Goal: Information Seeking & Learning: Find specific fact

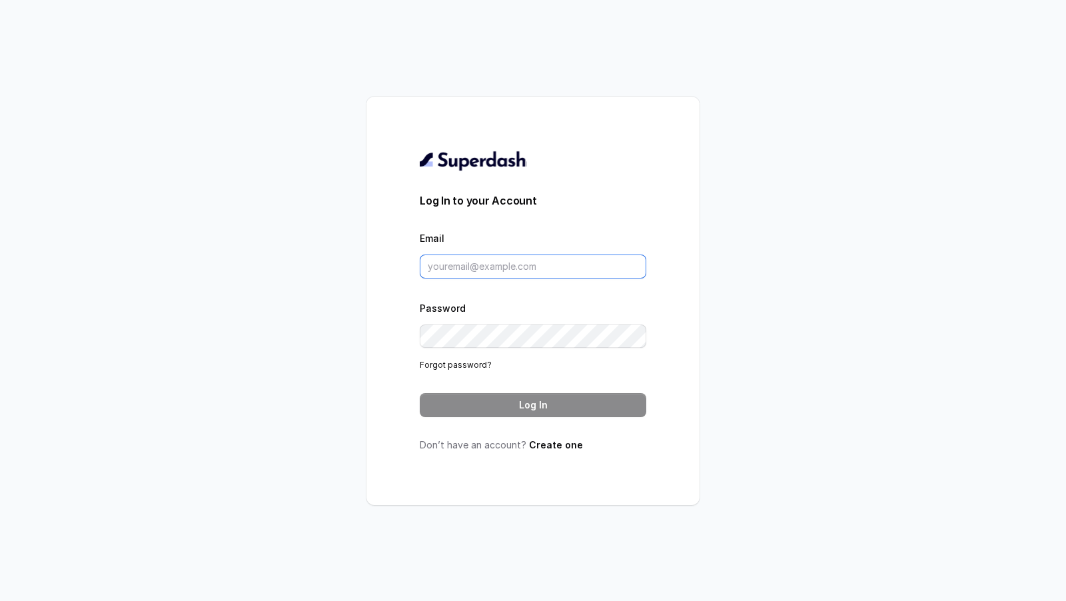
click at [472, 260] on input "Email" at bounding box center [533, 266] width 226 height 24
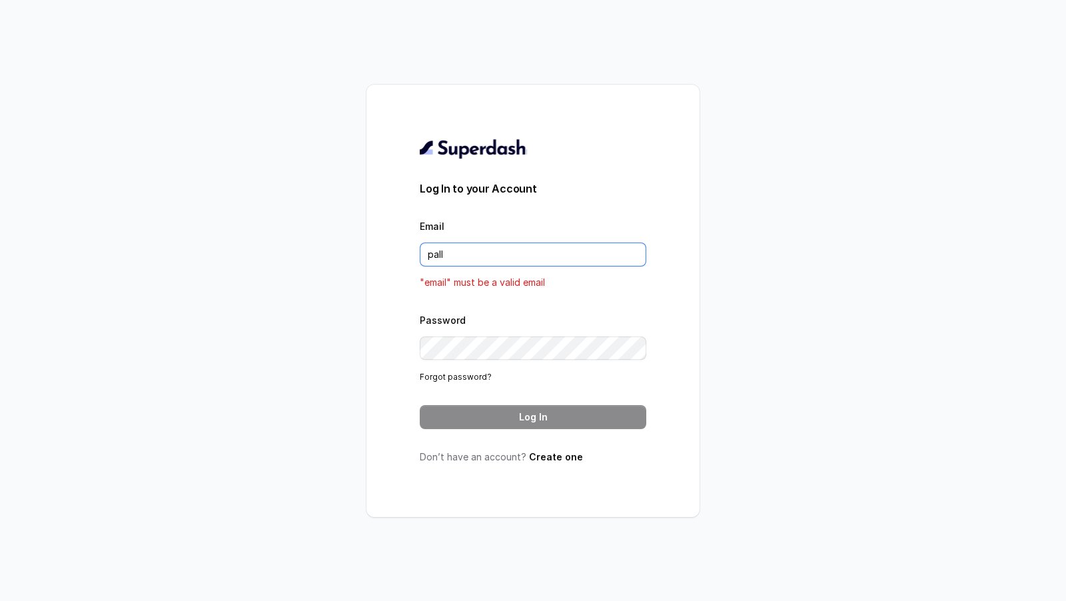
type input "pallavi.pr@lifecell.in"
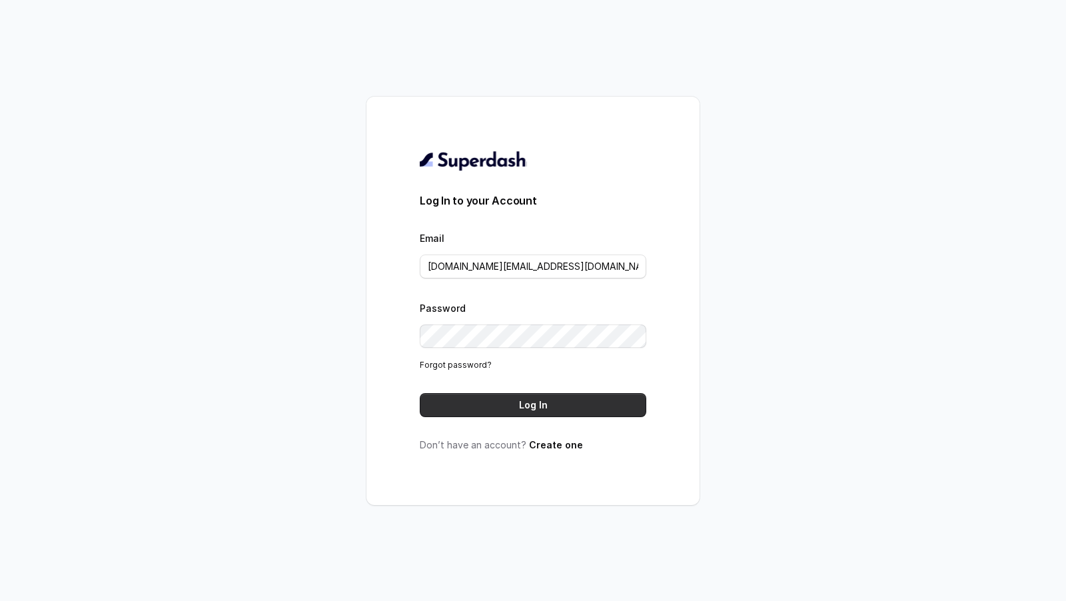
click at [509, 393] on button "Log In" at bounding box center [533, 405] width 226 height 24
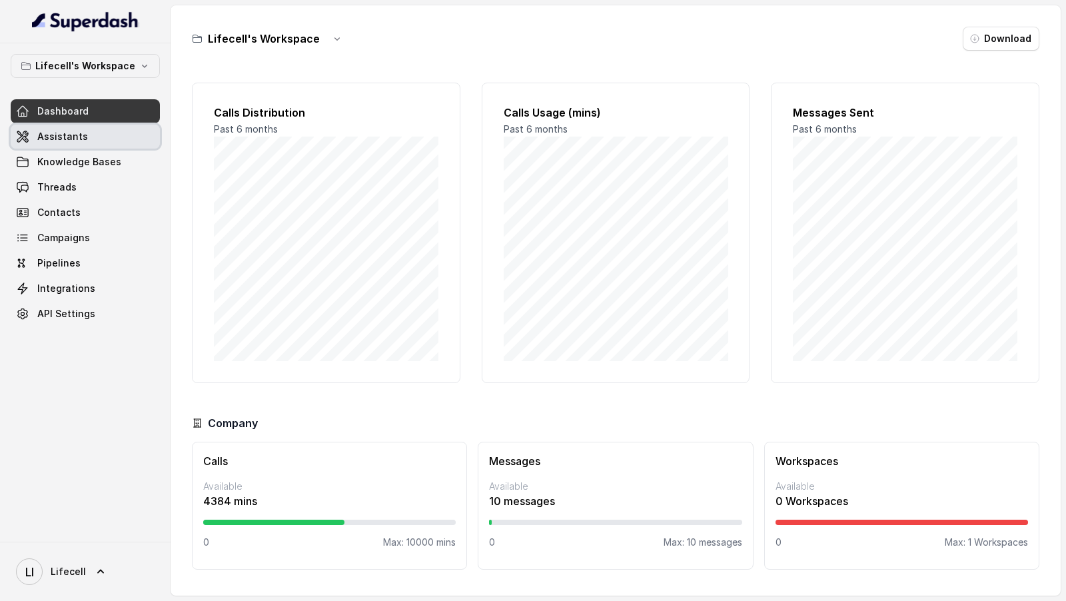
click at [72, 143] on link "Assistants" at bounding box center [85, 137] width 149 height 24
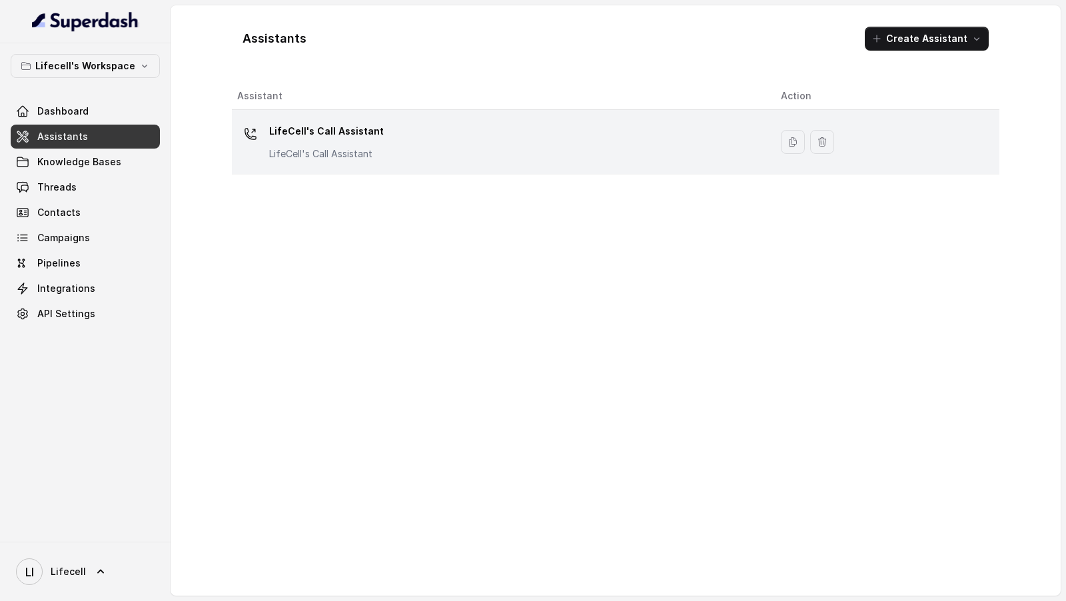
click at [472, 137] on div "LifeCell's Call Assistant LifeCell's Call Assistant" at bounding box center [498, 142] width 522 height 43
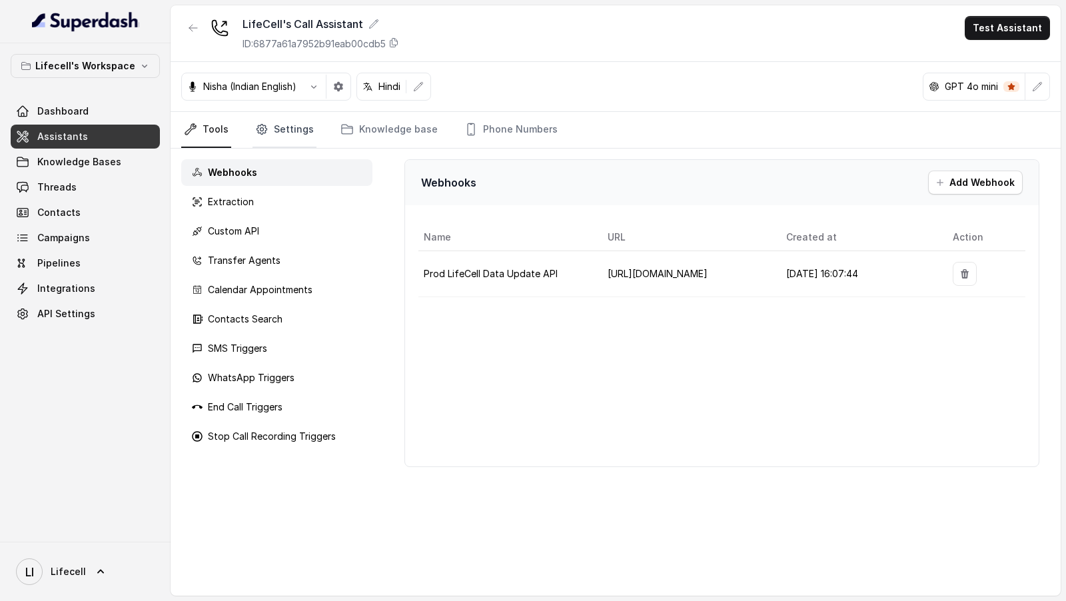
click at [292, 129] on link "Settings" at bounding box center [284, 130] width 64 height 36
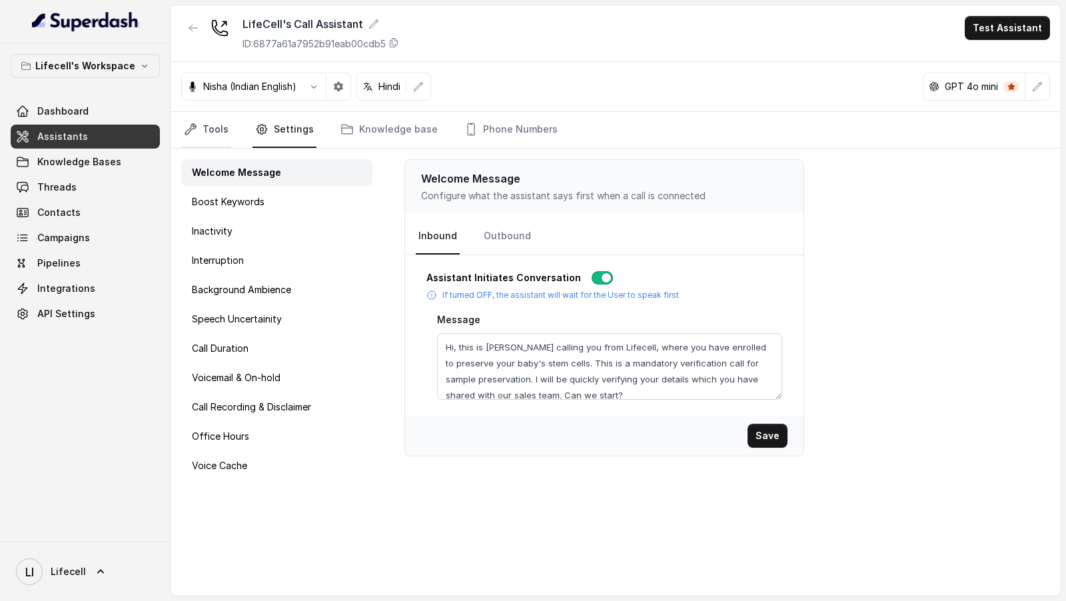
click at [224, 138] on link "Tools" at bounding box center [206, 130] width 50 height 36
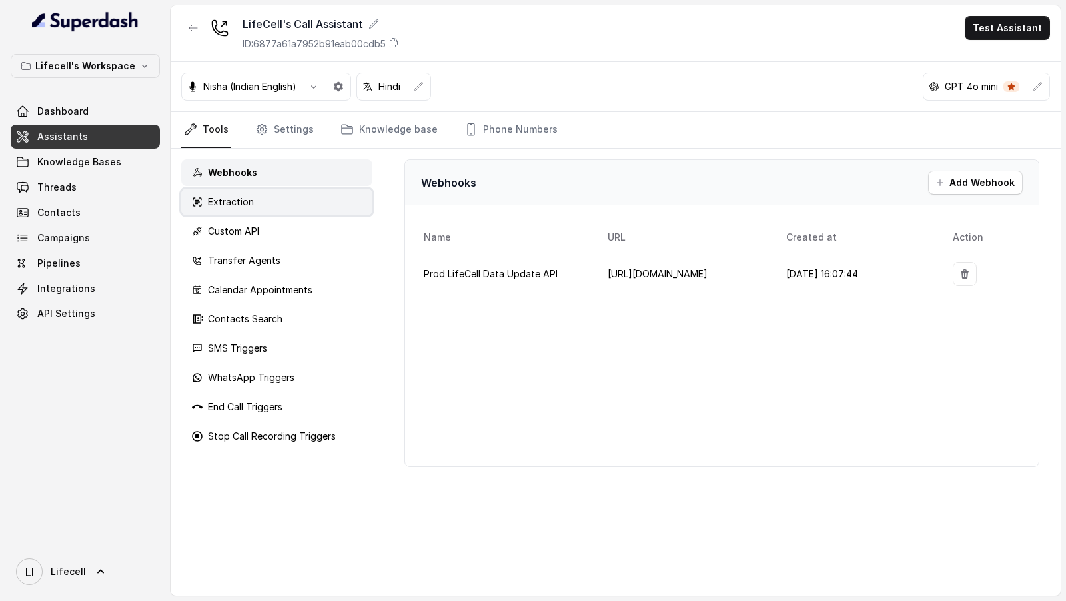
click at [252, 199] on div "Extraction" at bounding box center [276, 202] width 191 height 27
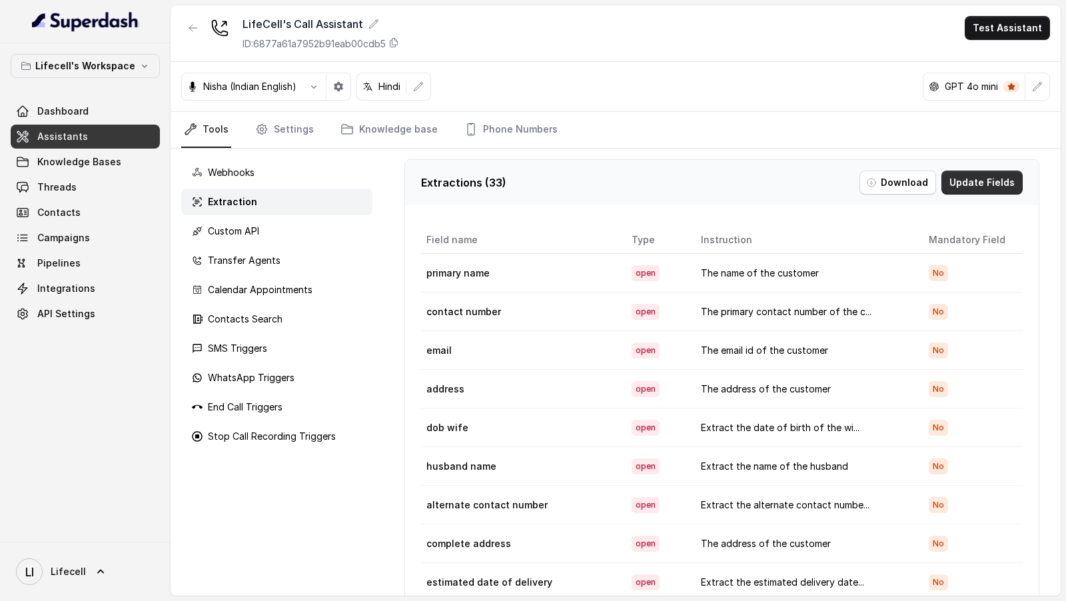
click at [973, 175] on button "Update Fields" at bounding box center [981, 183] width 81 height 24
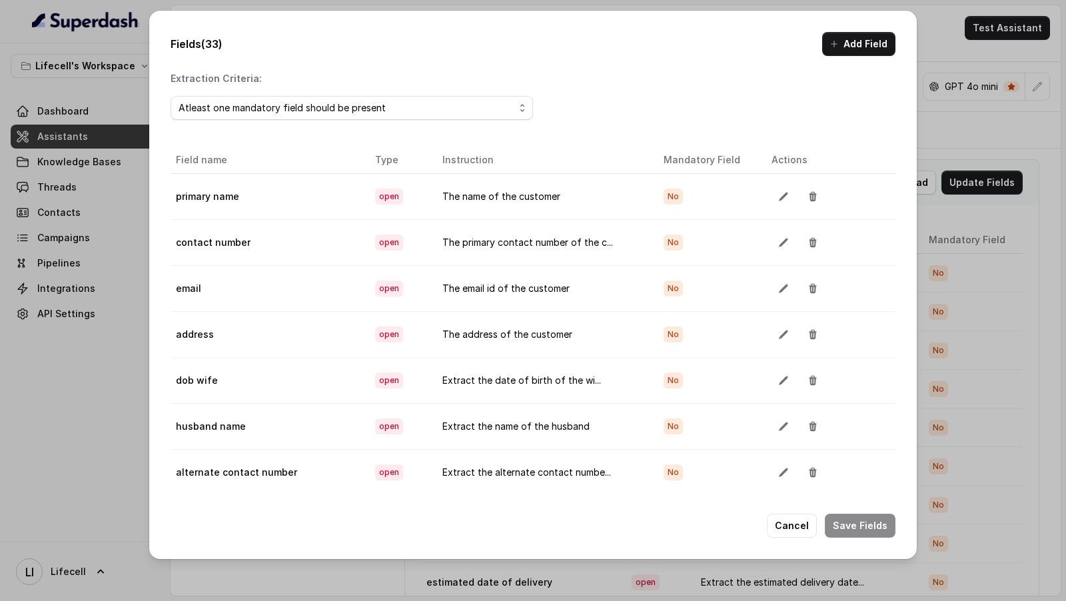
scroll to position [1093, 0]
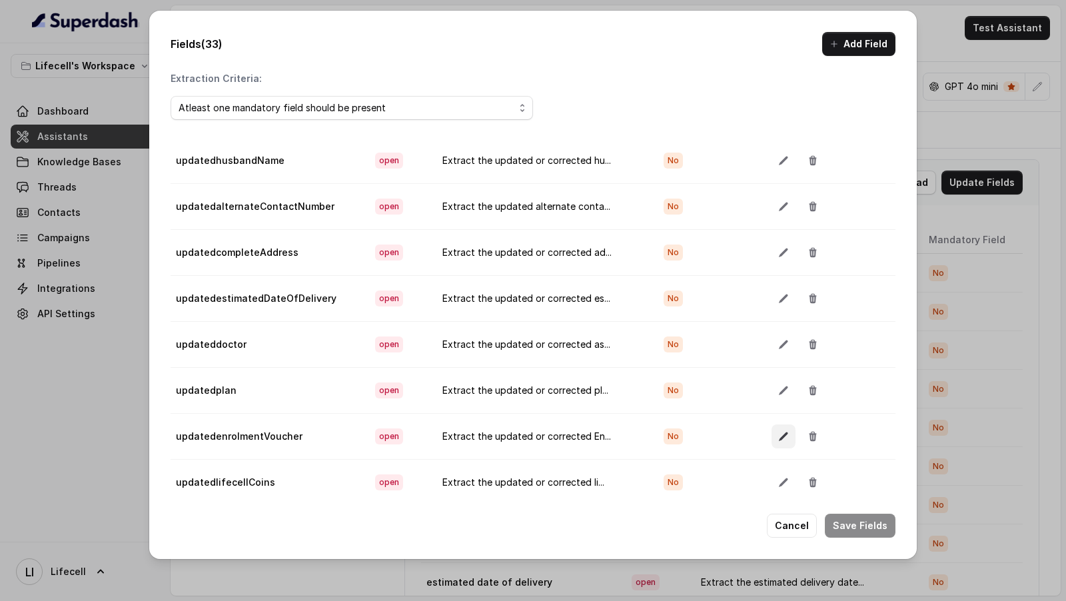
click at [786, 424] on button "button" at bounding box center [783, 436] width 24 height 24
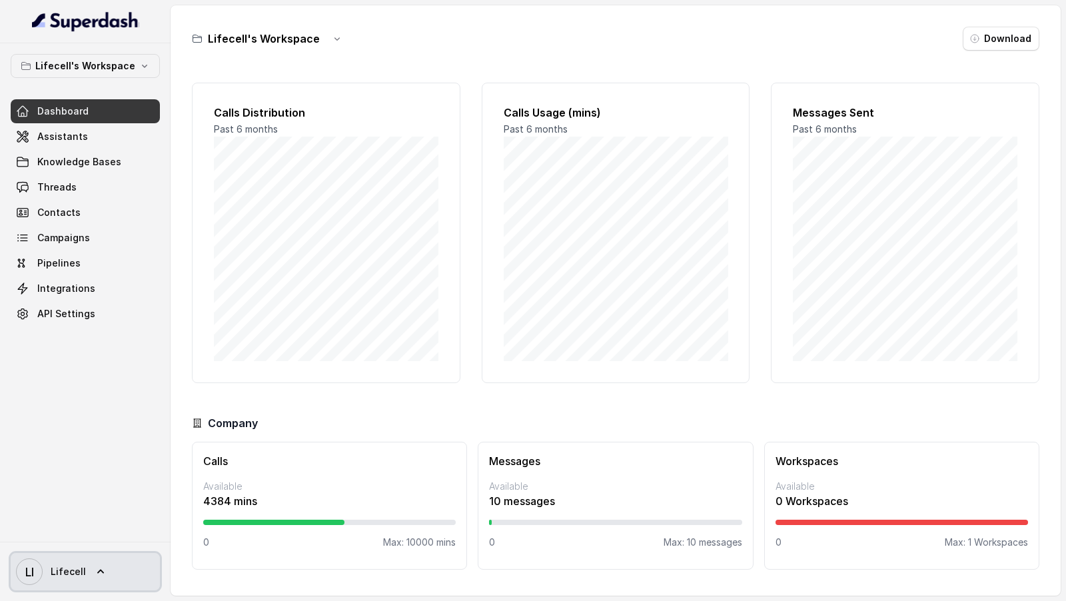
click at [107, 571] on link "LI Lifecell" at bounding box center [85, 571] width 149 height 37
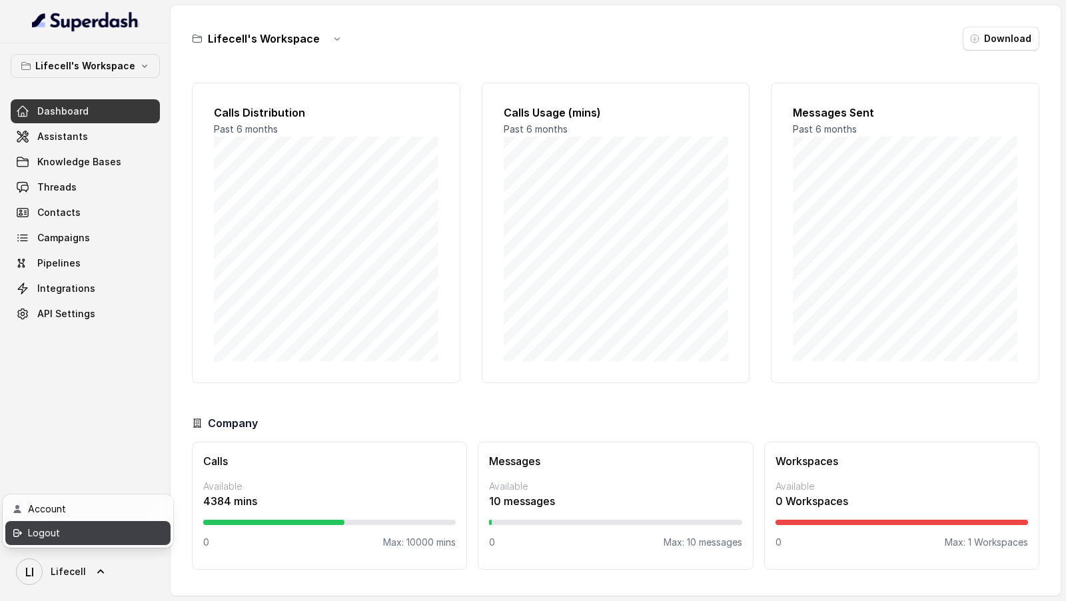
click at [134, 528] on div "Logout" at bounding box center [84, 533] width 113 height 16
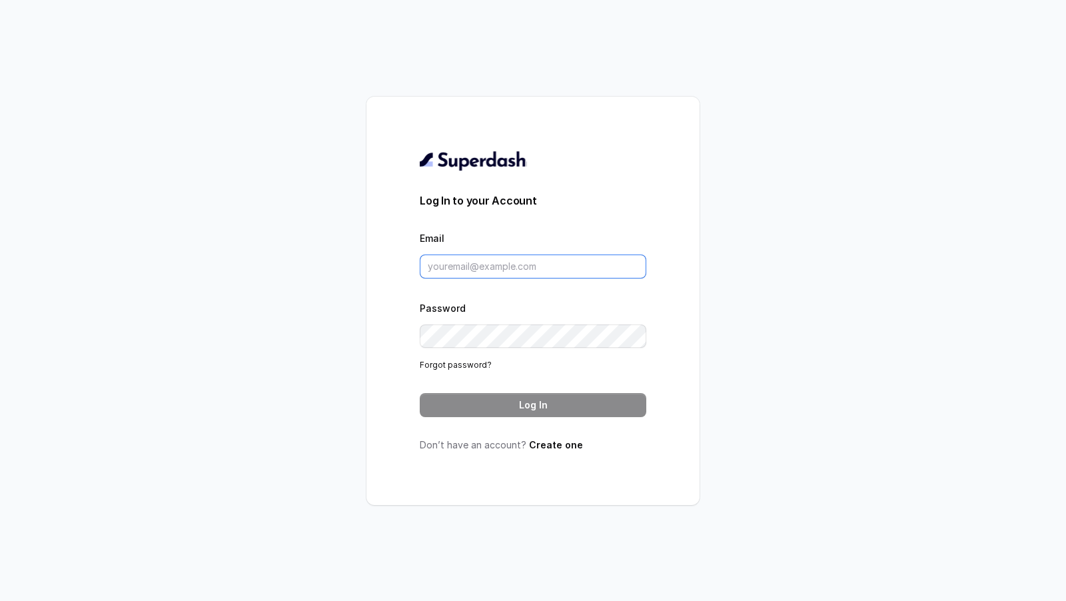
click at [551, 274] on input "Email" at bounding box center [533, 266] width 226 height 24
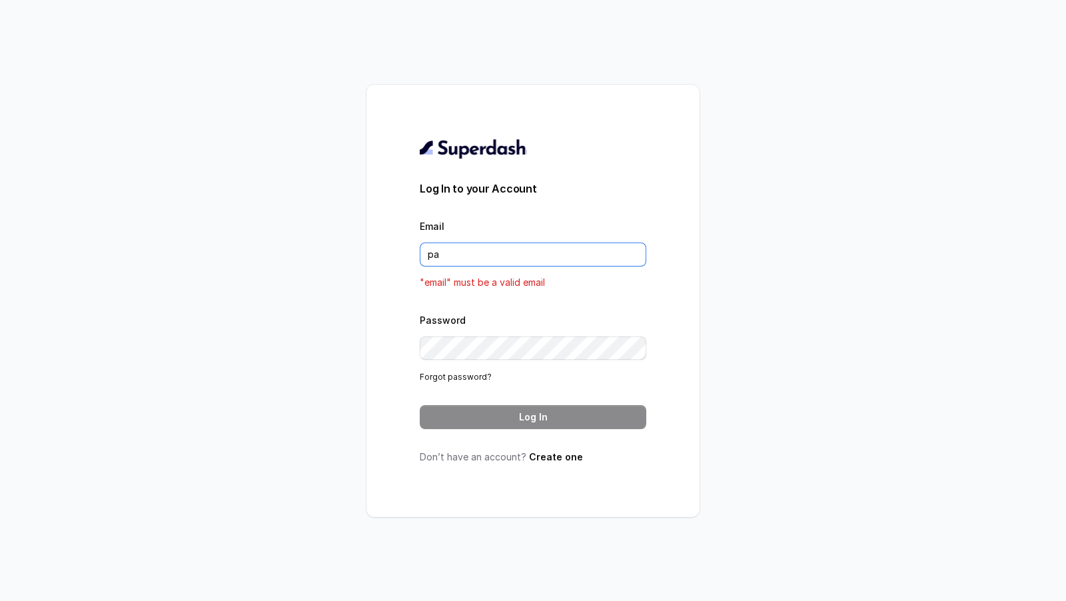
type input "pa"
type input "viv"
type input "pal"
type input "mud"
click at [482, 259] on input "Email" at bounding box center [533, 254] width 226 height 24
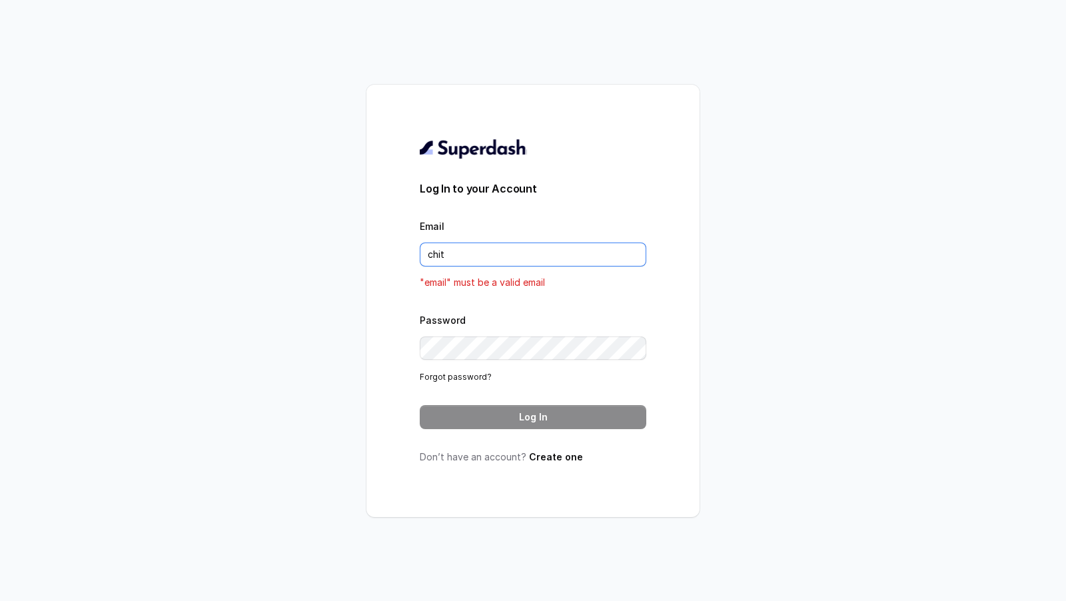
type input "chitrak.kumar@unnatiagri.com"
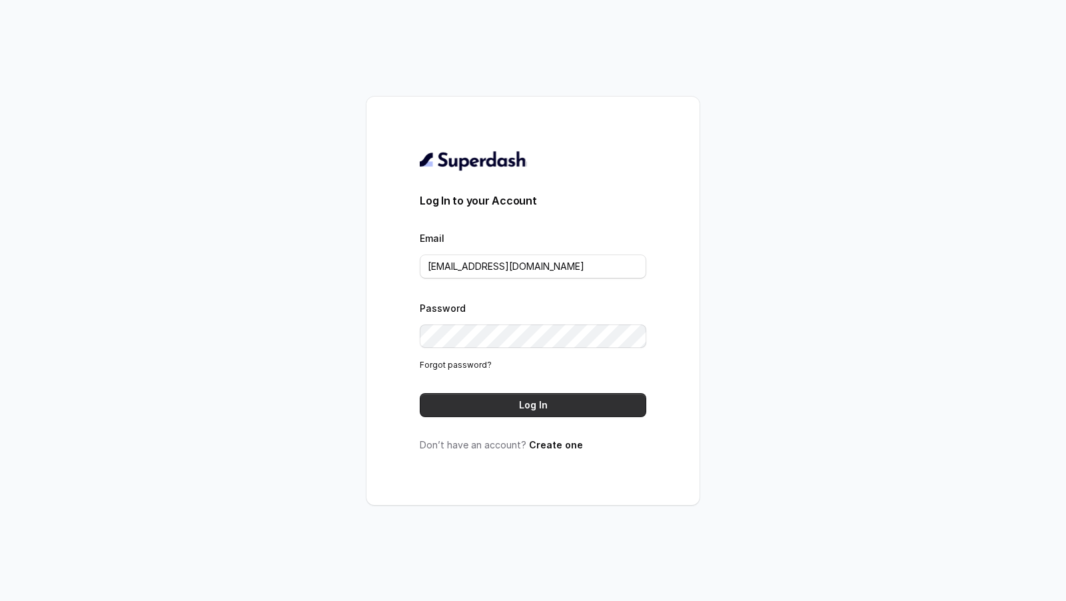
click at [578, 408] on button "Log In" at bounding box center [533, 405] width 226 height 24
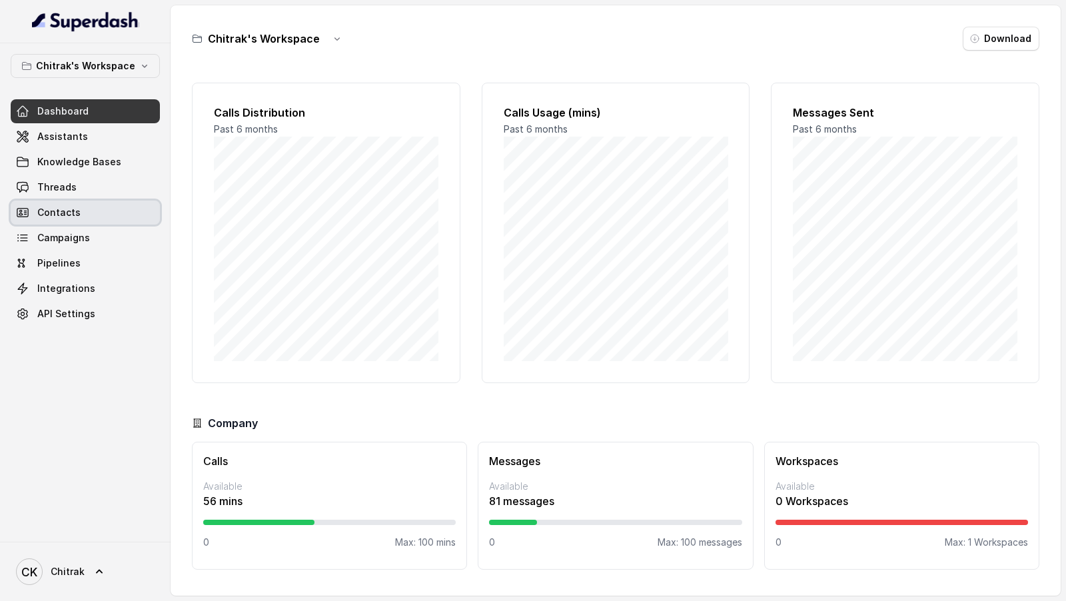
click at [91, 191] on link "Threads" at bounding box center [85, 187] width 149 height 24
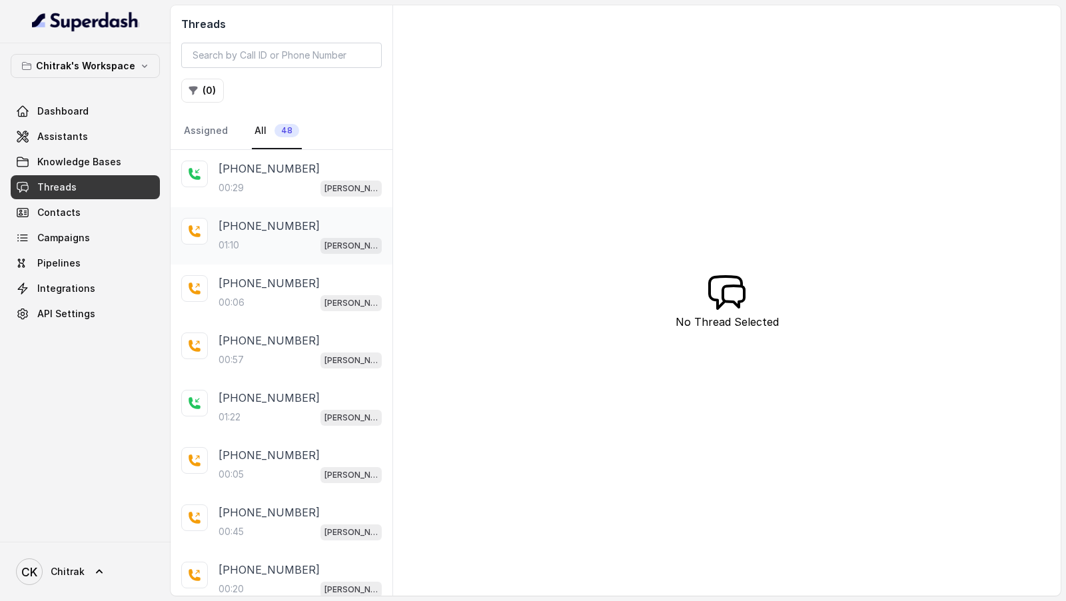
click at [238, 260] on div "+916201874605 01:10 Unnati Agri Outbound Assistant" at bounding box center [282, 235] width 222 height 57
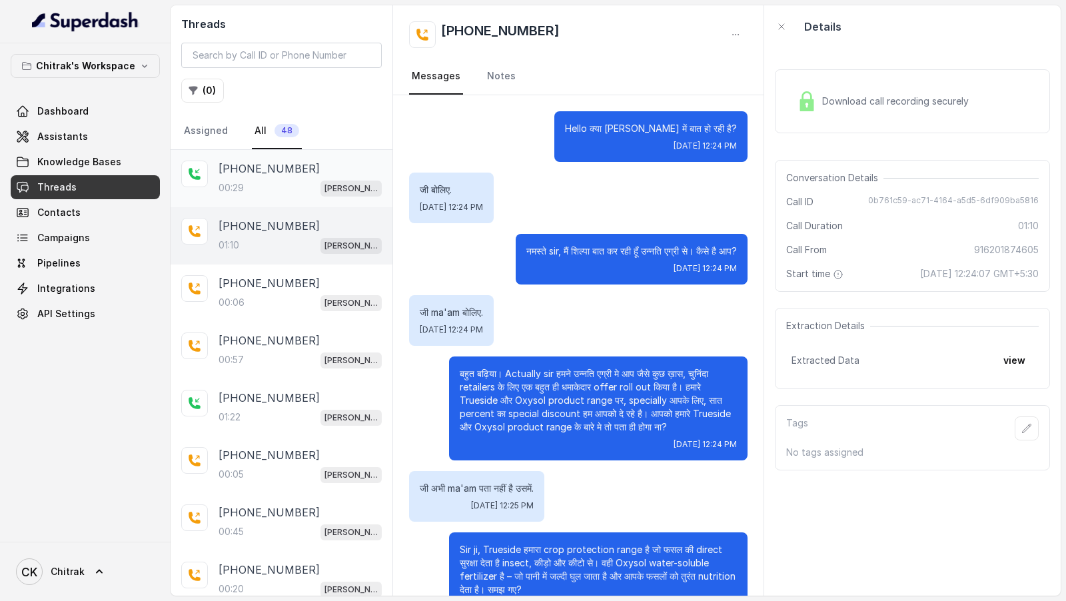
click at [264, 181] on div "00:29 [PERSON_NAME] Outbound Assistant" at bounding box center [299, 187] width 163 height 17
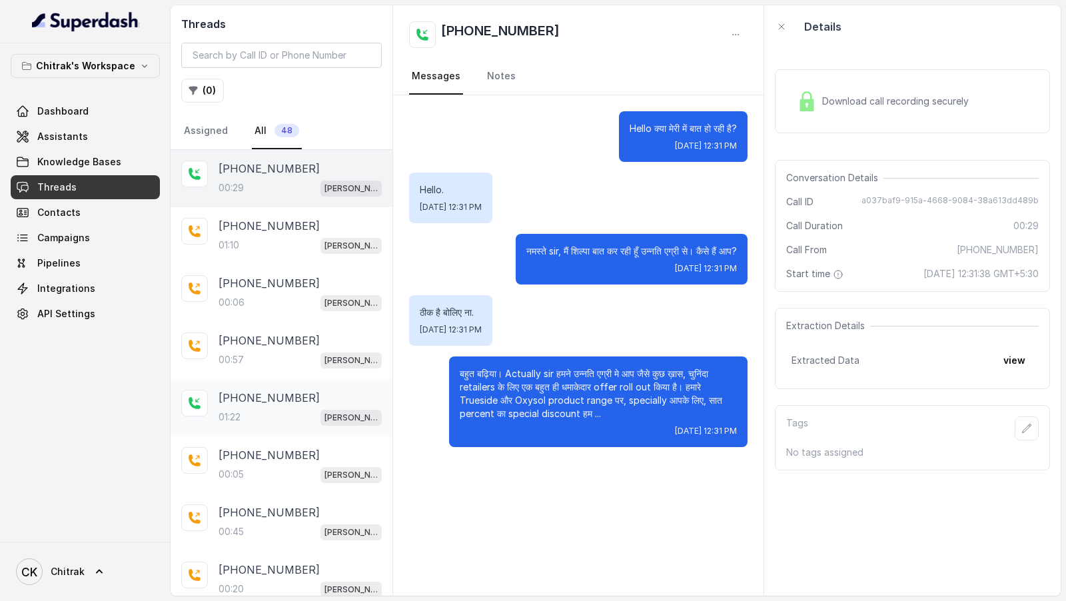
click at [260, 401] on p "[PHONE_NUMBER]" at bounding box center [268, 398] width 101 height 16
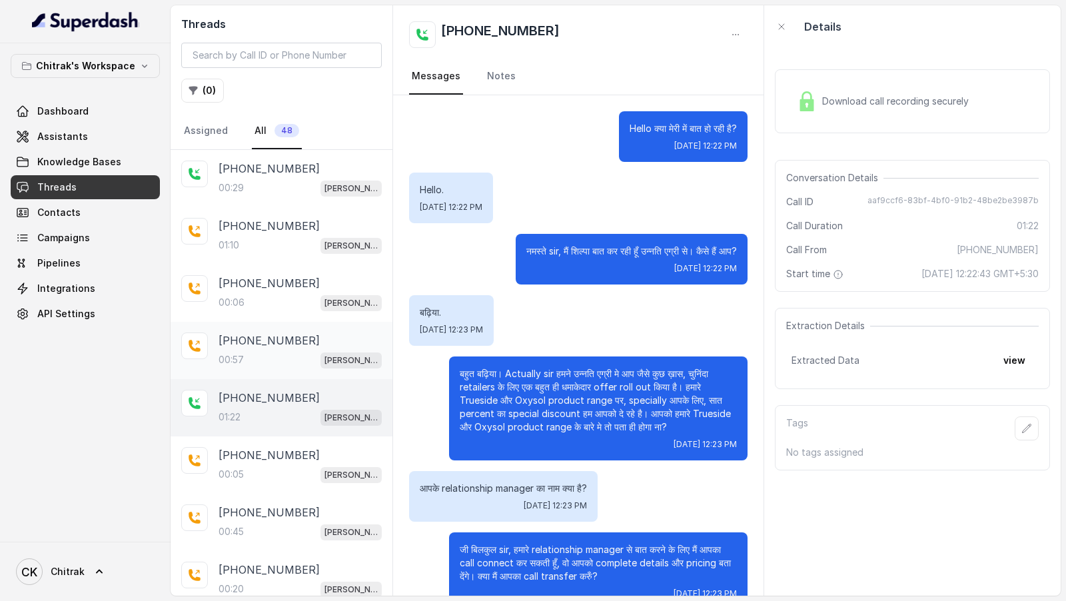
scroll to position [174, 0]
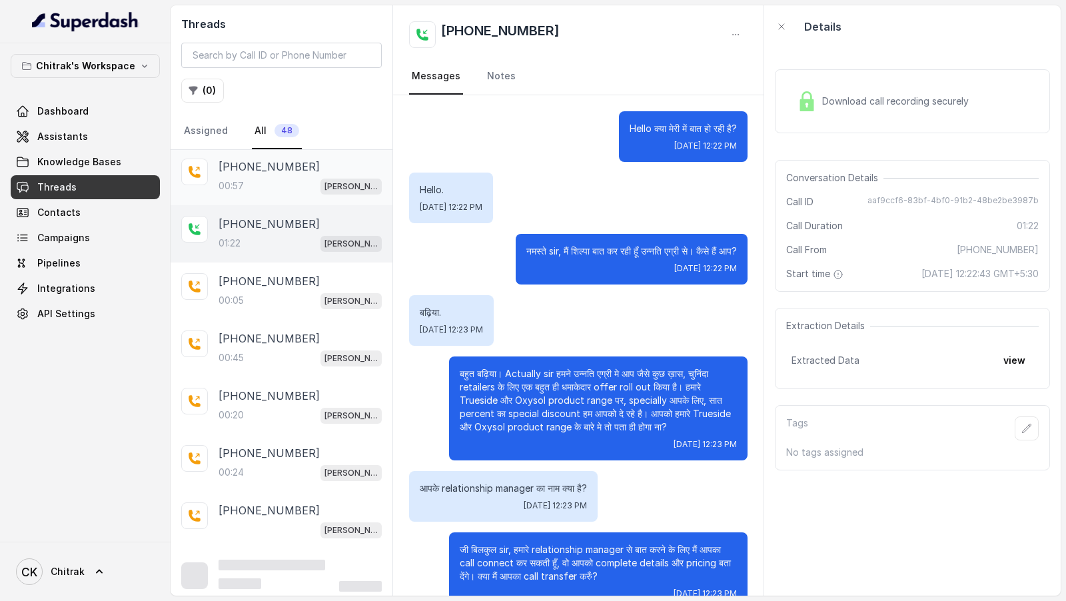
click at [296, 352] on div "00:45 [PERSON_NAME] Outbound Assistant" at bounding box center [299, 357] width 163 height 17
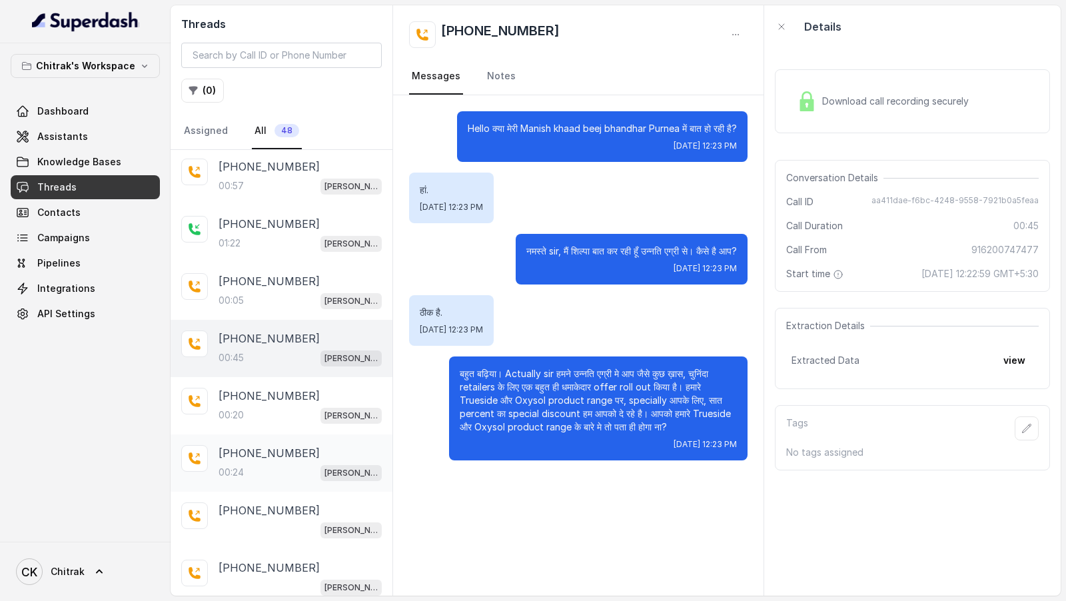
click at [279, 436] on div "[PHONE_NUMBER]:24 [PERSON_NAME] Outbound Assistant" at bounding box center [282, 462] width 222 height 57
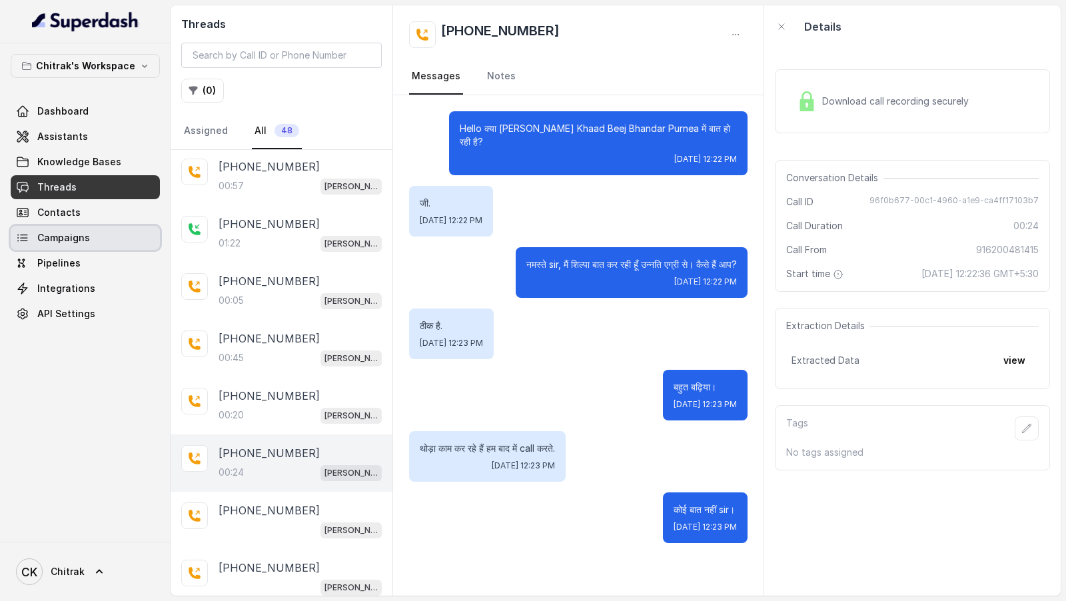
click at [95, 238] on link "Campaigns" at bounding box center [85, 238] width 149 height 24
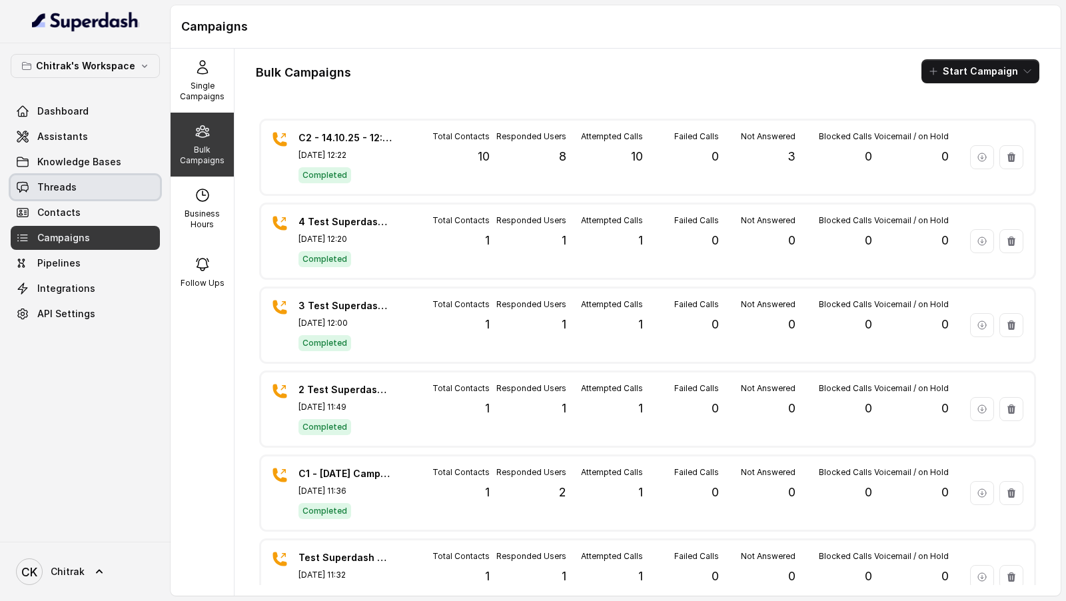
click at [66, 191] on span "Threads" at bounding box center [56, 187] width 39 height 13
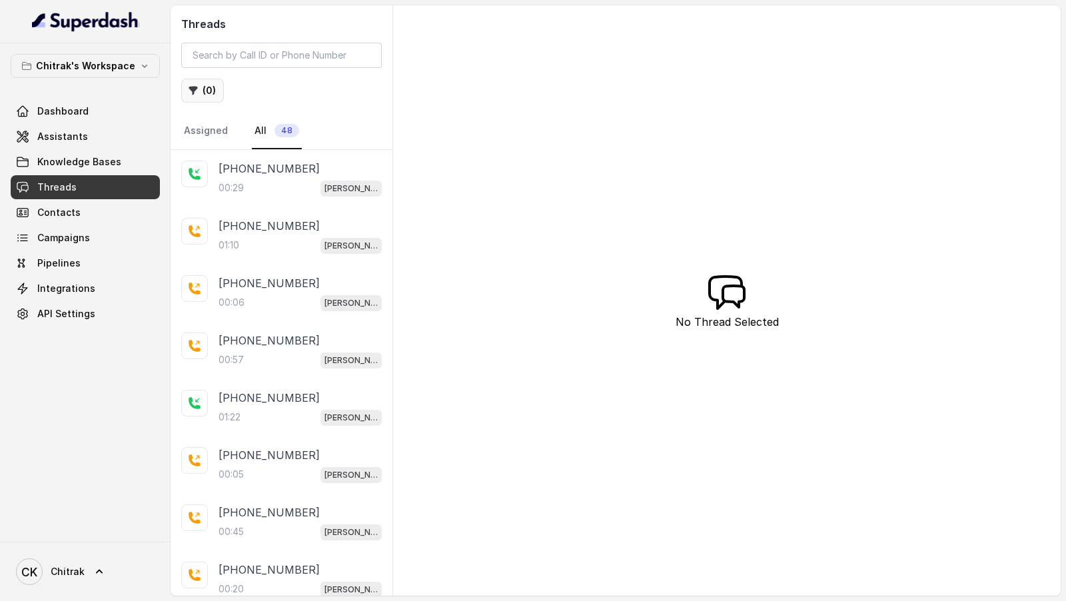
click at [203, 94] on button "( 0 )" at bounding box center [202, 91] width 43 height 24
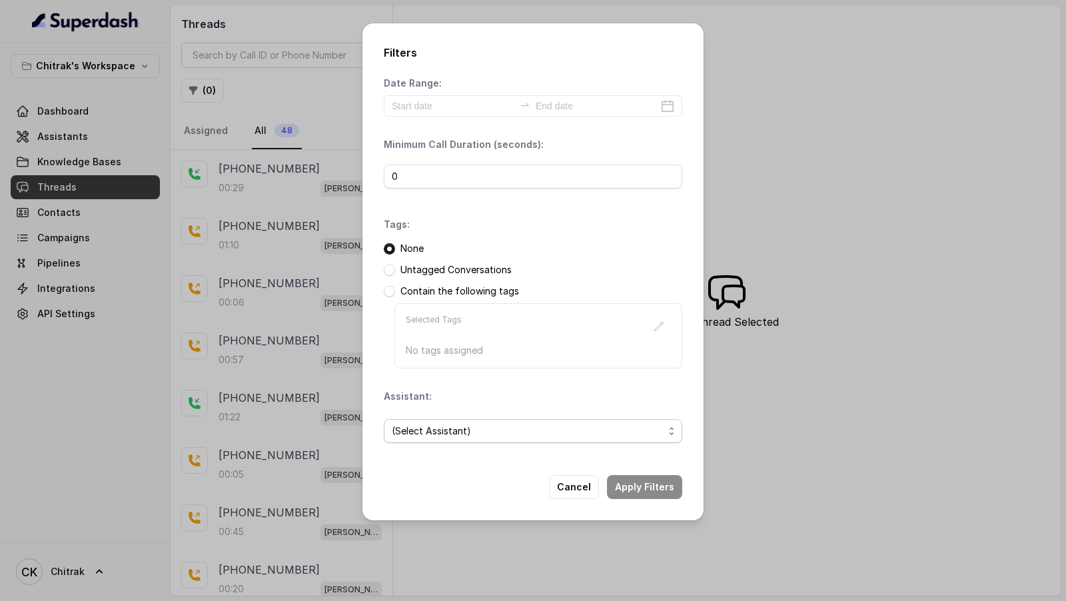
click at [428, 423] on span "(Select Assistant)" at bounding box center [528, 431] width 272 height 16
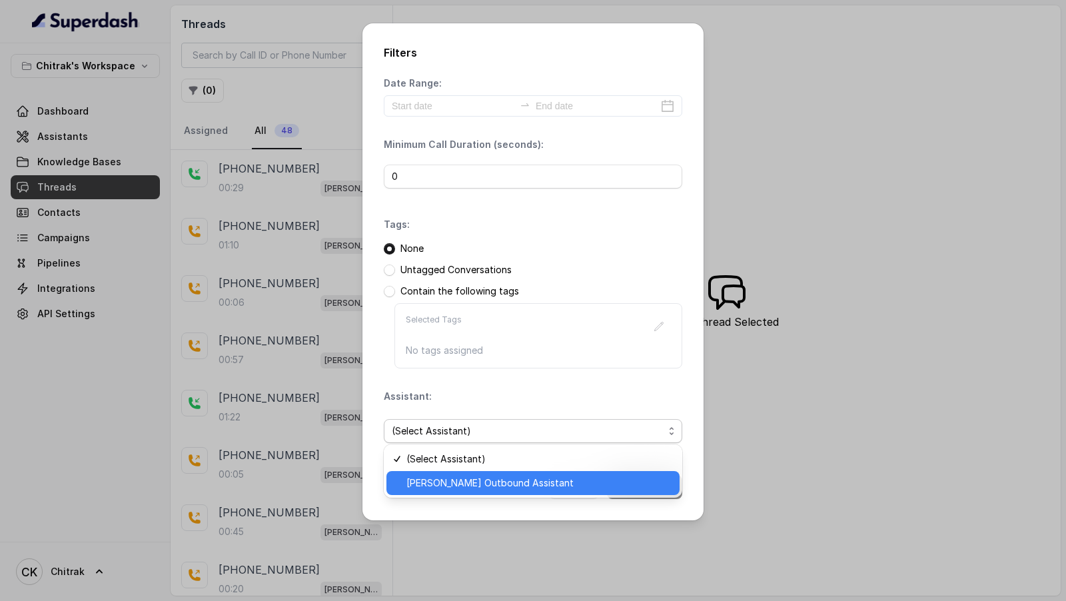
click at [422, 477] on span "[PERSON_NAME] Outbound Assistant" at bounding box center [538, 483] width 265 height 16
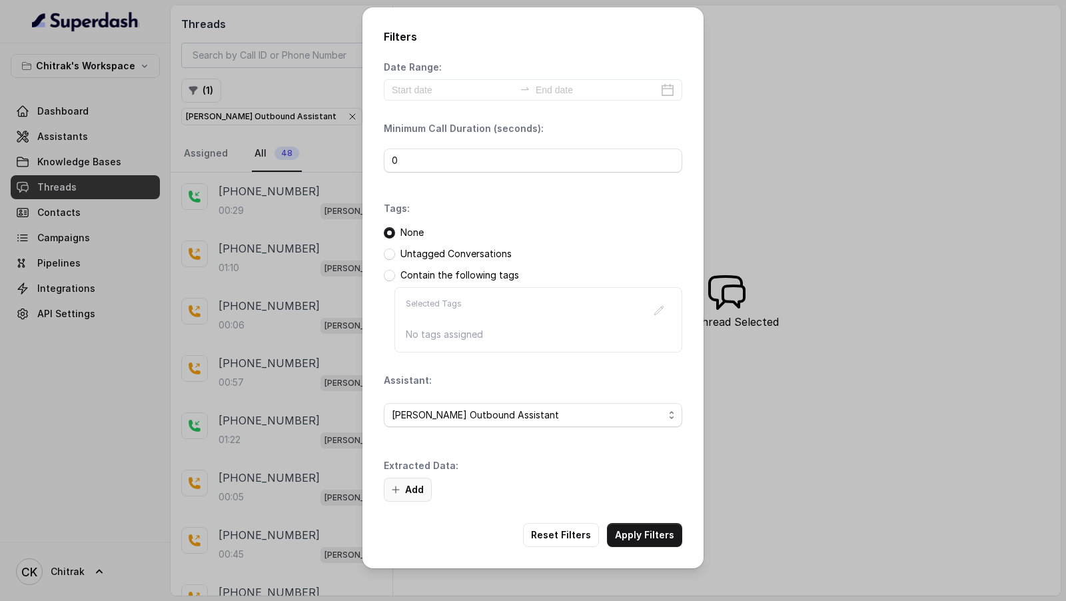
click at [406, 497] on button "Add" at bounding box center [408, 490] width 48 height 24
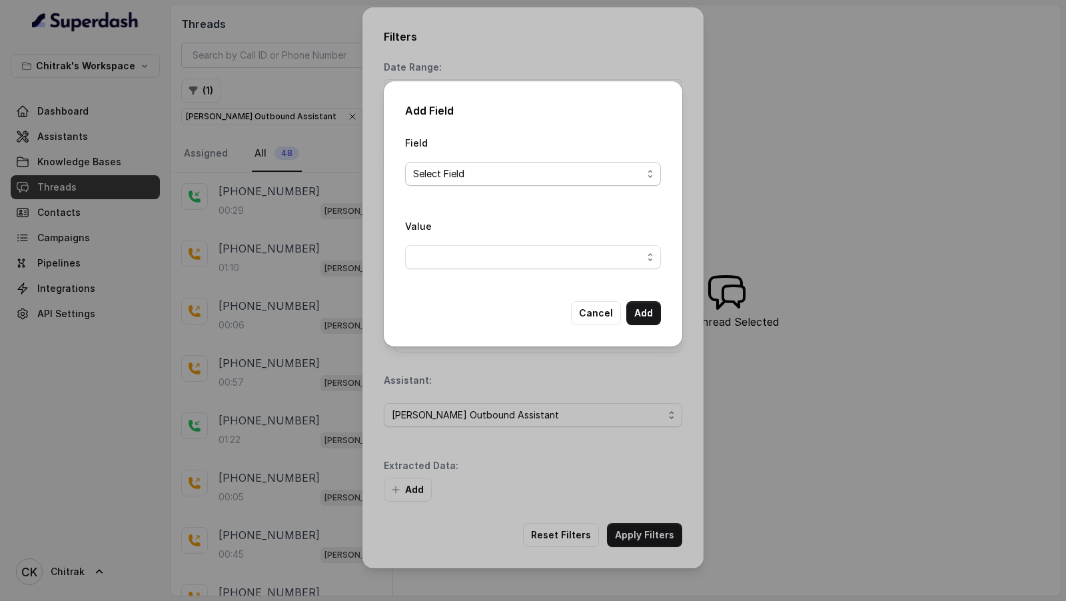
click at [479, 181] on span "Select Field" at bounding box center [527, 174] width 229 height 16
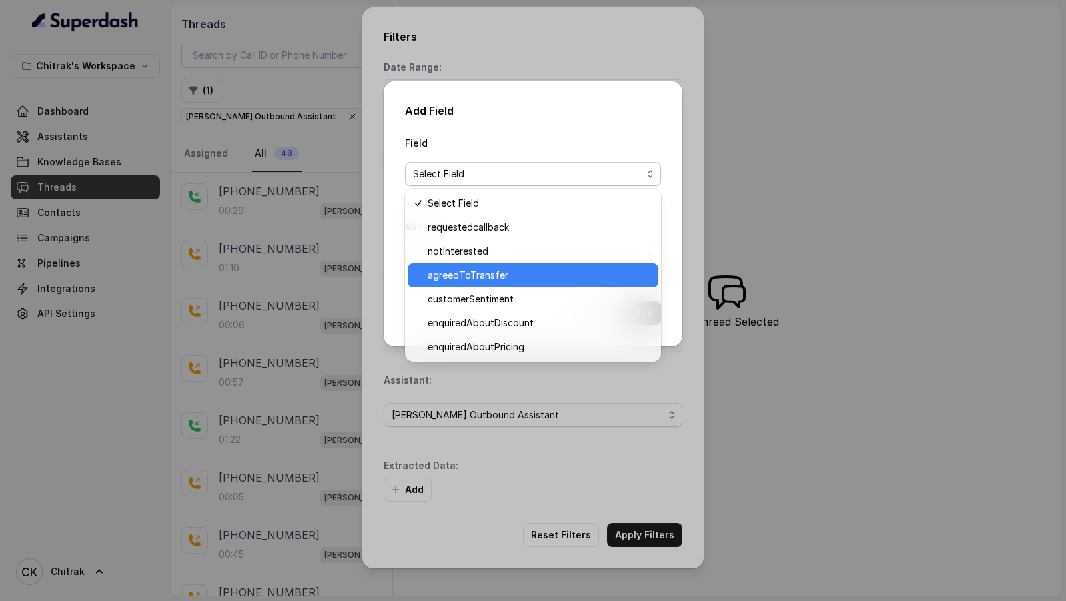
click at [472, 274] on span "agreedToTransfer" at bounding box center [539, 275] width 222 height 16
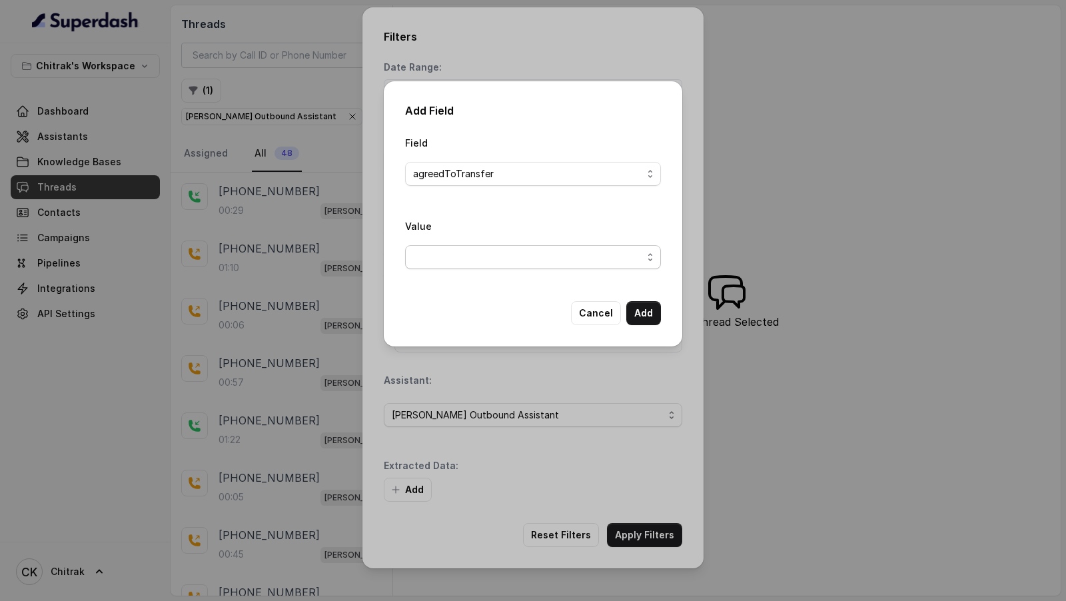
click at [478, 256] on span "button" at bounding box center [533, 257] width 256 height 24
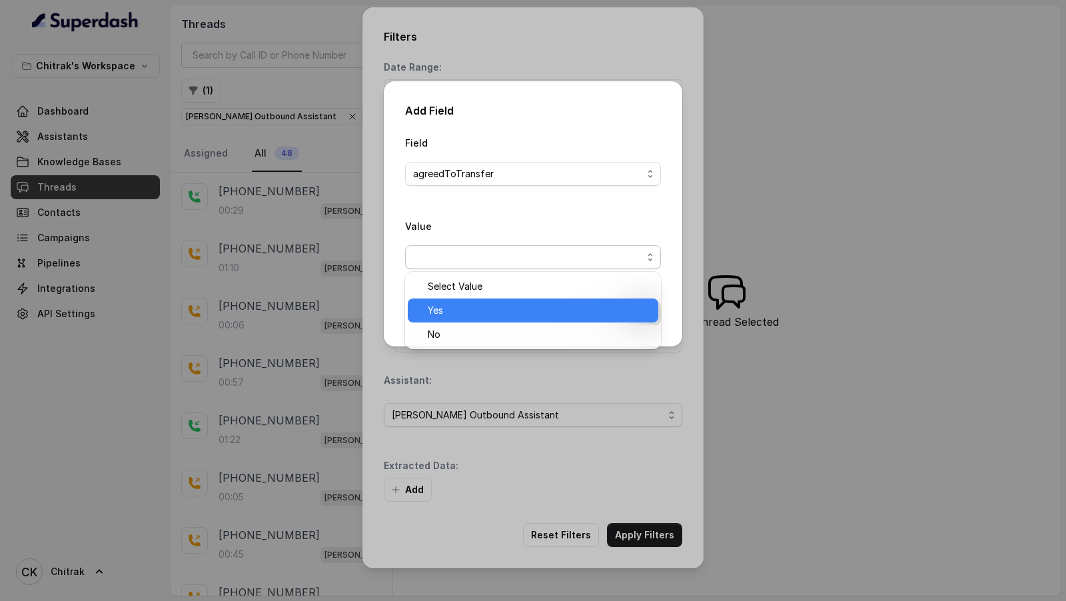
click at [445, 315] on span "Yes" at bounding box center [539, 310] width 222 height 16
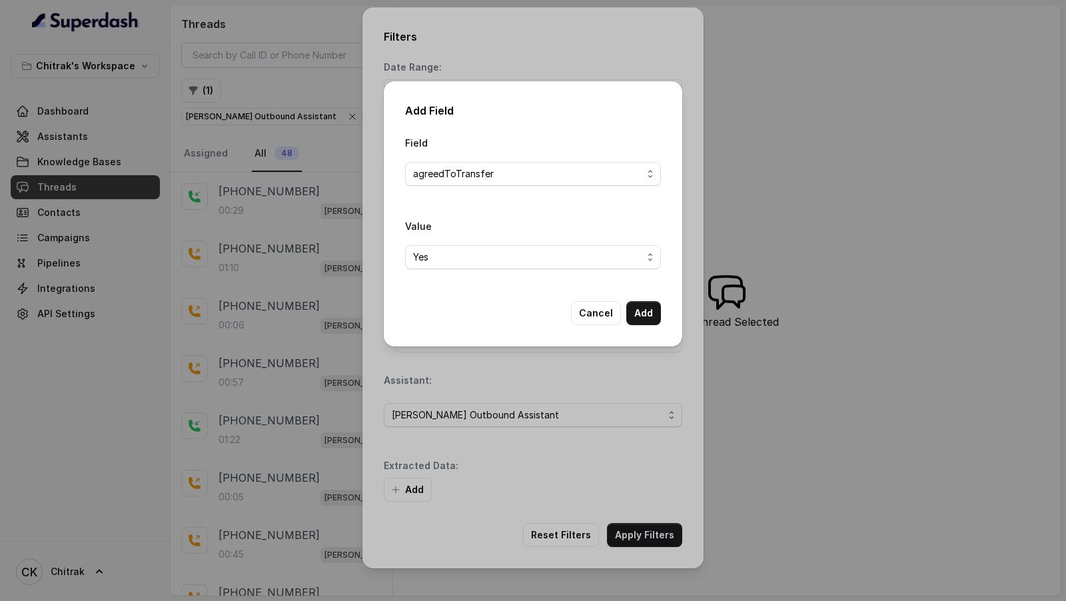
click at [639, 316] on button "Add" at bounding box center [643, 313] width 35 height 24
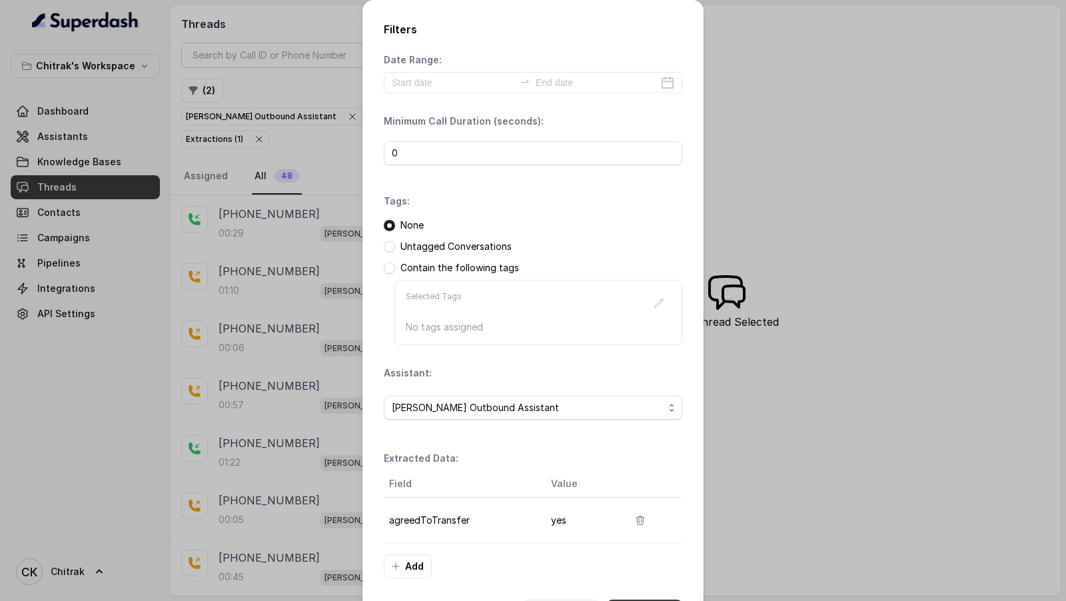
click at [633, 600] on button "Apply Filters" at bounding box center [644, 612] width 75 height 24
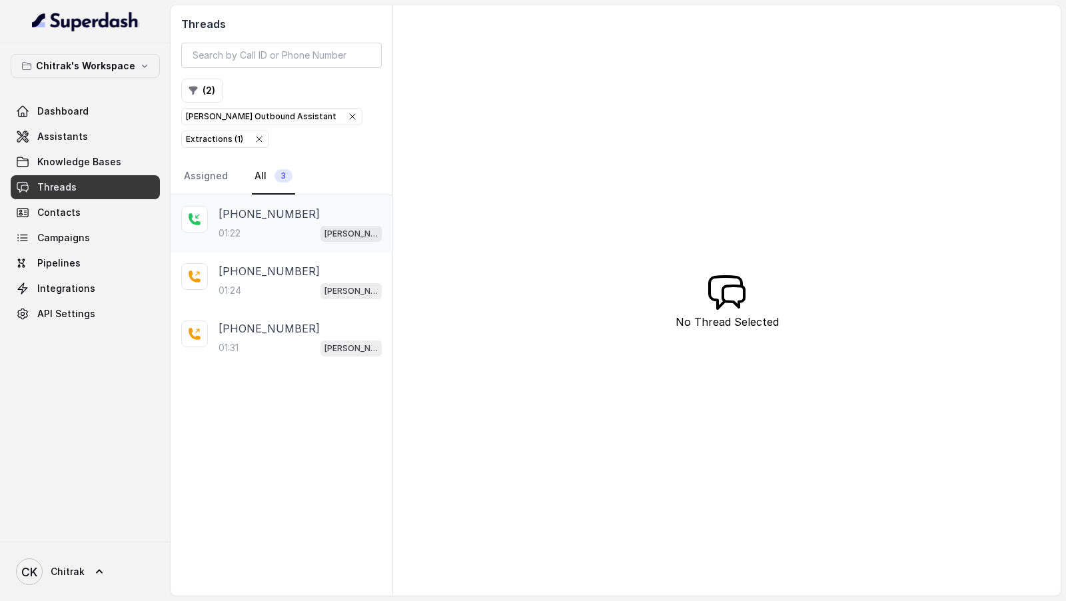
click at [280, 224] on div "01:22 [PERSON_NAME] Outbound Assistant" at bounding box center [299, 232] width 163 height 17
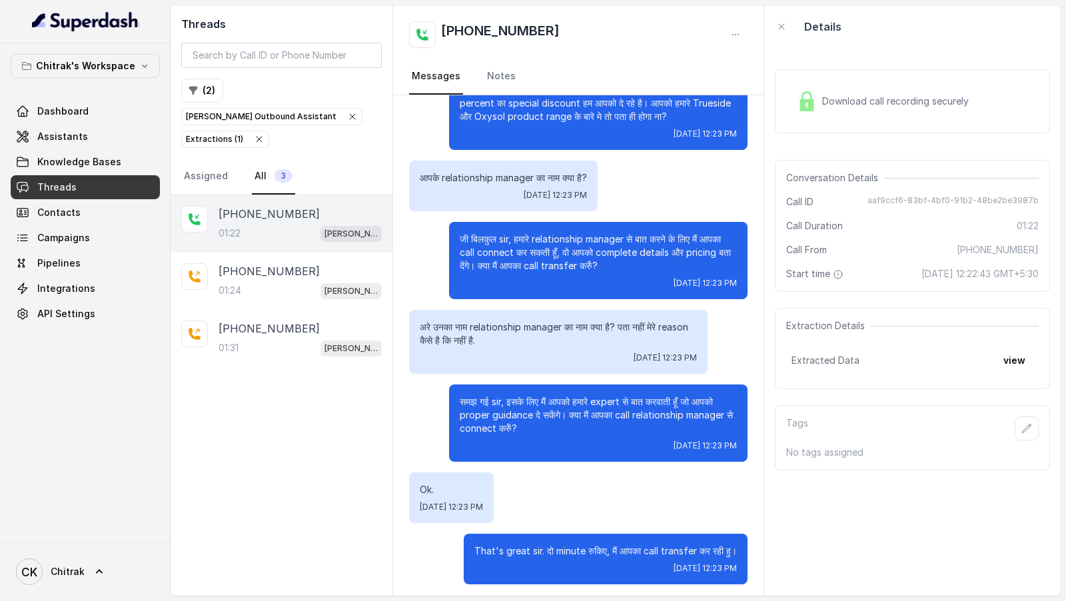
scroll to position [314, 0]
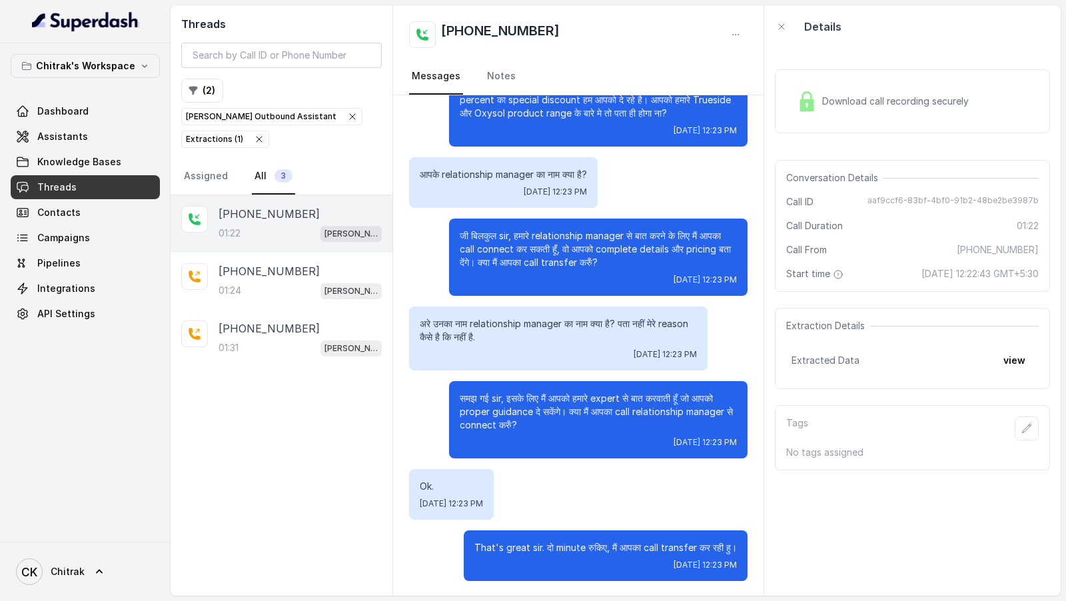
click at [256, 134] on icon "button" at bounding box center [259, 139] width 11 height 11
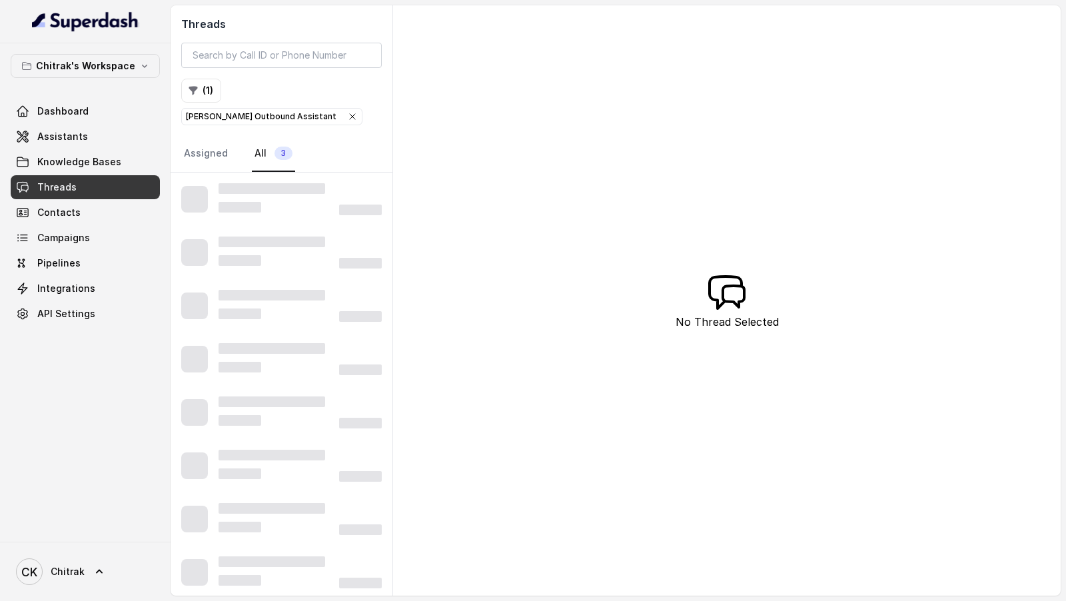
click at [358, 111] on icon "button" at bounding box center [352, 116] width 11 height 11
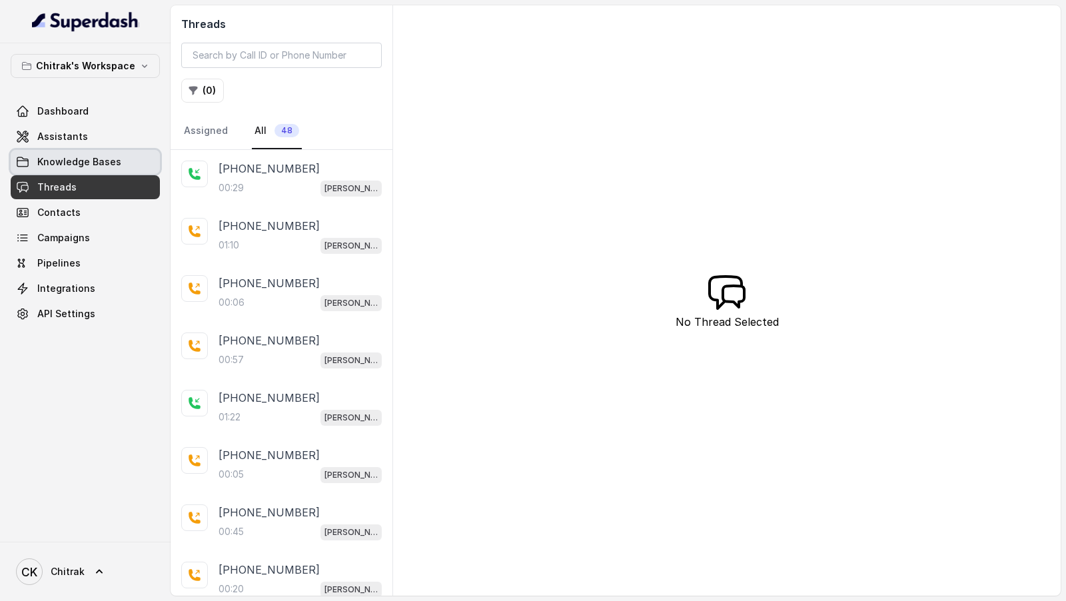
click at [74, 167] on link "Knowledge Bases" at bounding box center [85, 162] width 149 height 24
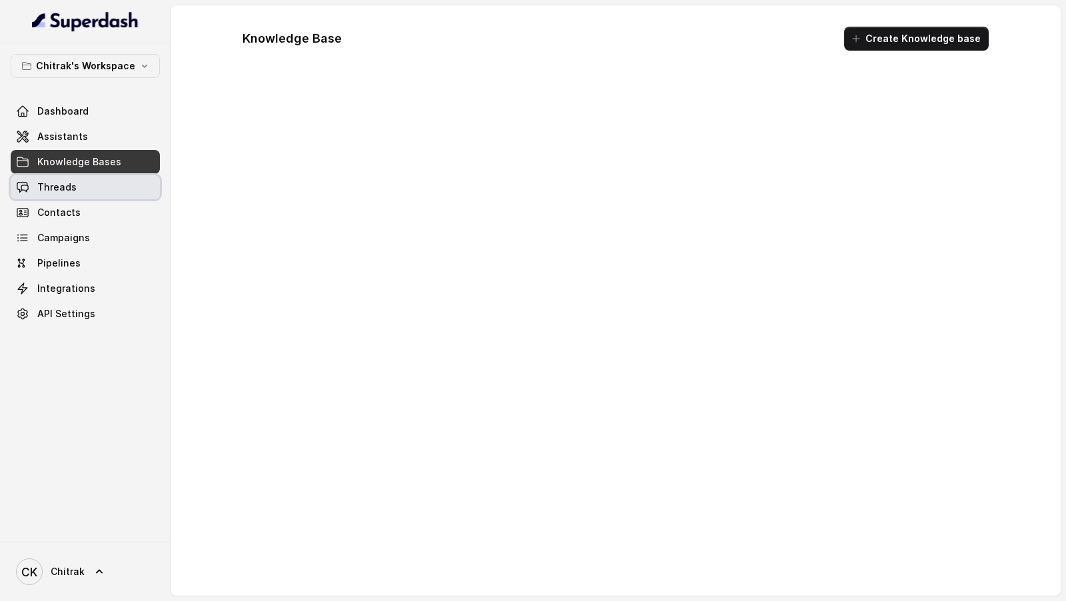
click at [73, 185] on span "Threads" at bounding box center [56, 187] width 39 height 13
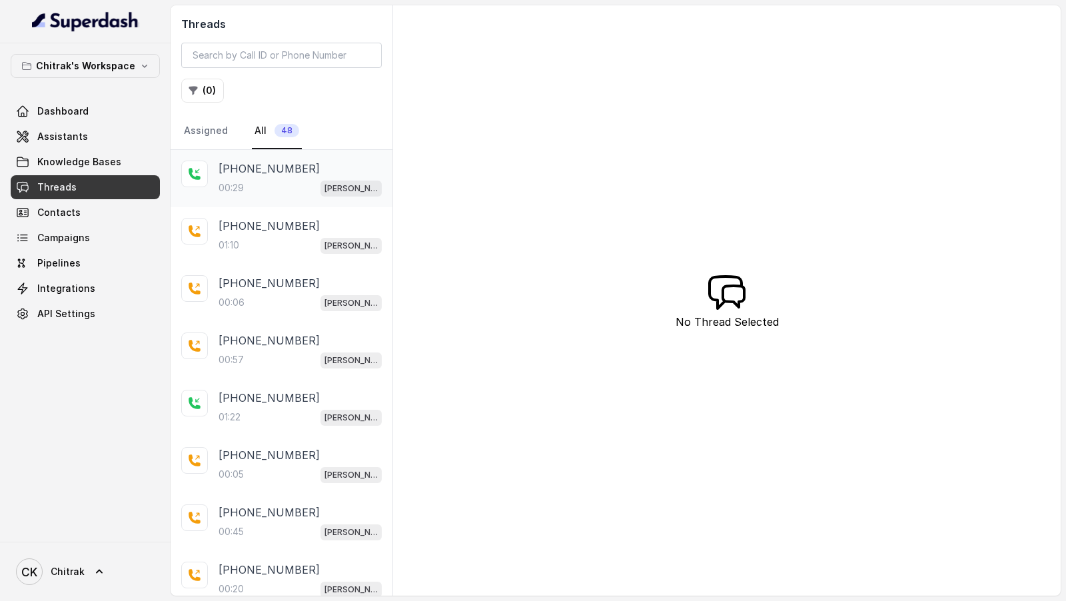
click at [281, 177] on div "[PHONE_NUMBER]:29 [PERSON_NAME] Outbound Assistant" at bounding box center [299, 179] width 163 height 36
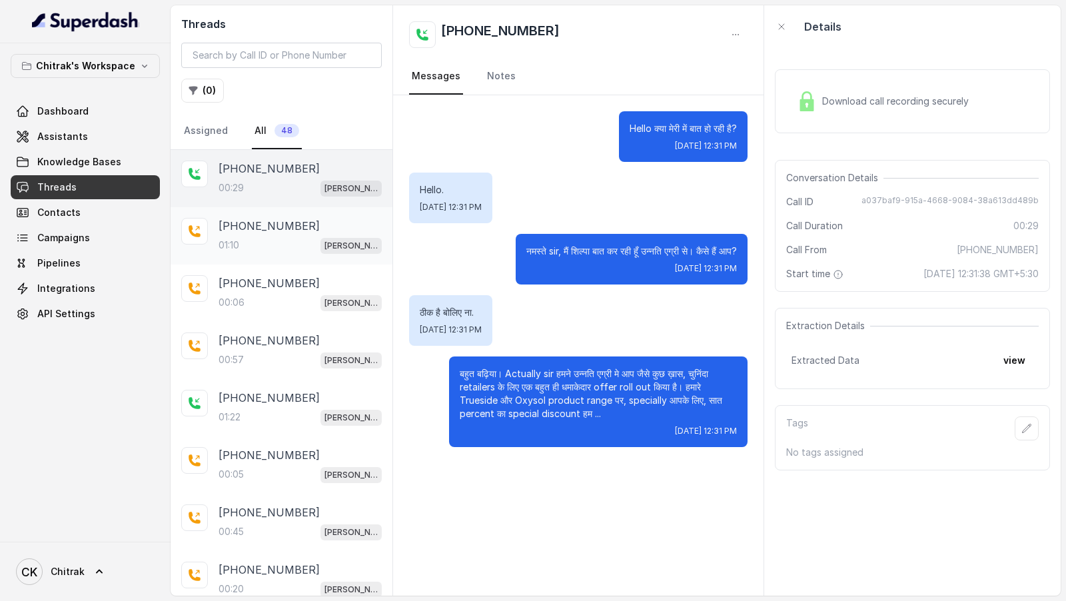
click at [258, 248] on div "01:10 [PERSON_NAME] Outbound Assistant" at bounding box center [299, 244] width 163 height 17
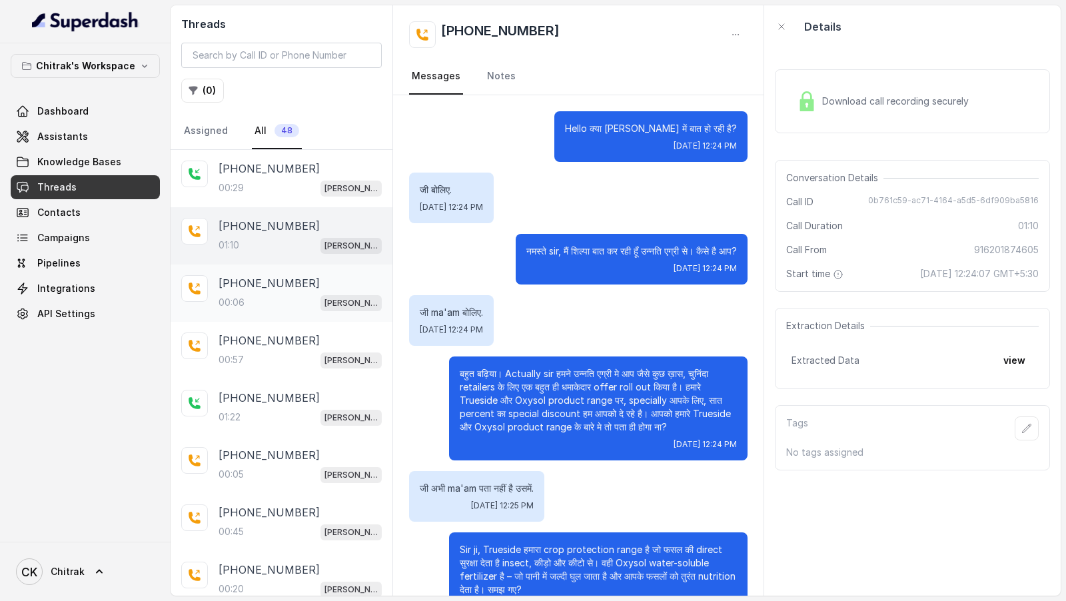
click at [248, 310] on div "[PHONE_NUMBER]:06 [PERSON_NAME] Outbound Assistant" at bounding box center [282, 292] width 222 height 57
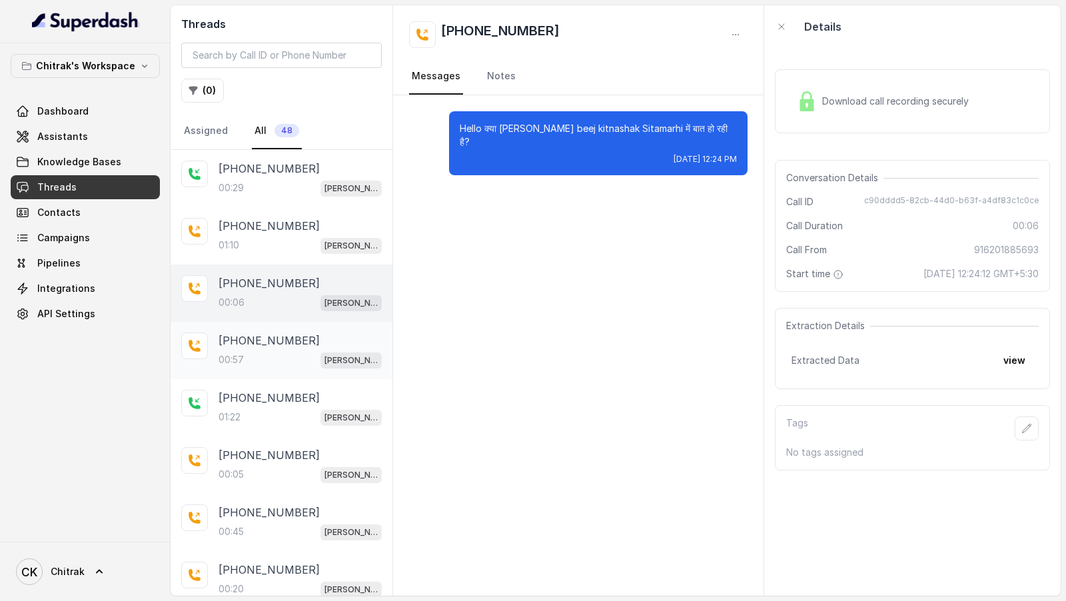
click at [303, 351] on div "00:57 [PERSON_NAME] Outbound Assistant" at bounding box center [299, 359] width 163 height 17
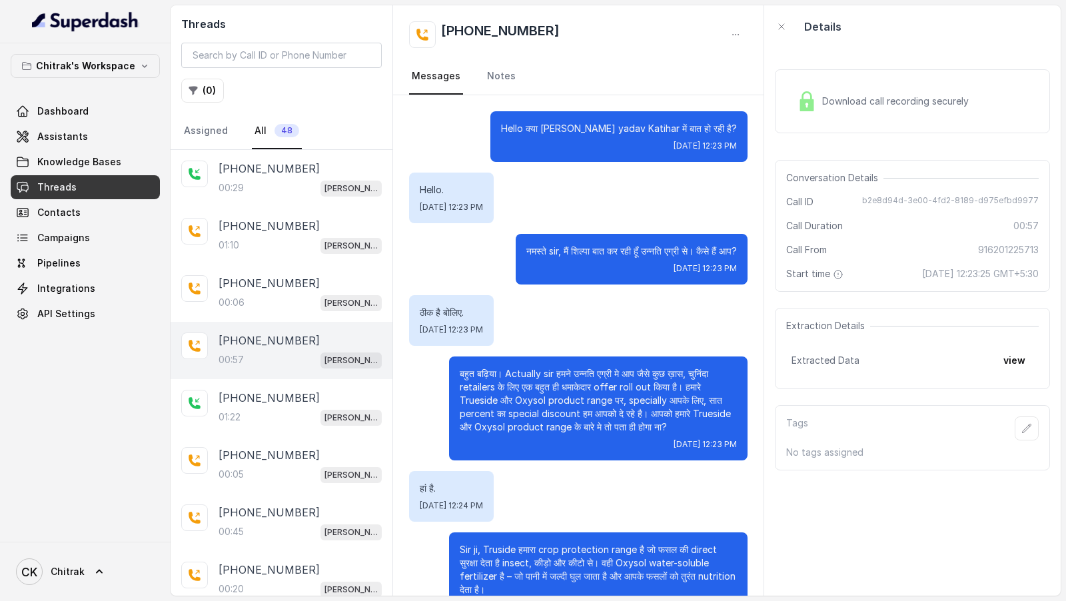
scroll to position [42, 0]
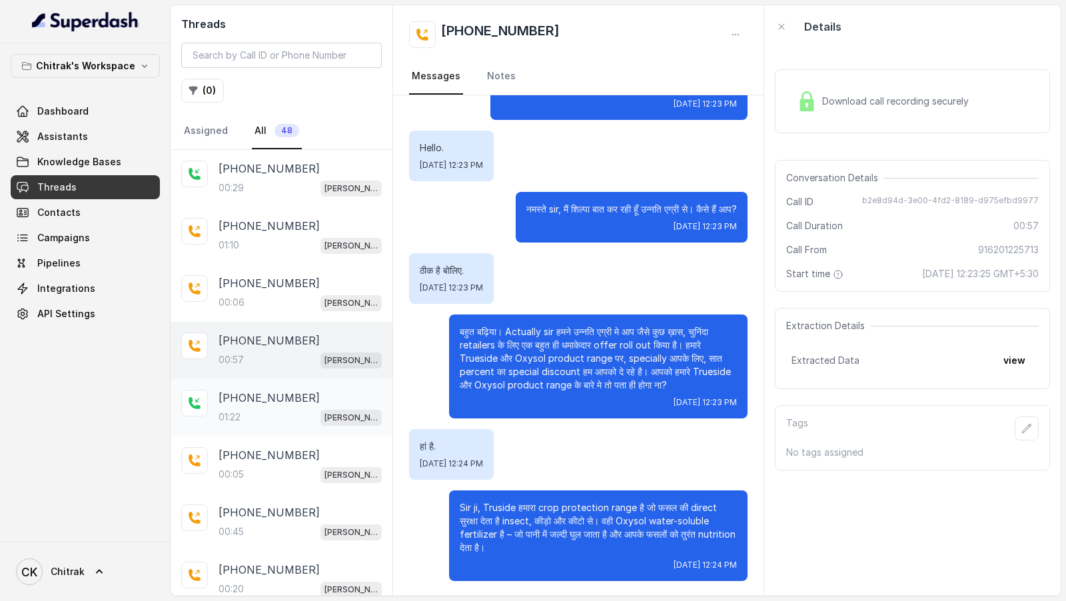
click at [240, 410] on p "01:22" at bounding box center [229, 416] width 22 height 13
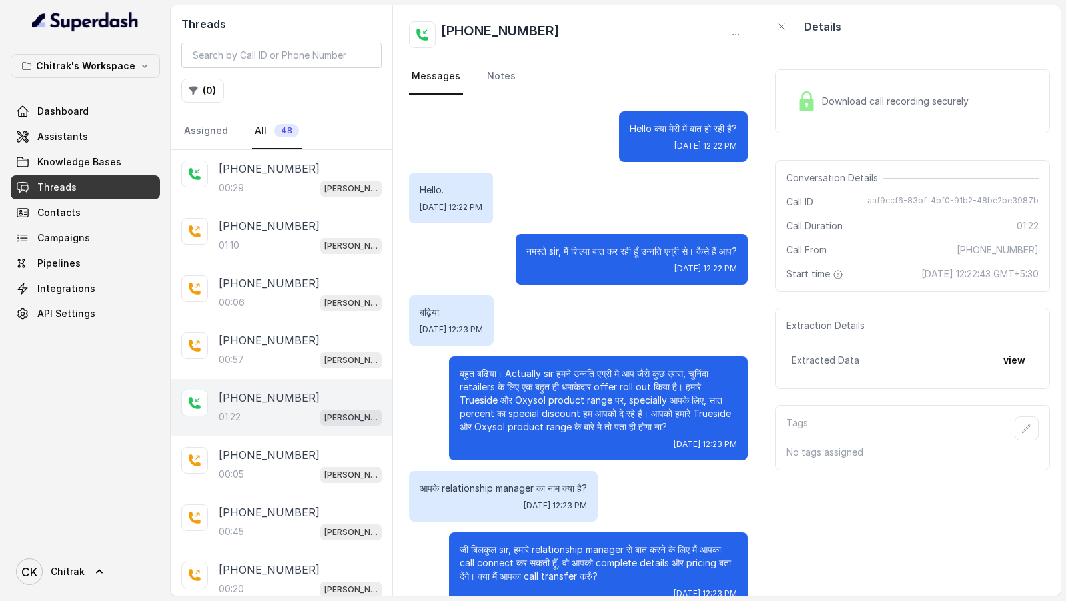
scroll to position [314, 0]
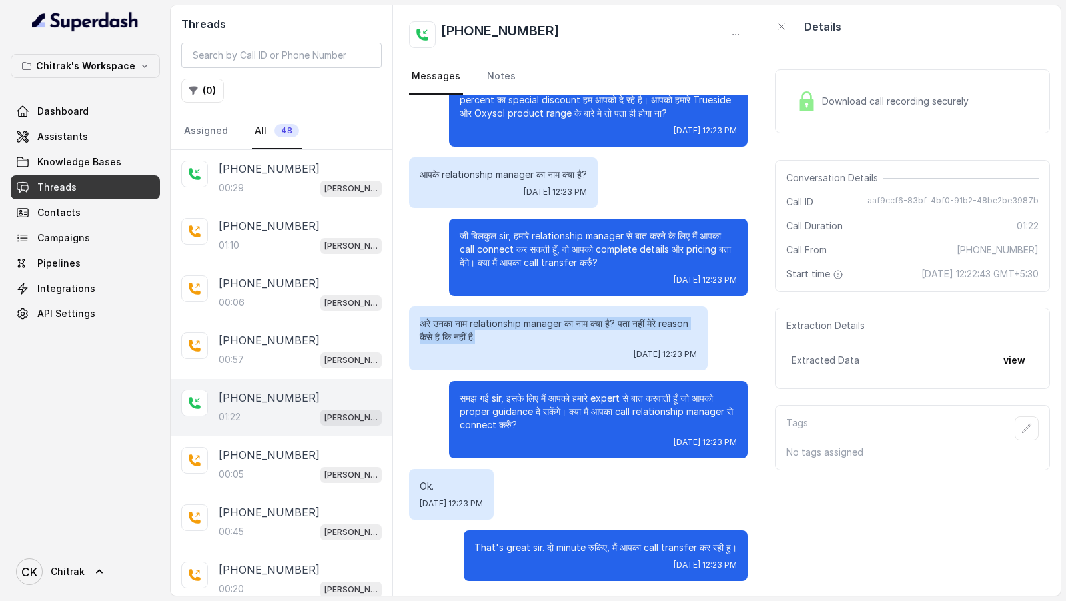
drag, startPoint x: 412, startPoint y: 317, endPoint x: 486, endPoint y: 340, distance: 76.7
click at [486, 340] on div "अरे उनका नाम relationship manager का नाम क्या है? पता नहीं मेरे reason कैसे है …" at bounding box center [558, 338] width 298 height 64
click at [486, 340] on p "अरे उनका नाम relationship manager का नाम क्या है? पता नहीं मेरे reason कैसे है …" at bounding box center [558, 330] width 277 height 27
click at [274, 447] on p "[PHONE_NUMBER]" at bounding box center [268, 455] width 101 height 16
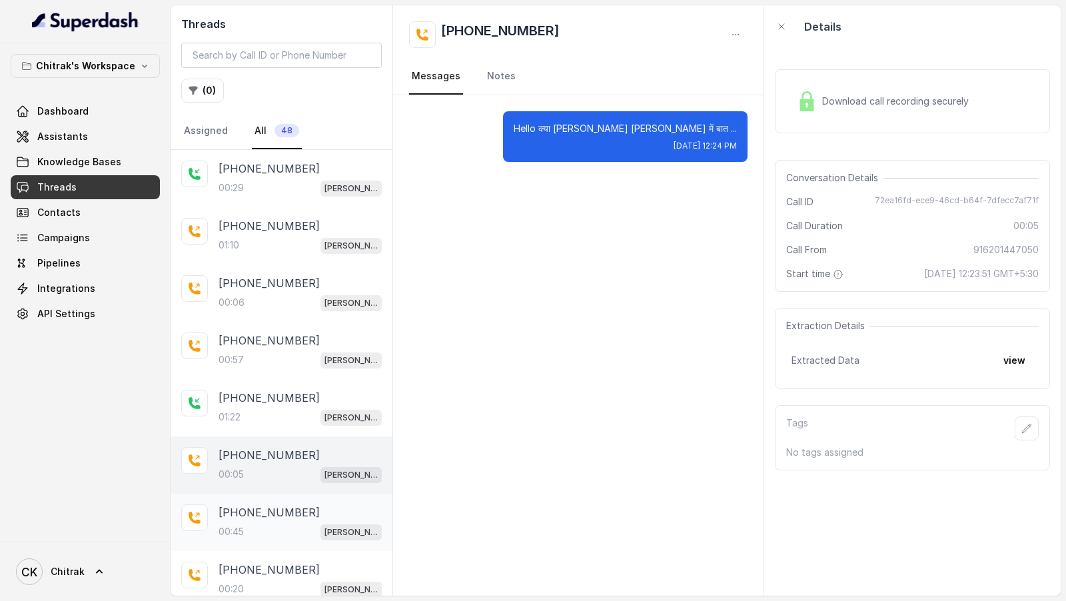
click at [258, 524] on div "00:45 [PERSON_NAME] Outbound Assistant" at bounding box center [299, 531] width 163 height 17
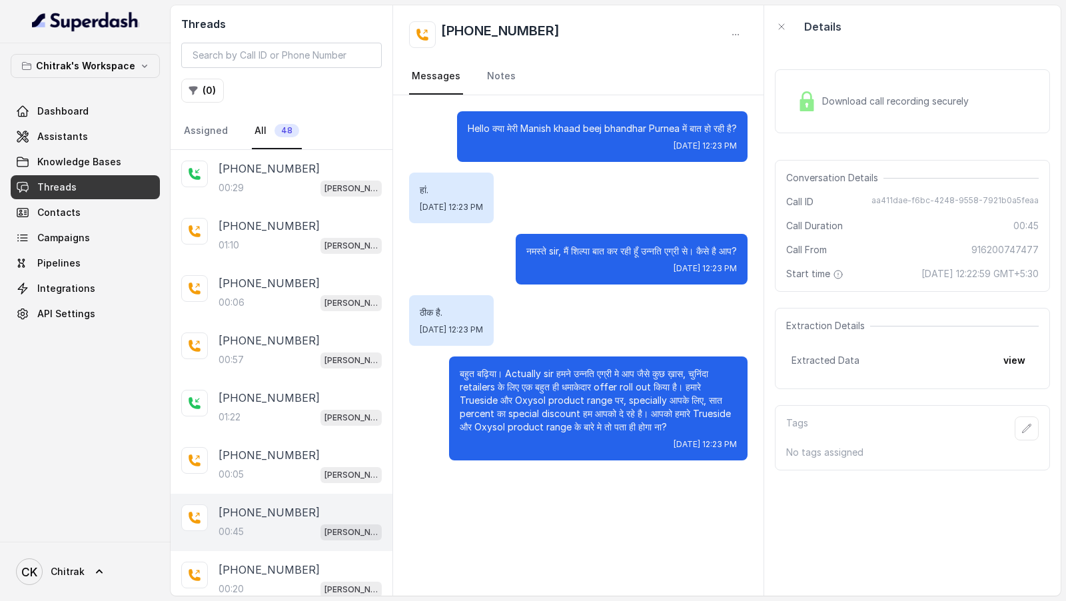
scroll to position [64, 0]
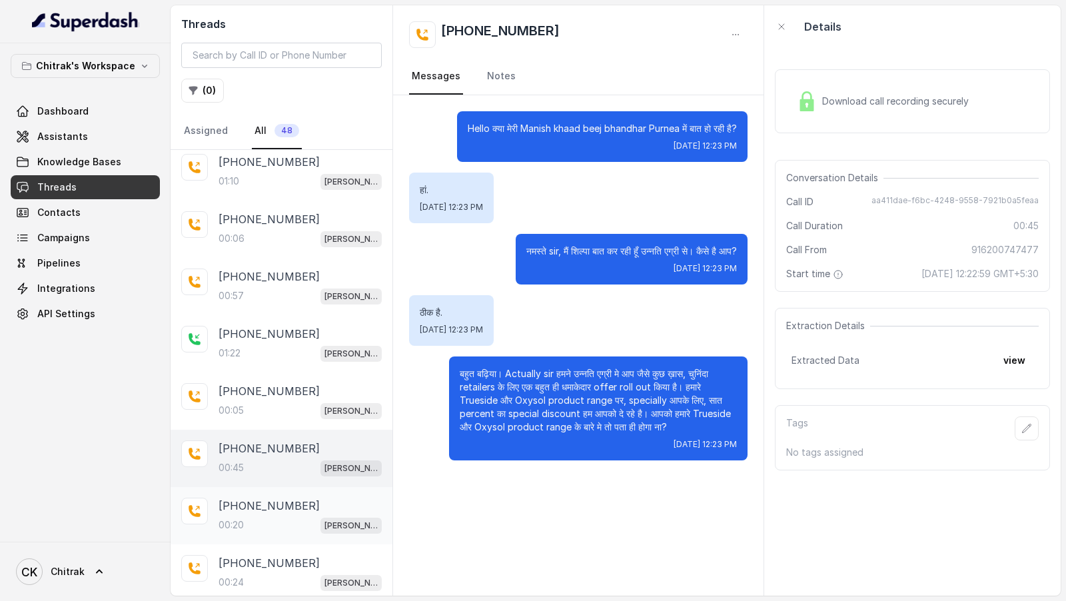
click at [268, 498] on p "[PHONE_NUMBER]" at bounding box center [268, 506] width 101 height 16
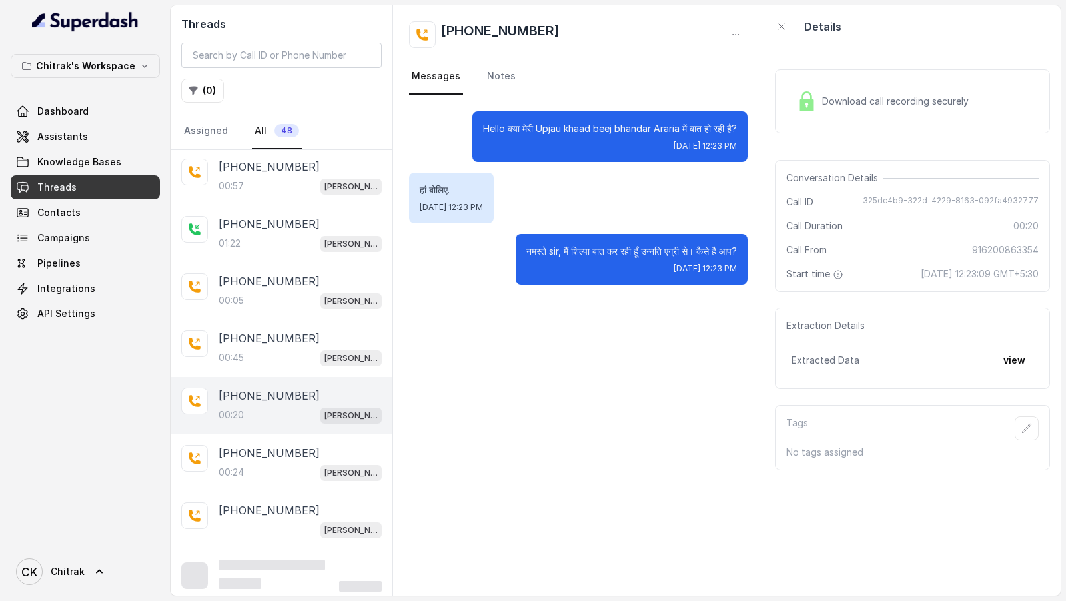
scroll to position [173, 0]
click at [282, 446] on p "[PHONE_NUMBER]" at bounding box center [268, 454] width 101 height 16
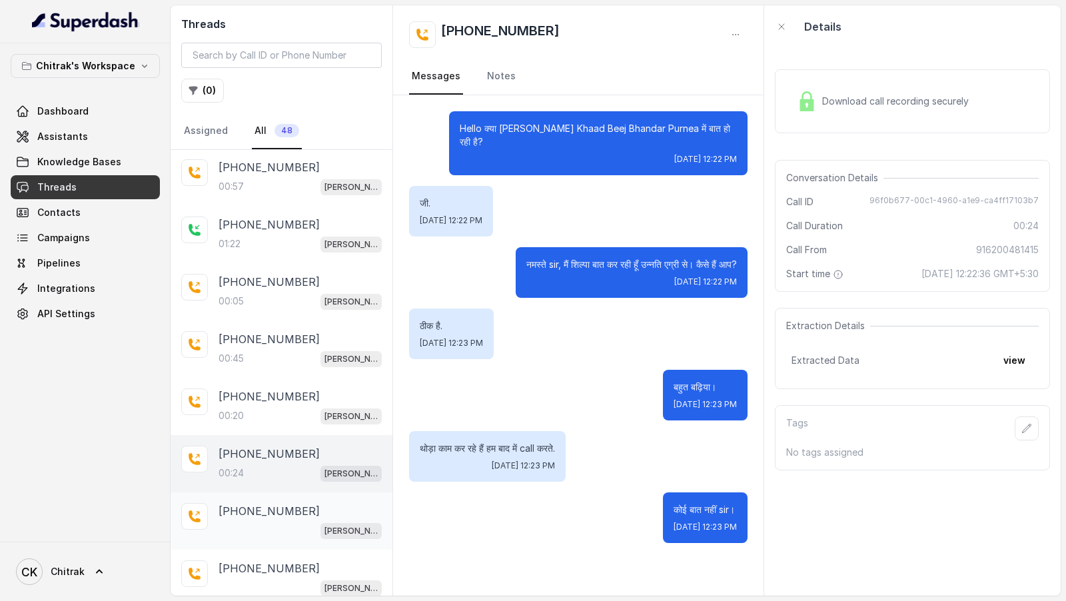
click at [288, 522] on div "[PERSON_NAME] Outbound Assistant" at bounding box center [299, 530] width 163 height 17
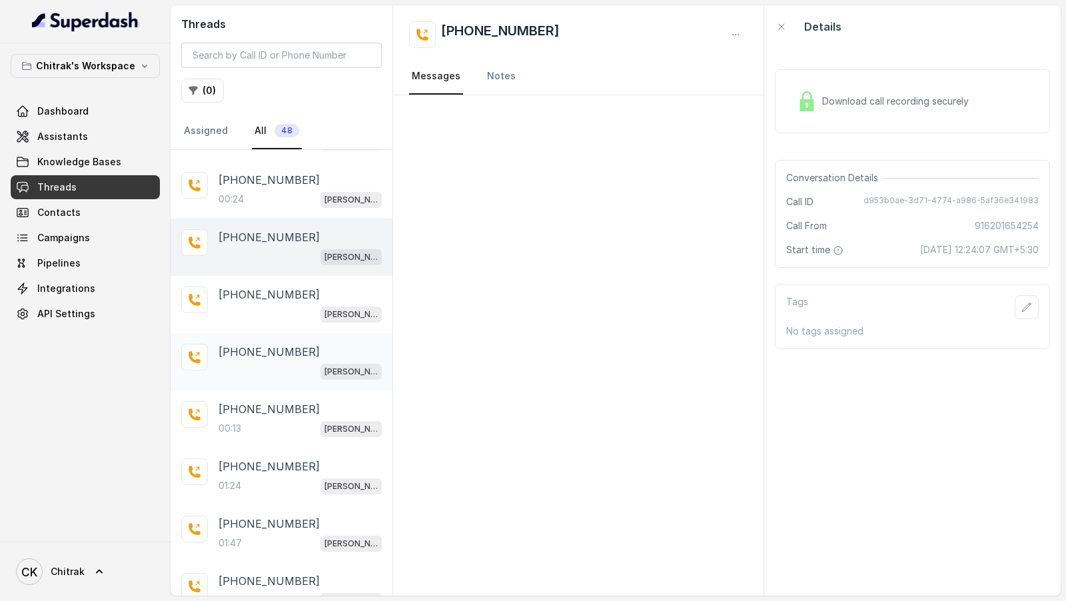
scroll to position [446, 0]
click at [270, 422] on div "00:13 [PERSON_NAME] Outbound Assistant" at bounding box center [299, 428] width 163 height 17
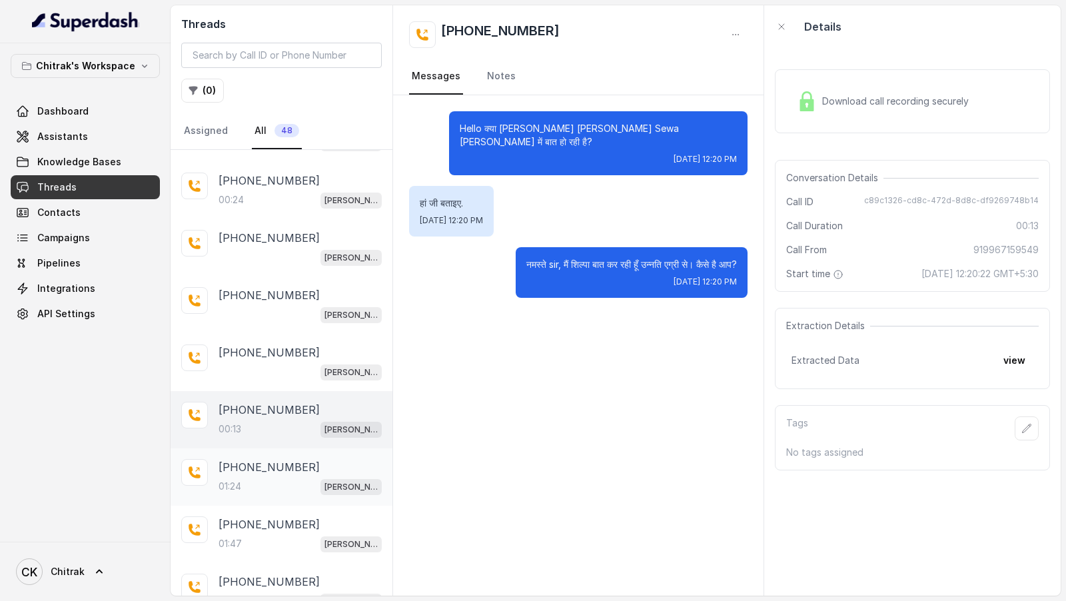
click at [278, 481] on div "01:24 [PERSON_NAME] Outbound Assistant" at bounding box center [299, 486] width 163 height 17
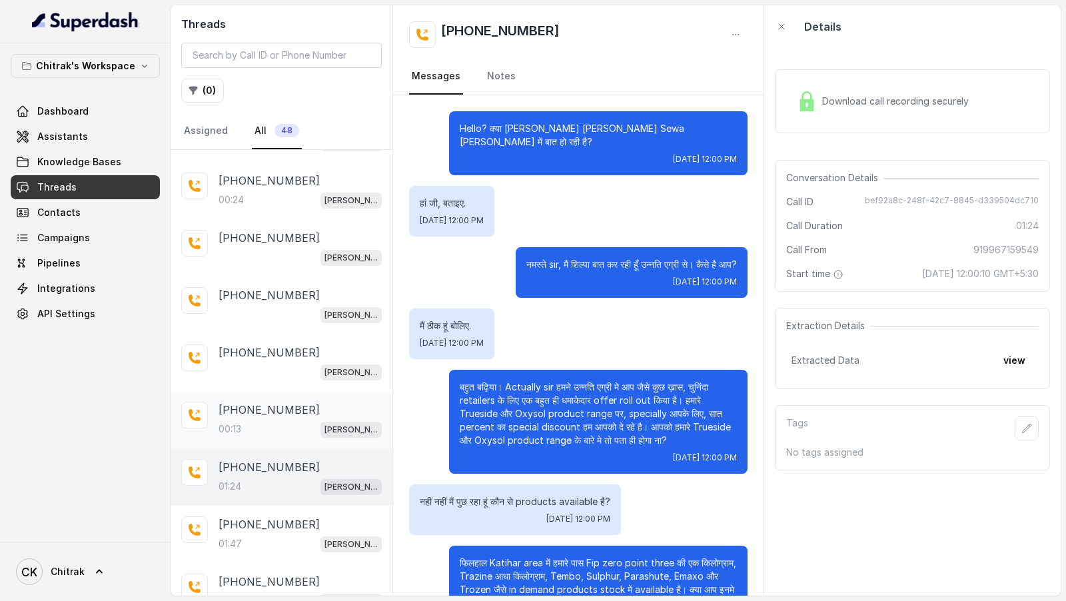
click at [261, 392] on div "[PHONE_NUMBER]:13 [PERSON_NAME] Outbound Assistant" at bounding box center [282, 419] width 222 height 57
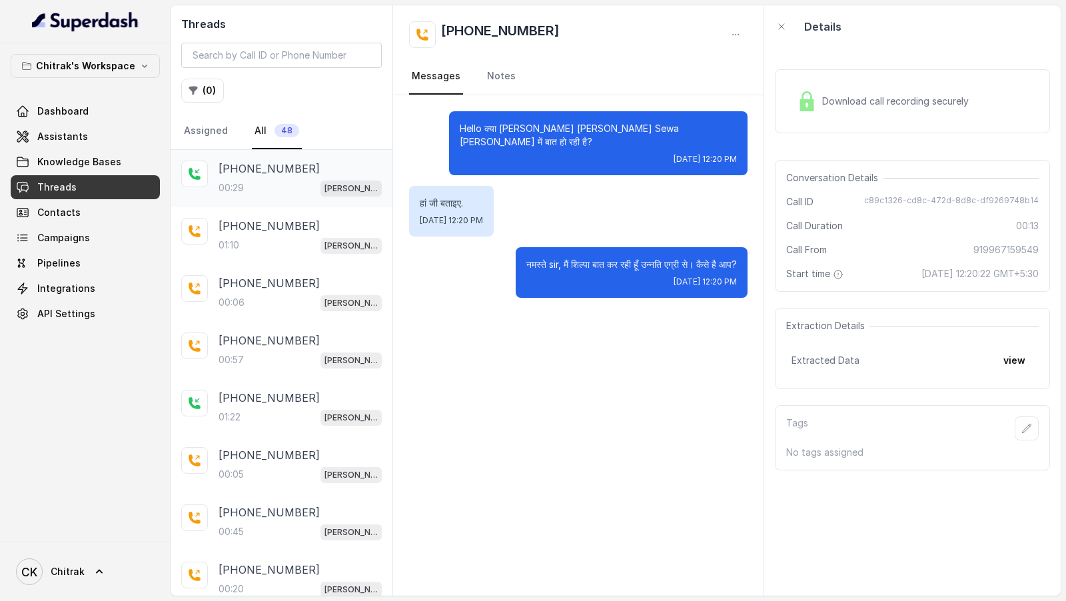
click at [279, 181] on div "00:29 [PERSON_NAME] Outbound Assistant" at bounding box center [299, 187] width 163 height 17
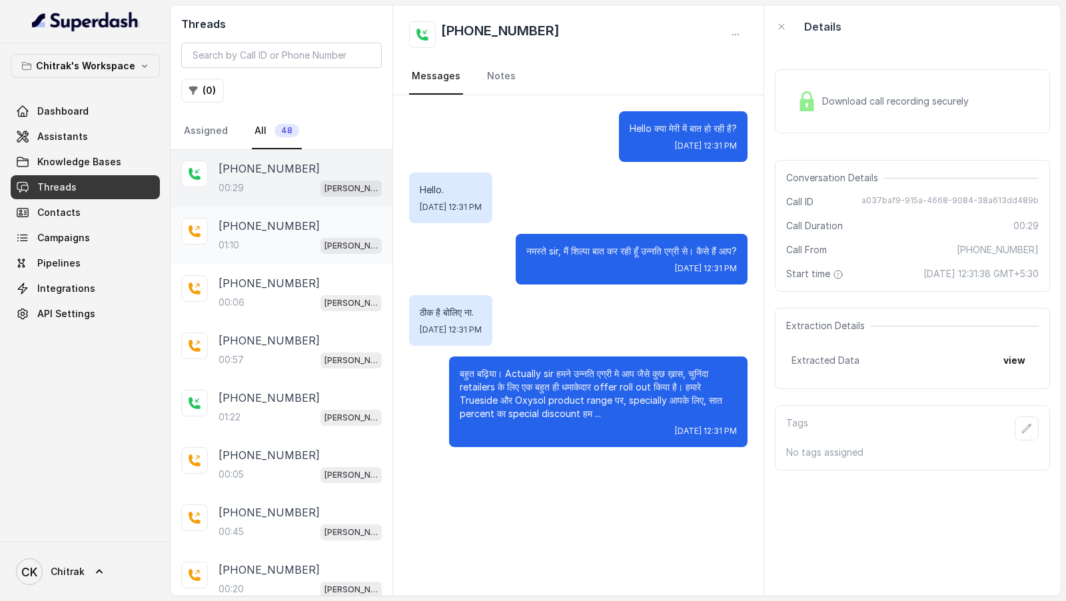
click at [272, 228] on p "[PHONE_NUMBER]" at bounding box center [268, 226] width 101 height 16
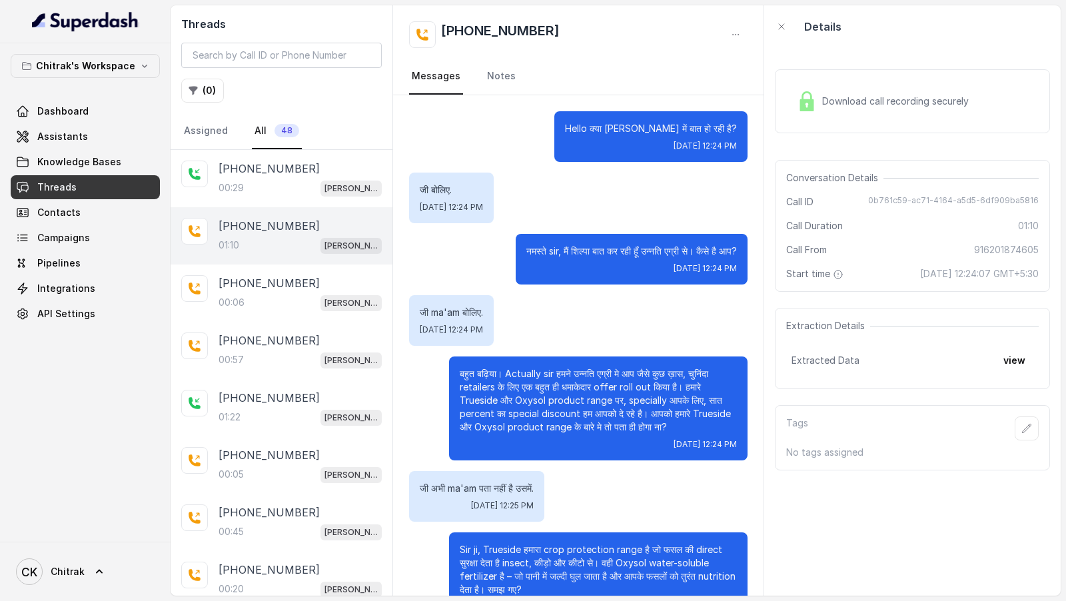
scroll to position [239, 0]
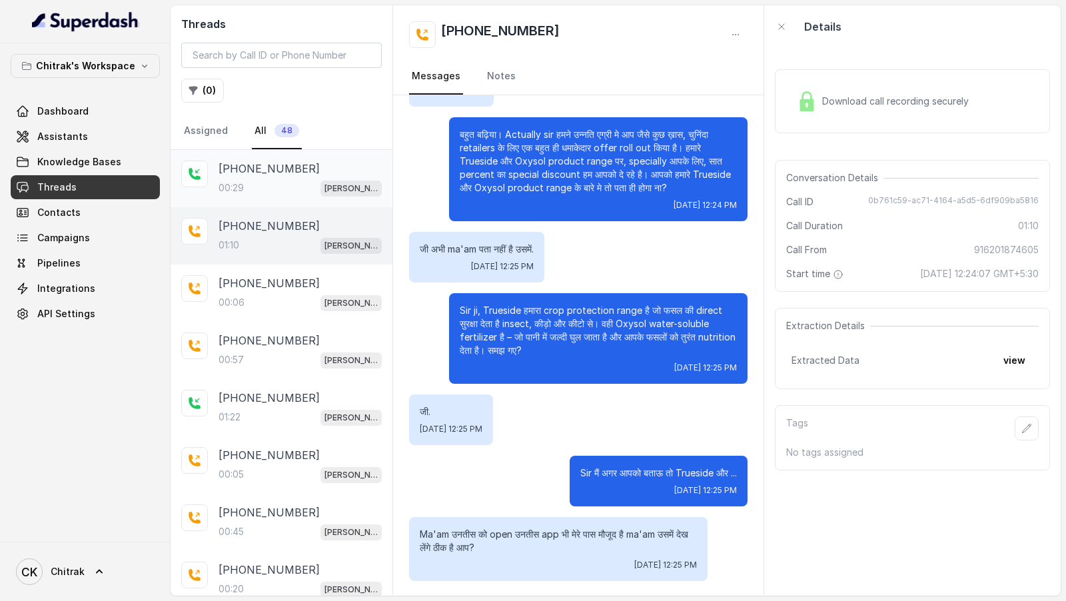
click at [284, 179] on div "00:29 [PERSON_NAME] Outbound Assistant" at bounding box center [299, 187] width 163 height 17
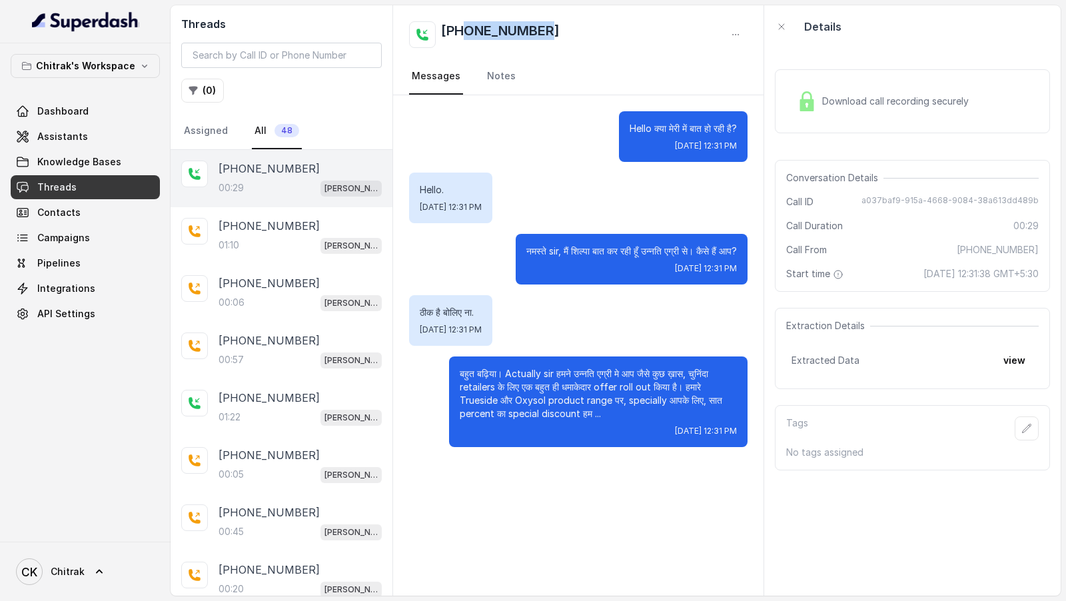
drag, startPoint x: 568, startPoint y: 36, endPoint x: 464, endPoint y: 37, distance: 103.9
click at [464, 37] on div "[PHONE_NUMBER]" at bounding box center [578, 34] width 338 height 27
copy h2 "6200051942"
click at [251, 236] on div "01:10 [PERSON_NAME] Outbound Assistant" at bounding box center [299, 244] width 163 height 17
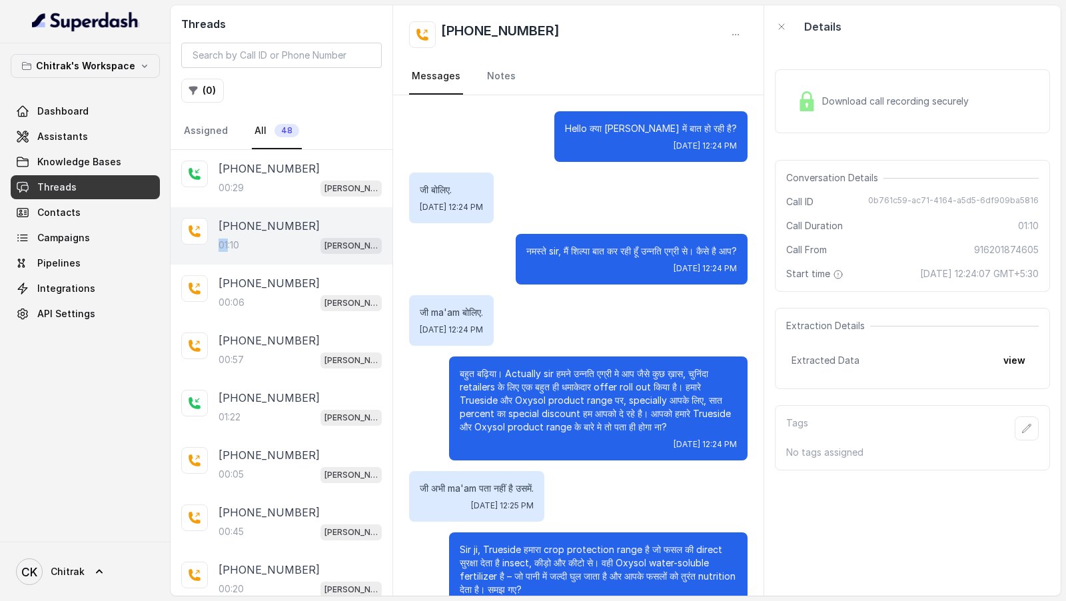
click at [251, 236] on div "01:10 [PERSON_NAME] Outbound Assistant" at bounding box center [299, 244] width 163 height 17
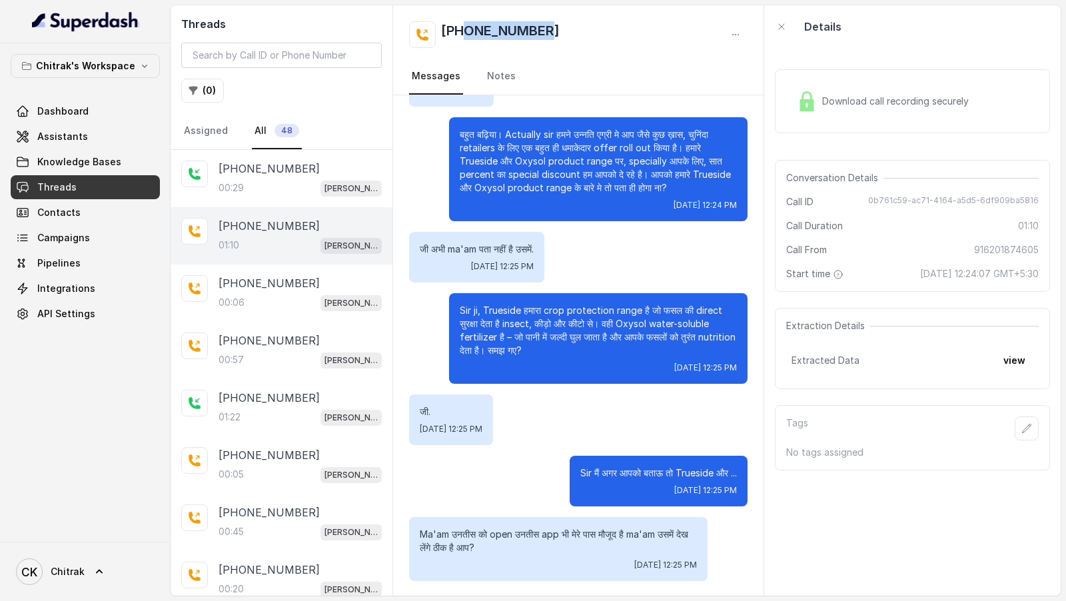
drag, startPoint x: 550, startPoint y: 32, endPoint x: 464, endPoint y: 32, distance: 86.6
click at [464, 32] on div "[PHONE_NUMBER]" at bounding box center [578, 34] width 338 height 27
copy h2 "6201874605"
click at [248, 306] on div "00:06 [PERSON_NAME] Outbound Assistant" at bounding box center [299, 302] width 163 height 17
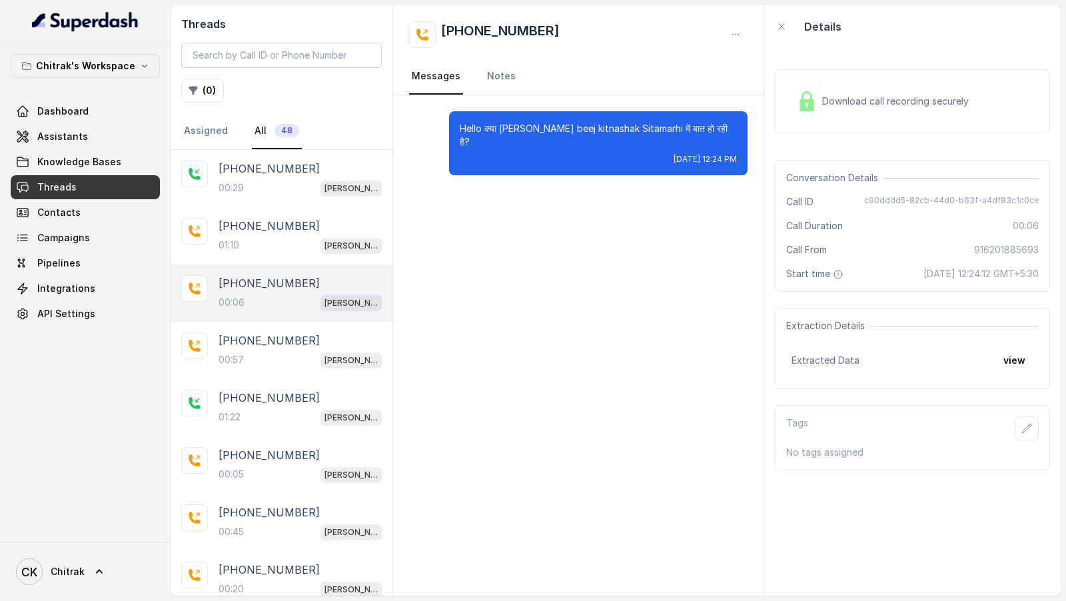
click at [248, 306] on div "00:06 [PERSON_NAME] Outbound Assistant" at bounding box center [299, 302] width 163 height 17
drag, startPoint x: 559, startPoint y: 34, endPoint x: 465, endPoint y: 34, distance: 93.9
click at [465, 34] on div "[PHONE_NUMBER]" at bounding box center [578, 34] width 338 height 27
copy h2 "6201885693"
click at [292, 351] on div "00:57 [PERSON_NAME] Outbound Assistant" at bounding box center [299, 359] width 163 height 17
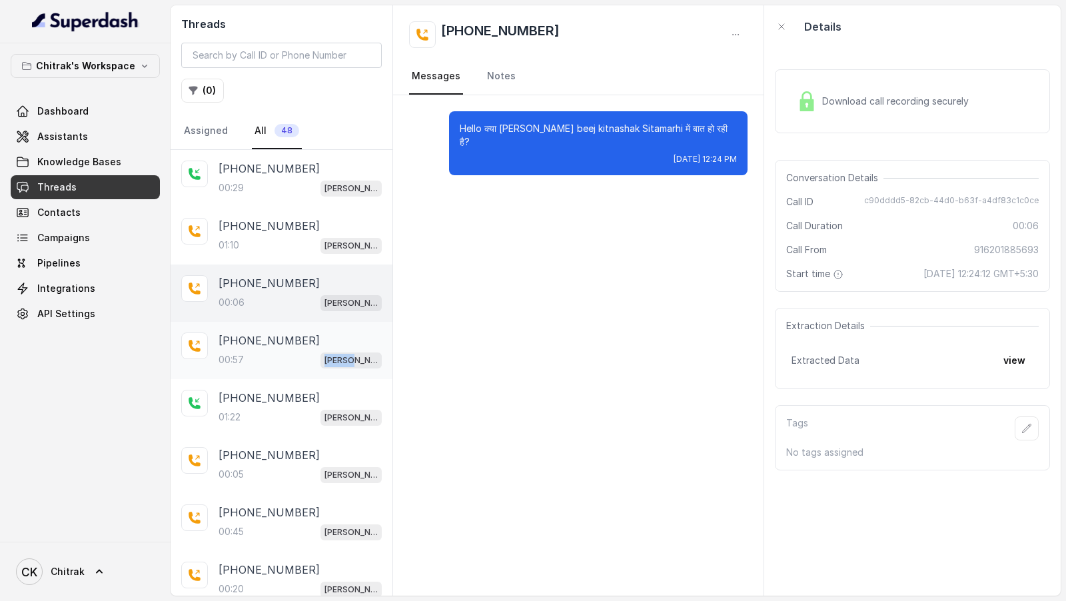
click at [292, 351] on div "00:57 [PERSON_NAME] Outbound Assistant" at bounding box center [299, 359] width 163 height 17
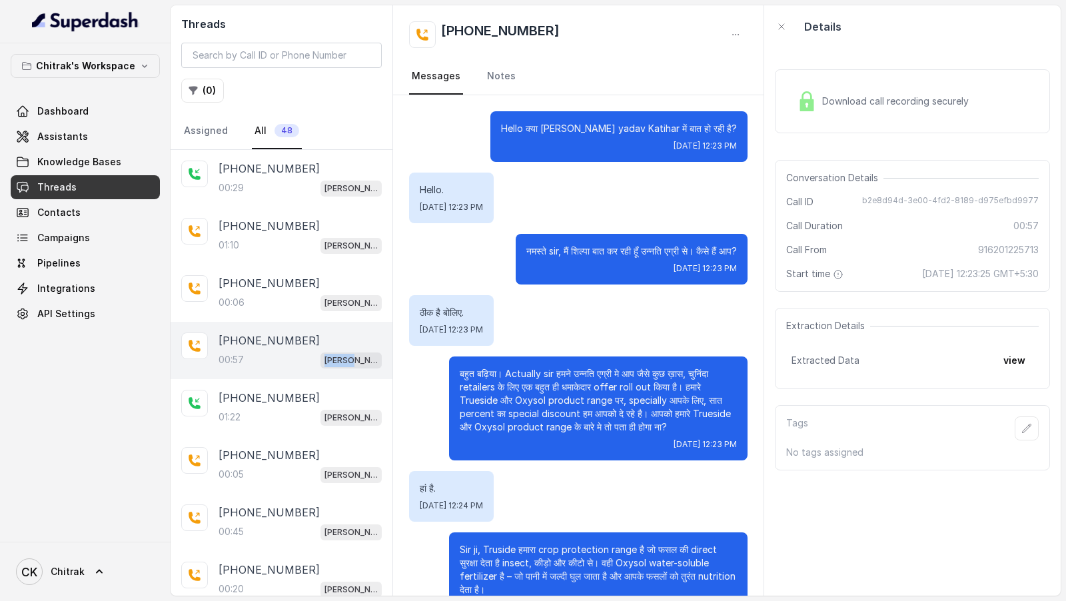
scroll to position [42, 0]
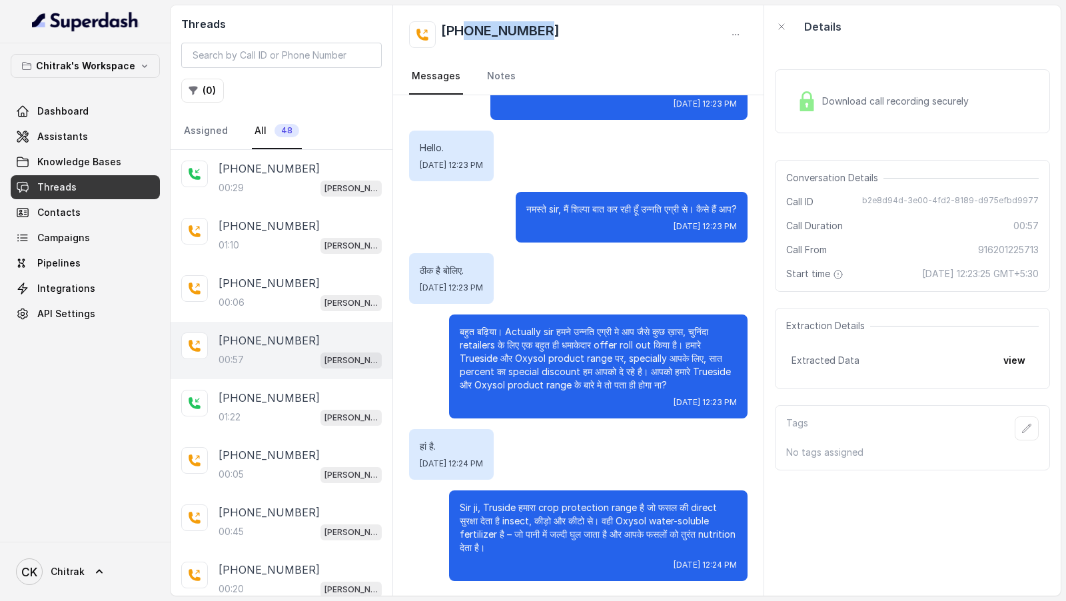
drag, startPoint x: 545, startPoint y: 34, endPoint x: 464, endPoint y: 37, distance: 81.3
click at [464, 37] on div "[PHONE_NUMBER]" at bounding box center [578, 34] width 338 height 27
copy h2 "6201225713"
click at [282, 414] on div "01:22 [PERSON_NAME] Outbound Assistant" at bounding box center [299, 416] width 163 height 17
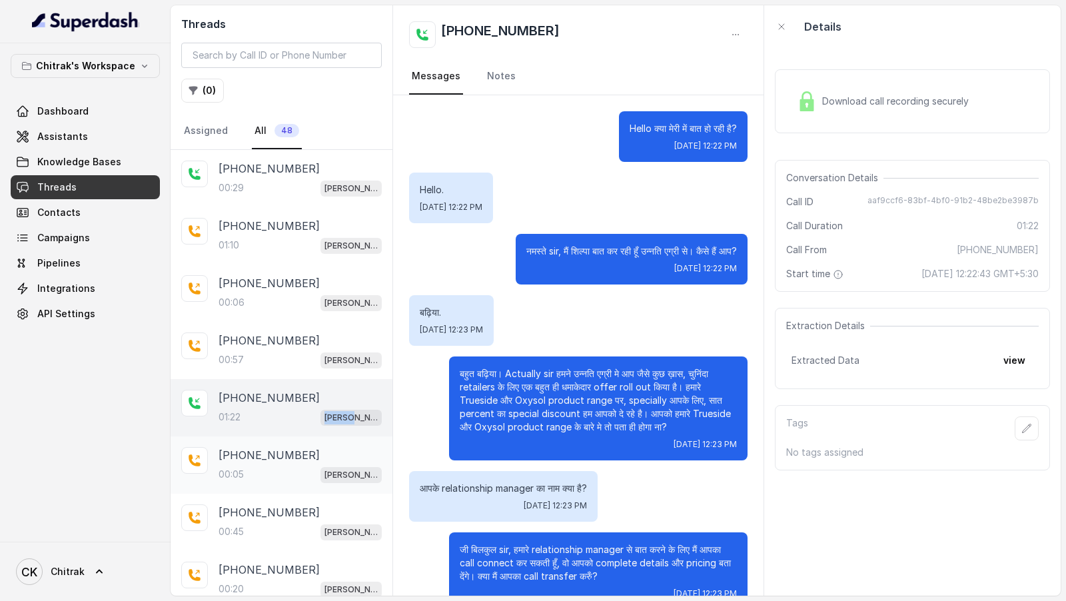
scroll to position [314, 0]
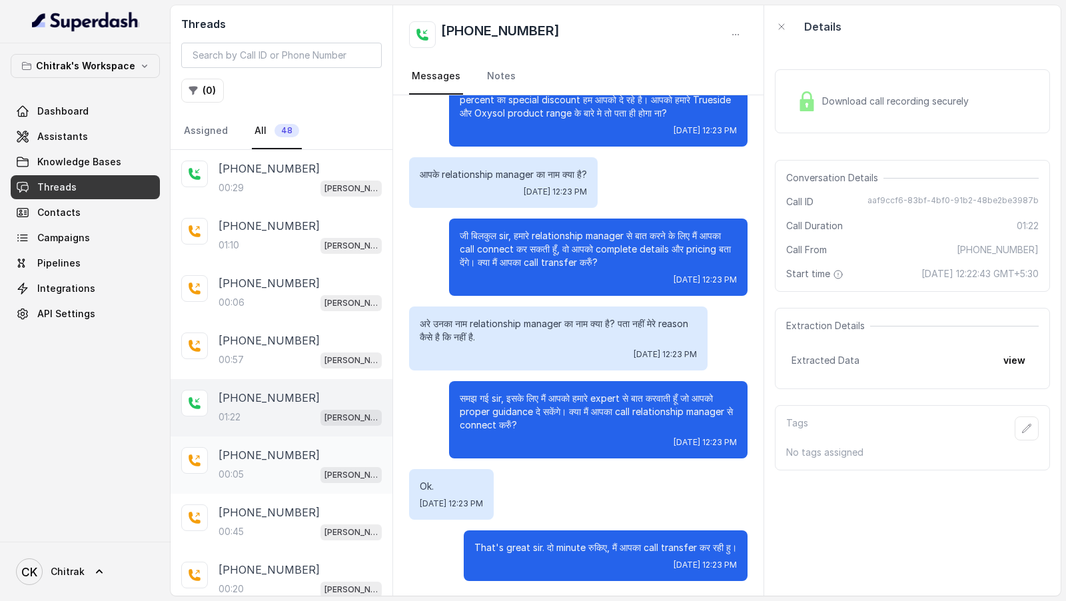
click at [274, 447] on p "[PHONE_NUMBER]" at bounding box center [268, 455] width 101 height 16
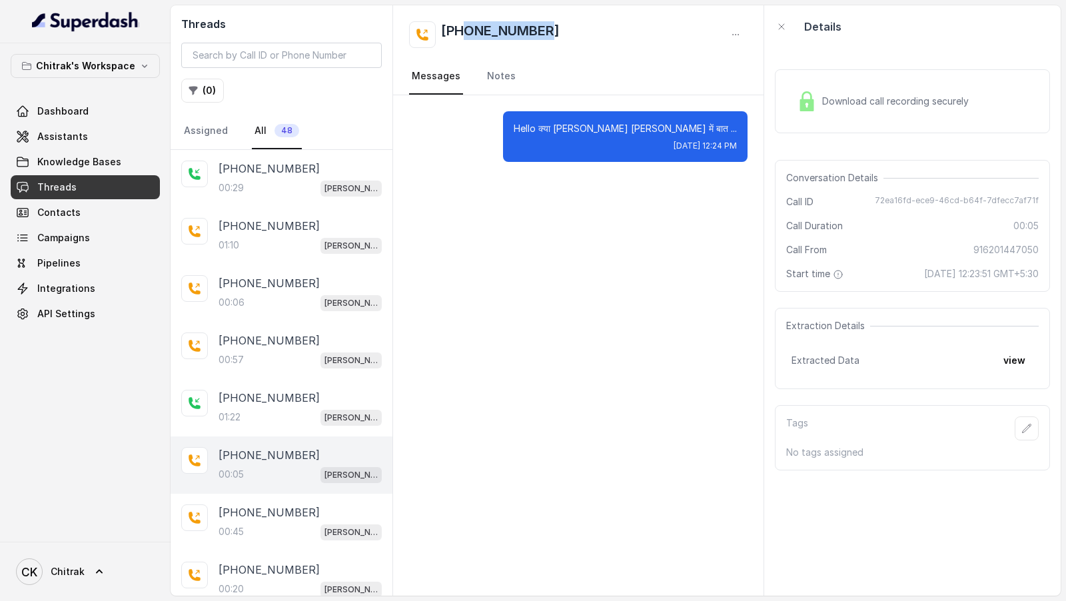
drag, startPoint x: 558, startPoint y: 36, endPoint x: 464, endPoint y: 37, distance: 93.3
click at [464, 37] on div "[PHONE_NUMBER]" at bounding box center [578, 34] width 338 height 27
copy h2 "6201447050"
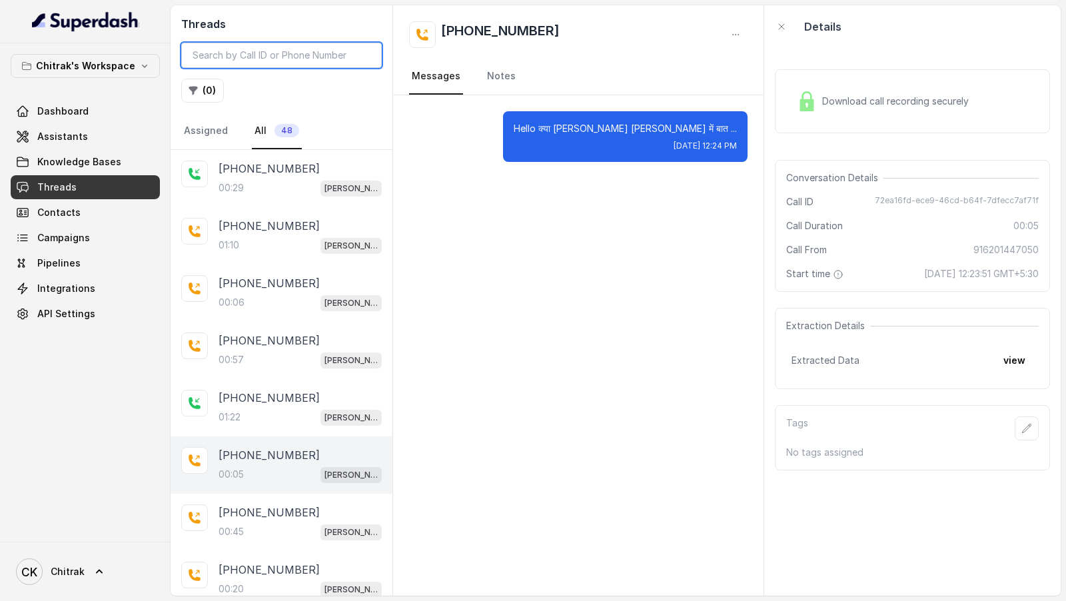
click at [320, 49] on input "search" at bounding box center [281, 55] width 201 height 25
paste input "916201654254"
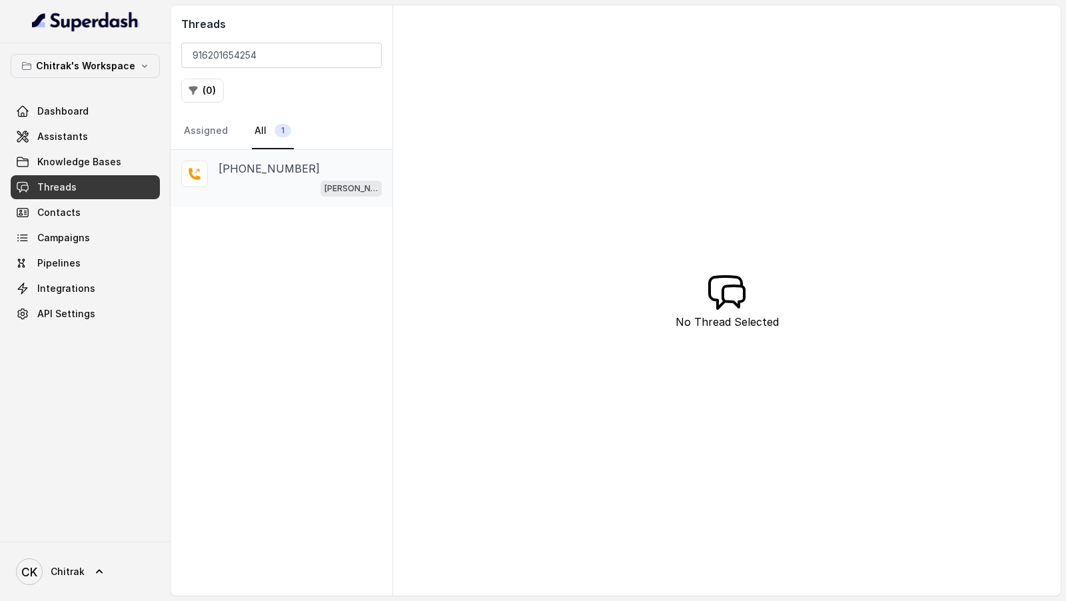
click at [279, 179] on div "[PERSON_NAME] Outbound Assistant" at bounding box center [299, 187] width 163 height 17
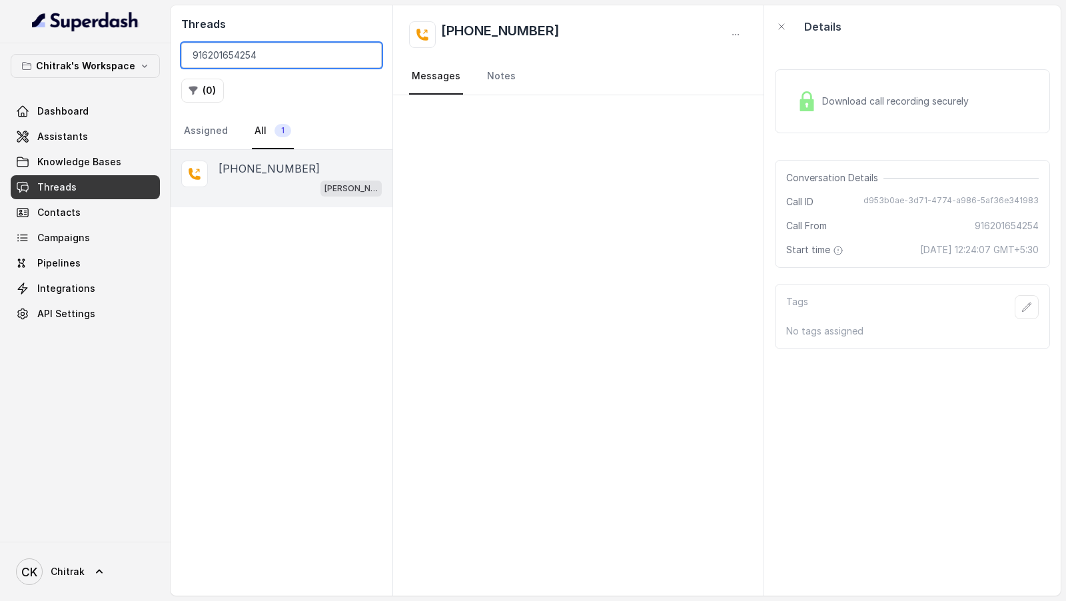
click at [246, 55] on input "916201654254" at bounding box center [281, 55] width 201 height 25
paste input "08633"
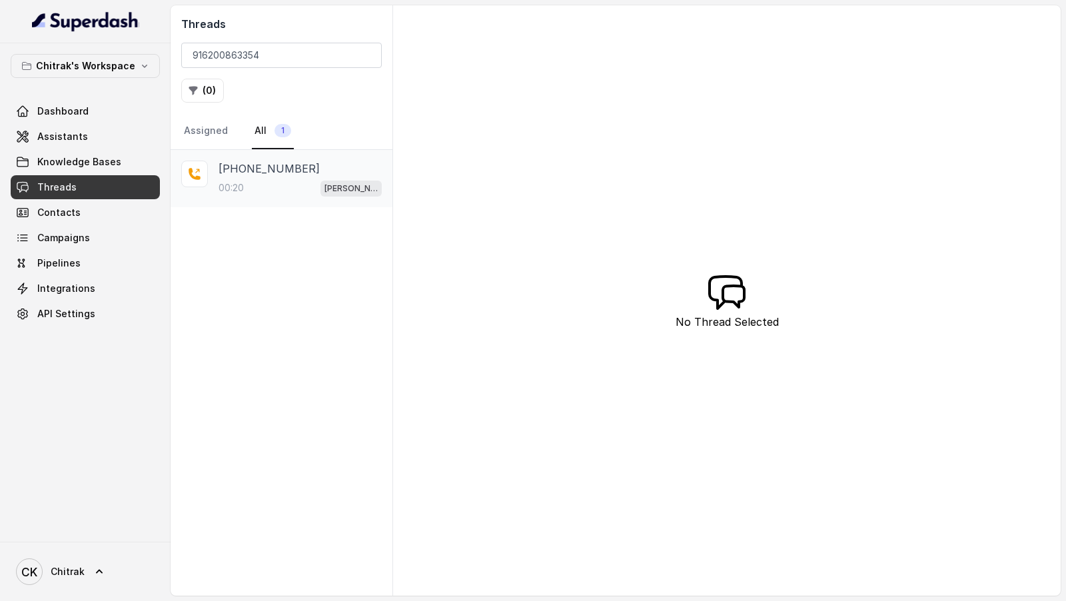
click at [265, 182] on div "00:20 [PERSON_NAME] Outbound Assistant" at bounding box center [299, 187] width 163 height 17
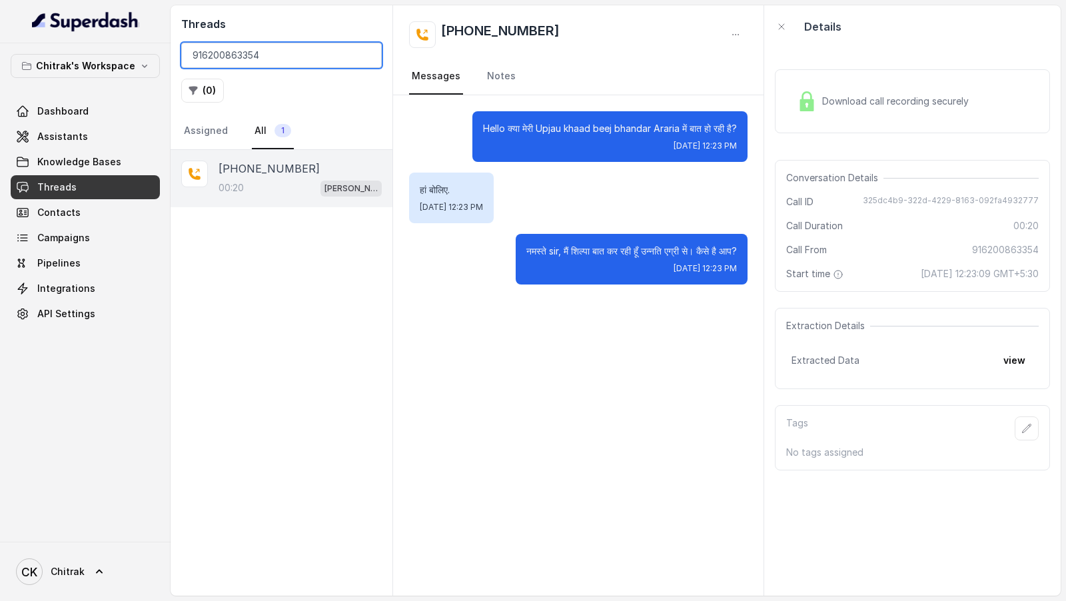
click at [268, 60] on input "916200863354" at bounding box center [281, 55] width 201 height 25
paste input "747477"
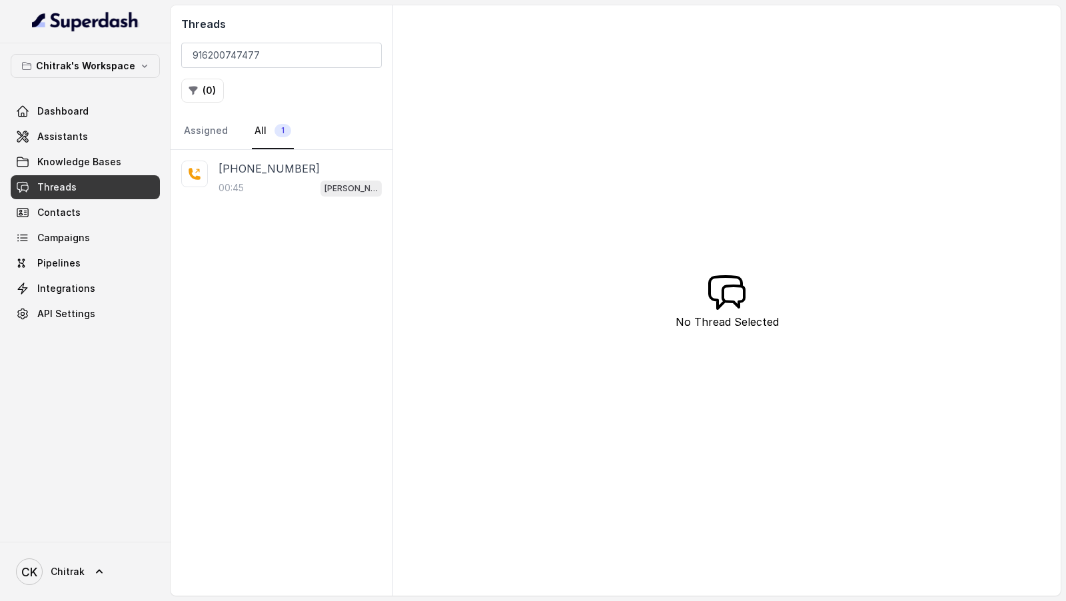
click at [286, 173] on p "[PHONE_NUMBER]" at bounding box center [268, 169] width 101 height 16
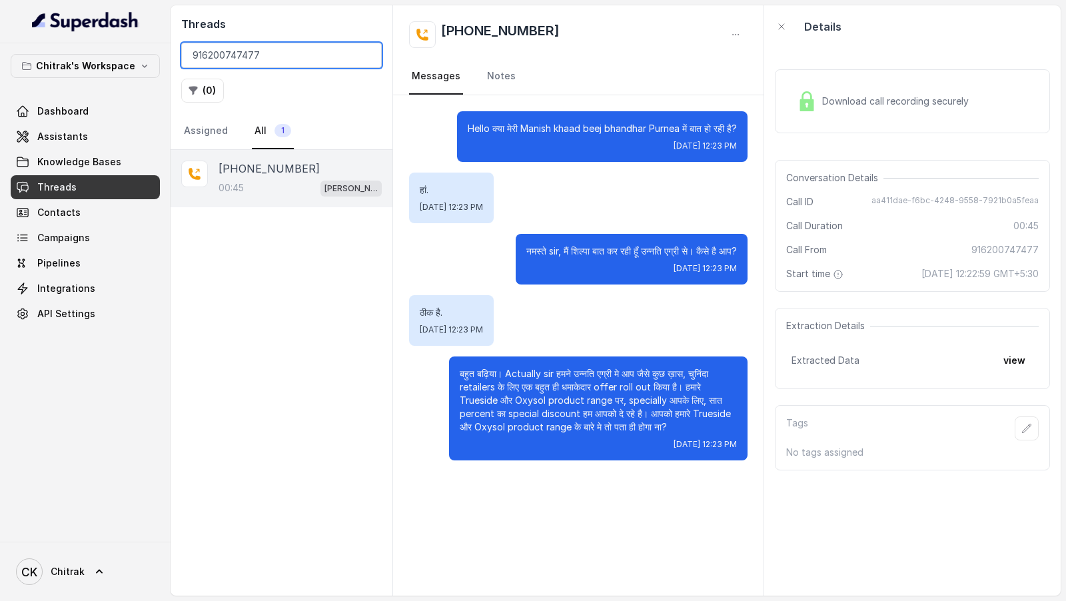
click at [241, 55] on input "916200747477" at bounding box center [281, 55] width 201 height 25
paste input "863354"
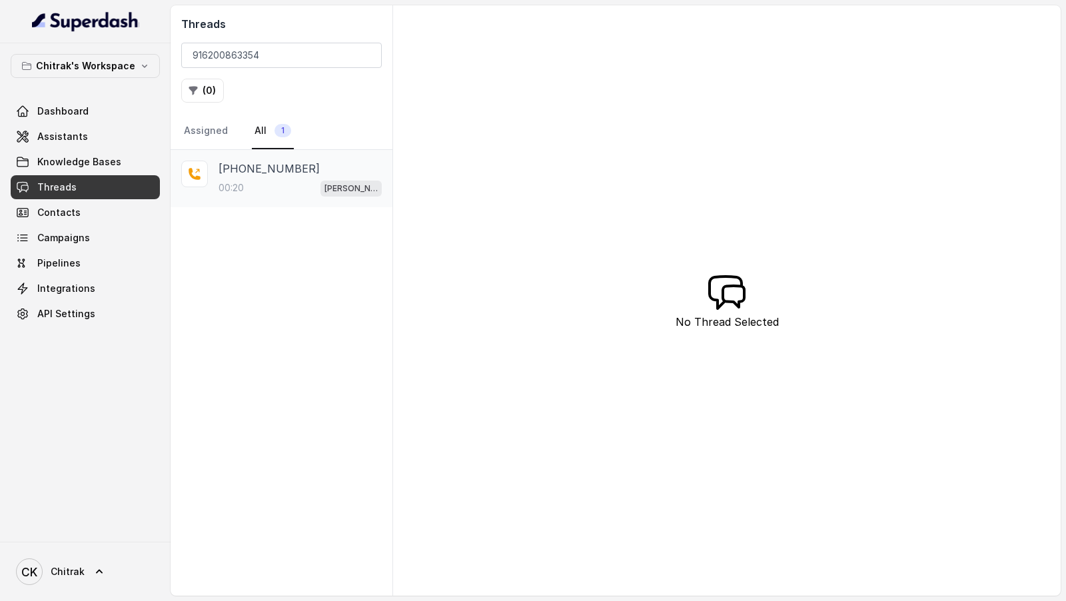
click at [279, 175] on div "[PHONE_NUMBER]:20 [PERSON_NAME] Outbound Assistant" at bounding box center [299, 179] width 163 height 36
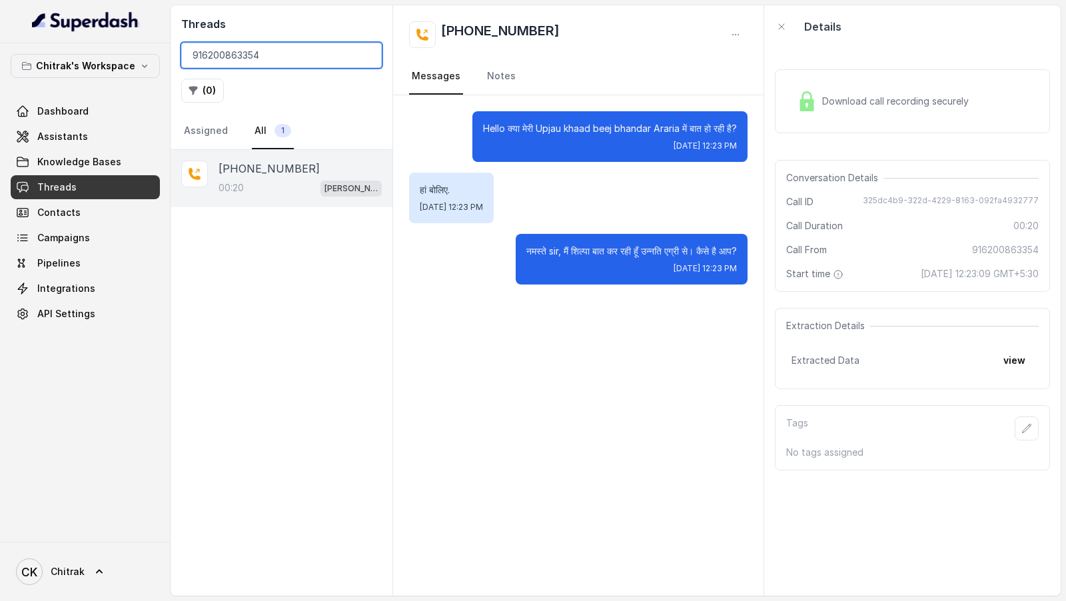
click at [251, 49] on input "916200863354" at bounding box center [281, 55] width 201 height 25
paste input "585397"
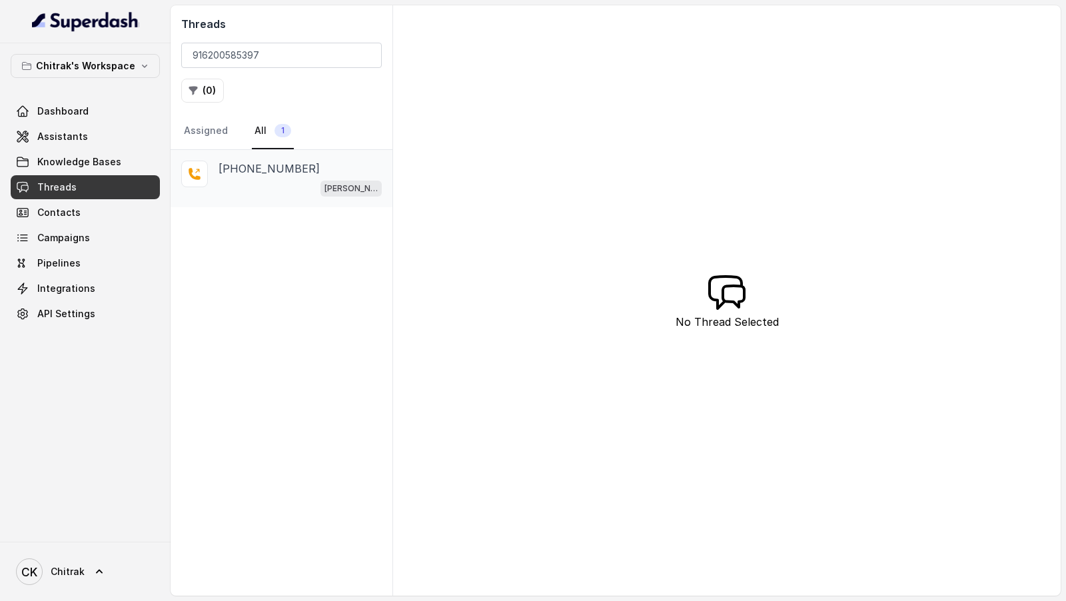
click at [262, 179] on div "[PERSON_NAME] Outbound Assistant" at bounding box center [299, 187] width 163 height 17
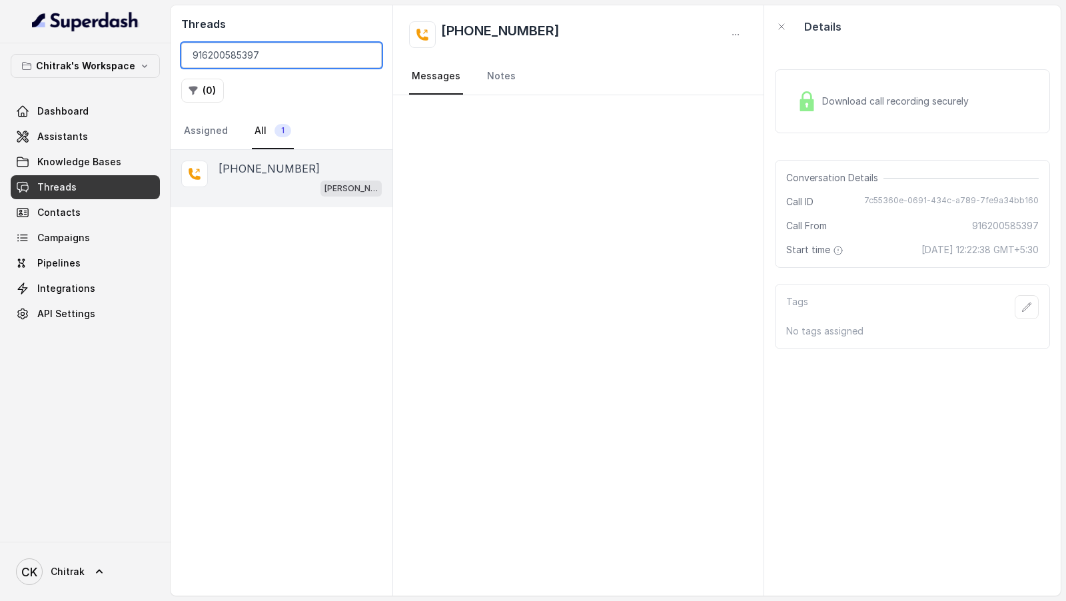
click at [273, 55] on input "916200585397" at bounding box center [281, 55] width 201 height 25
paste input "481415"
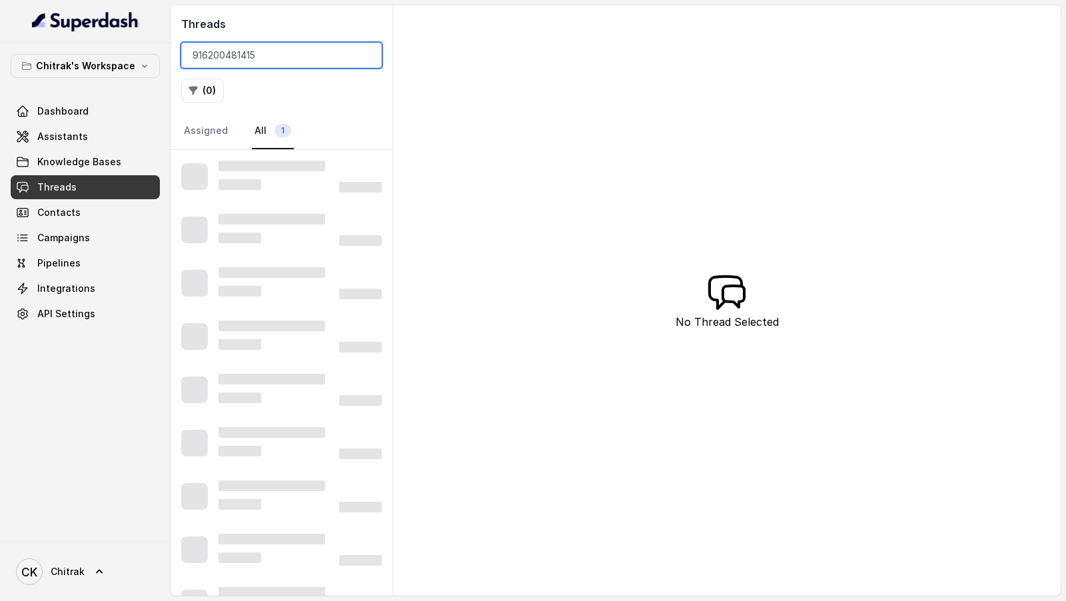
type input "916200481415"
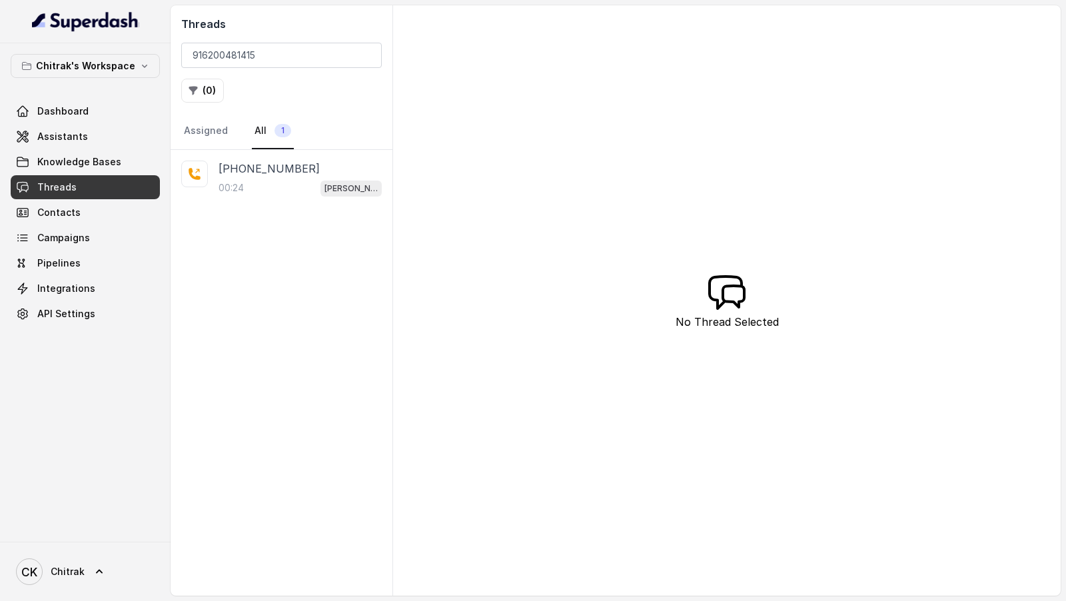
click at [244, 221] on div "[PHONE_NUMBER]:24 [PERSON_NAME] Outbound Assistant" at bounding box center [282, 373] width 222 height 446
click at [273, 193] on div "00:24 [PERSON_NAME] Outbound Assistant" at bounding box center [299, 187] width 163 height 17
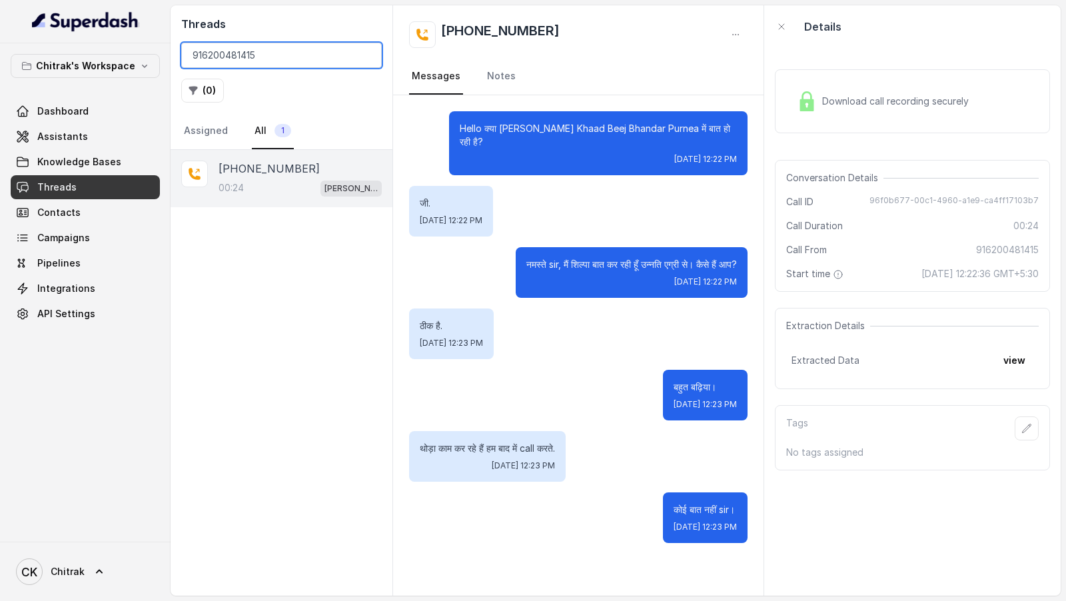
click at [364, 58] on input "916200481415" at bounding box center [281, 55] width 201 height 25
click at [364, 57] on input "916200481415" at bounding box center [281, 55] width 201 height 25
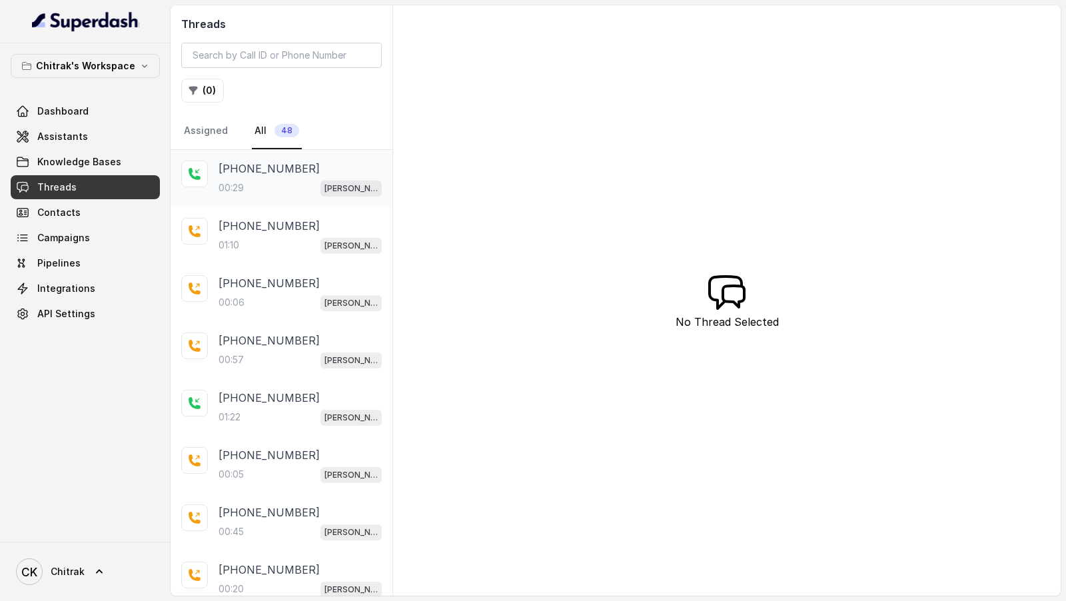
click at [298, 183] on div "00:29 [PERSON_NAME] Outbound Assistant" at bounding box center [299, 187] width 163 height 17
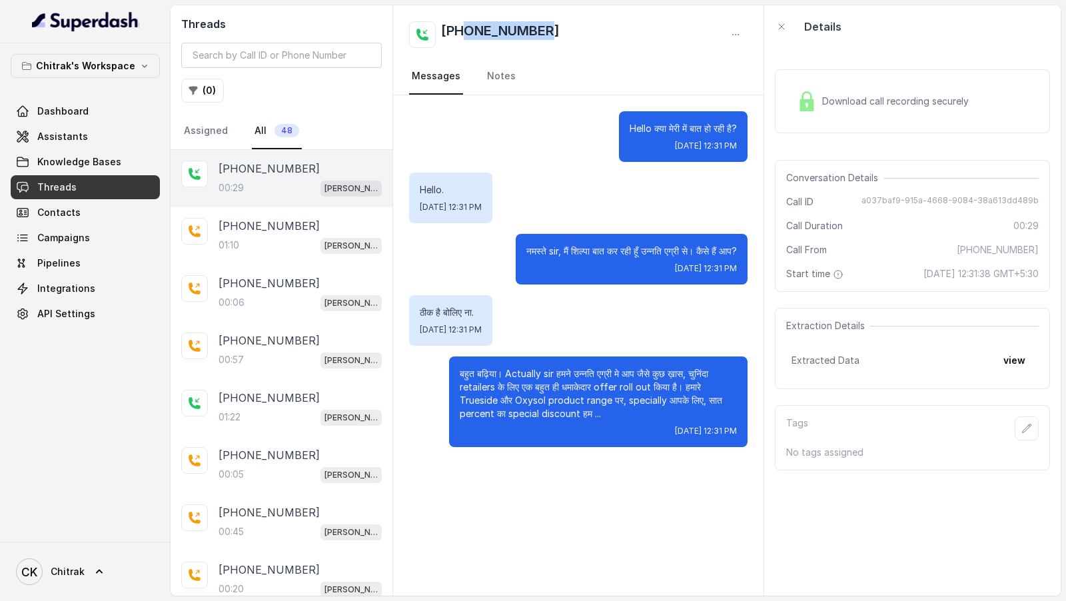
drag, startPoint x: 560, startPoint y: 33, endPoint x: 461, endPoint y: 36, distance: 99.3
click at [461, 36] on div "[PHONE_NUMBER]" at bounding box center [578, 34] width 338 height 27
copy h2 "6200051942"
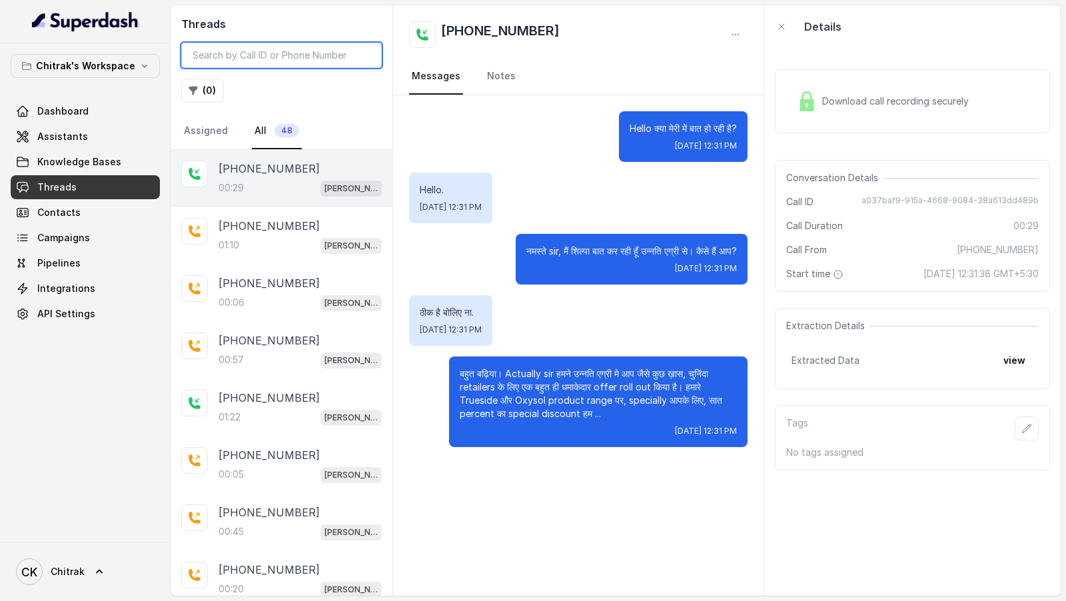
click at [328, 53] on input "search" at bounding box center [281, 55] width 201 height 25
paste input "916200481415"
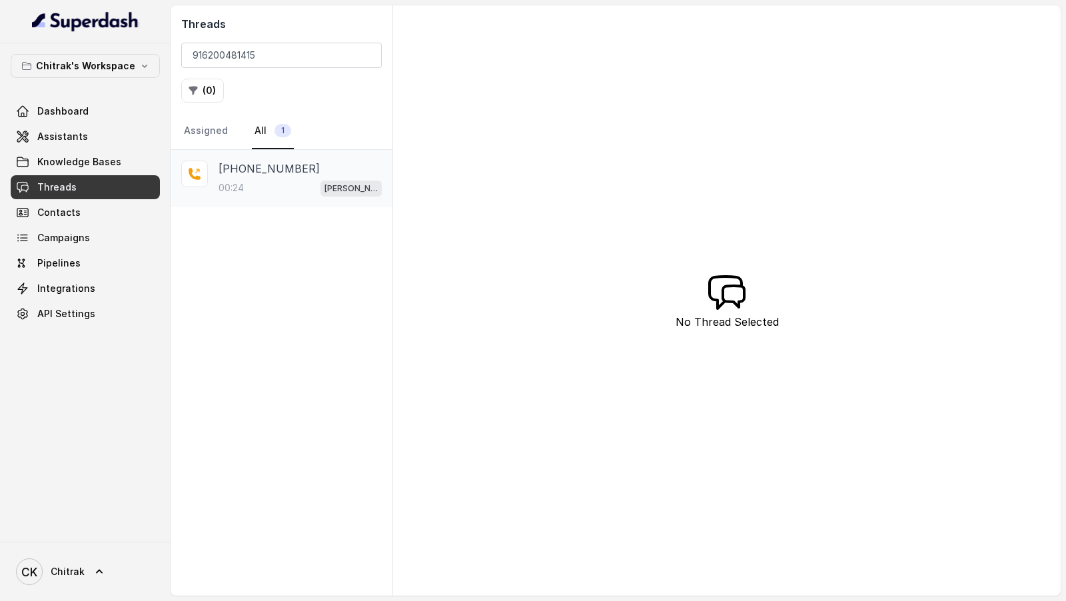
click at [332, 191] on p "[PERSON_NAME] Outbound Assistant" at bounding box center [350, 188] width 53 height 13
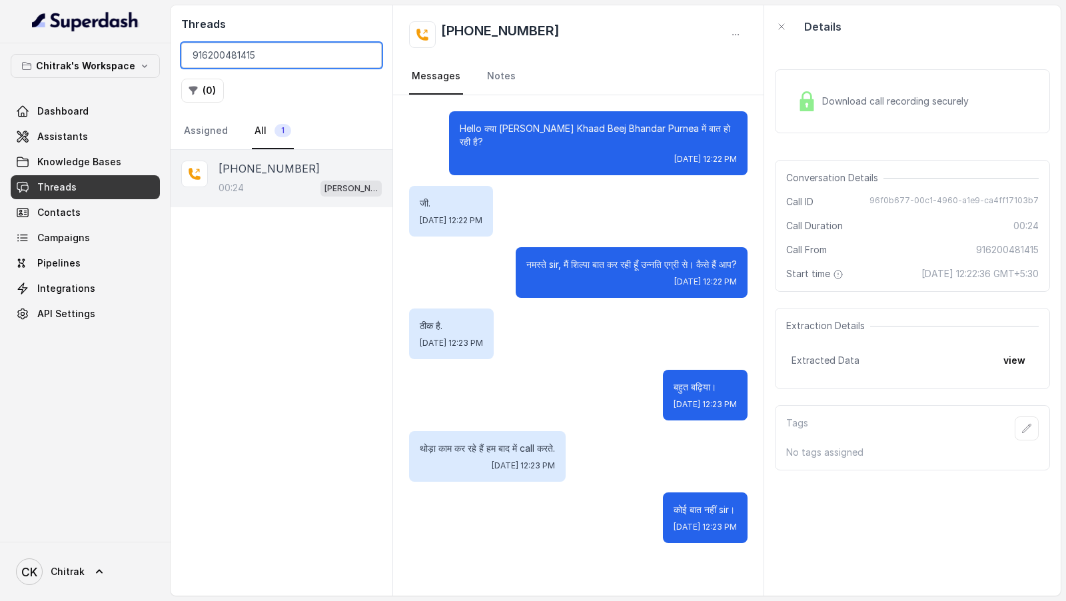
click at [273, 56] on input "916200481415" at bounding box center [281, 55] width 201 height 25
paste input "585397"
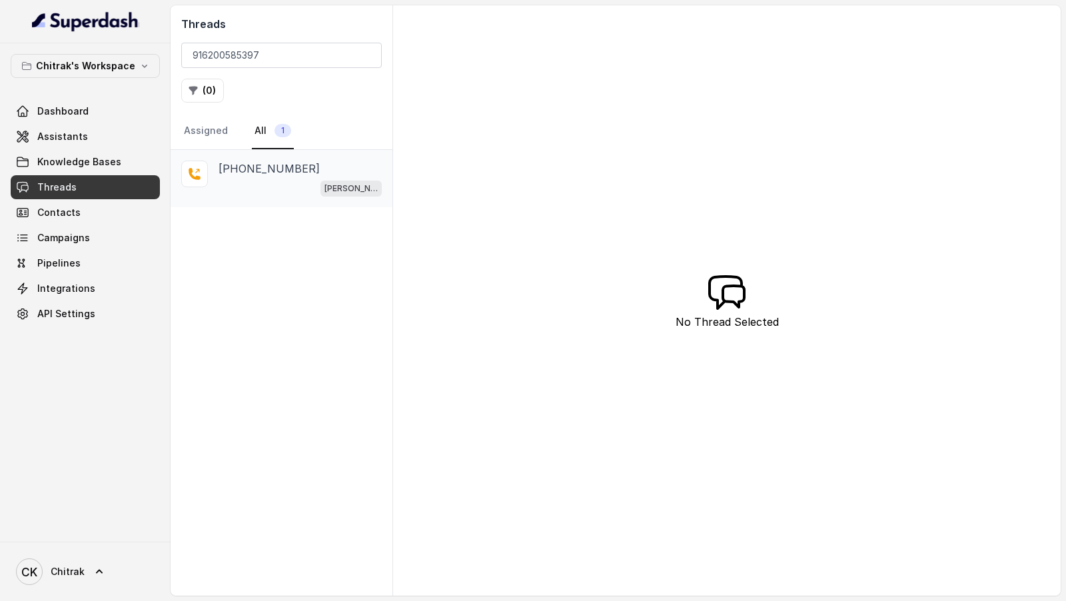
click at [308, 179] on div "[PERSON_NAME] Outbound Assistant" at bounding box center [299, 187] width 163 height 17
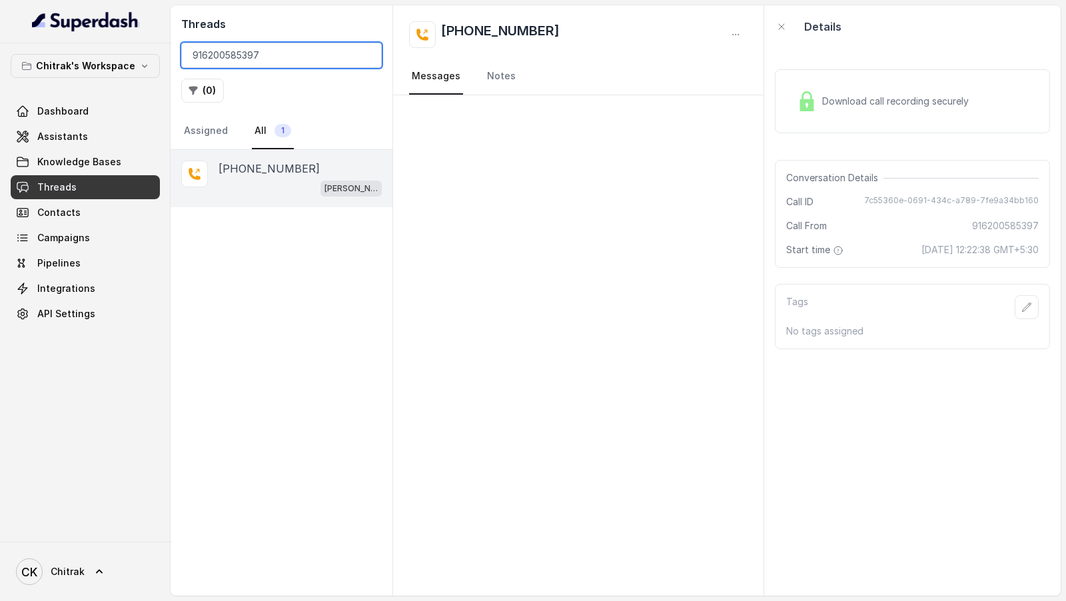
click at [292, 51] on input "916200585397" at bounding box center [281, 55] width 201 height 25
paste input "74747"
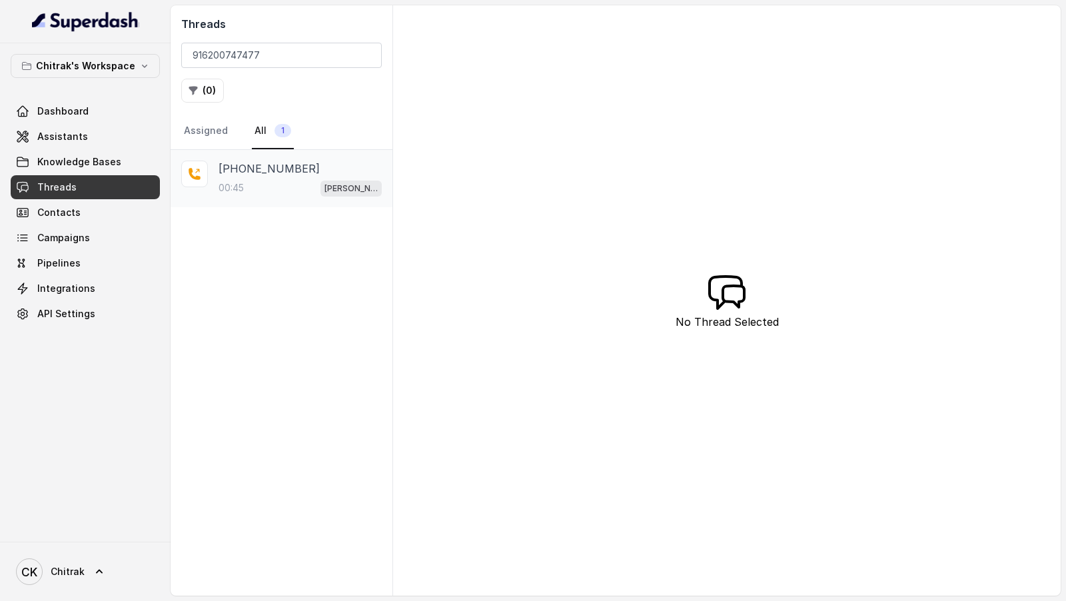
click at [262, 193] on div "00:45 [PERSON_NAME] Outbound Assistant" at bounding box center [299, 187] width 163 height 17
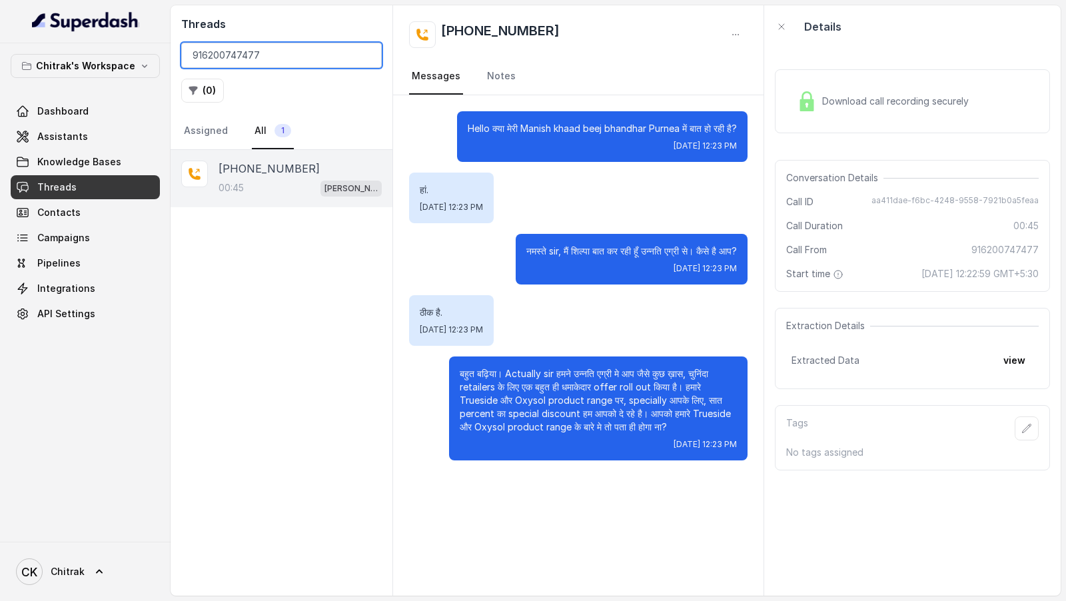
click at [267, 48] on input "916200747477" at bounding box center [281, 55] width 201 height 25
paste input "863354"
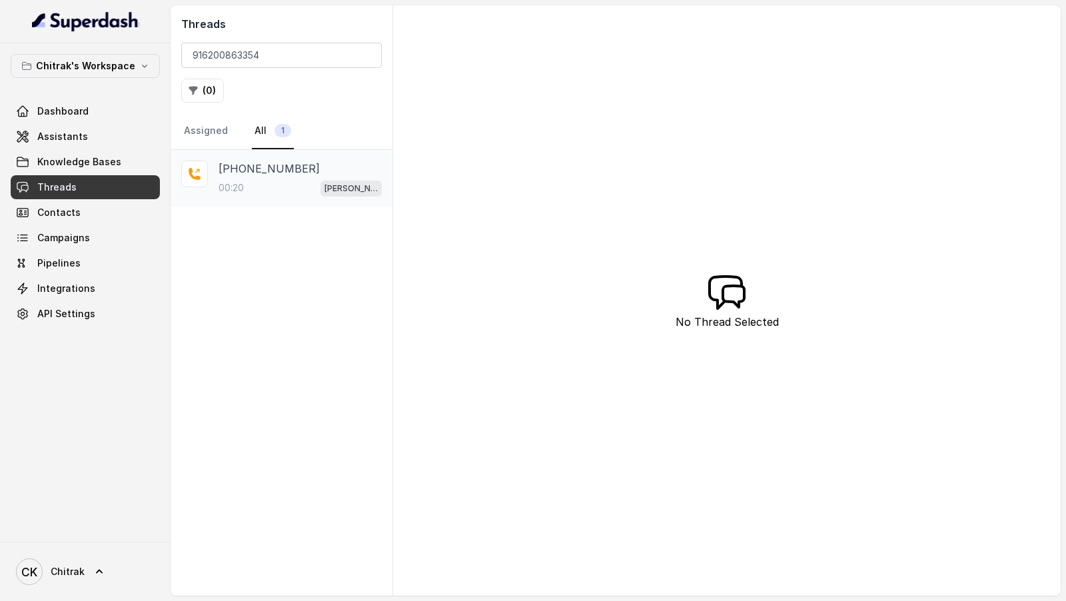
click at [319, 181] on div "00:20 [PERSON_NAME] Outbound Assistant" at bounding box center [299, 187] width 163 height 17
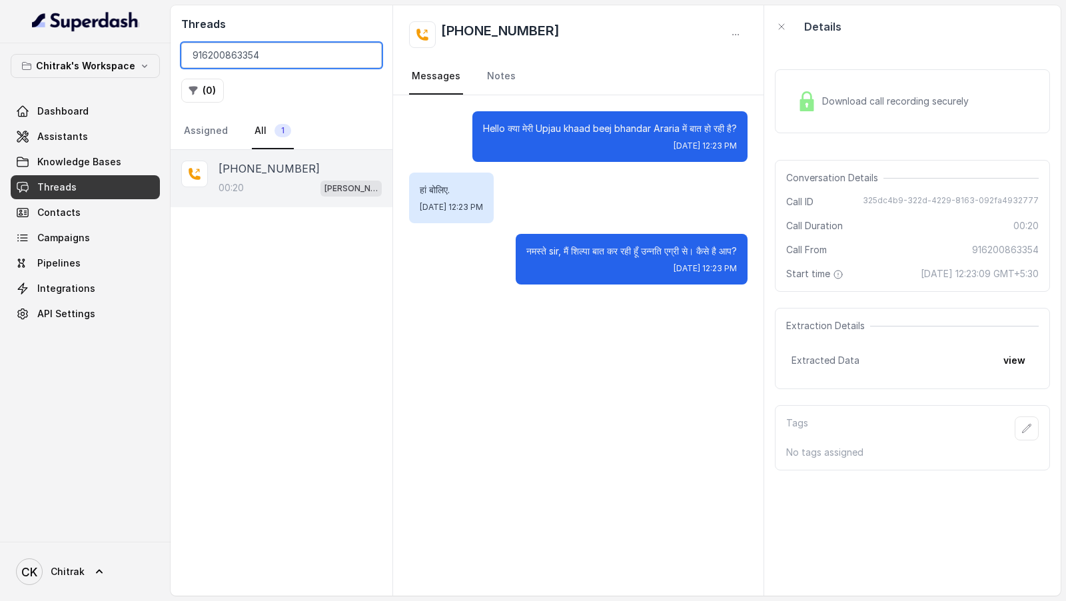
click at [292, 51] on input "916200863354" at bounding box center [281, 55] width 201 height 25
paste input "1225713"
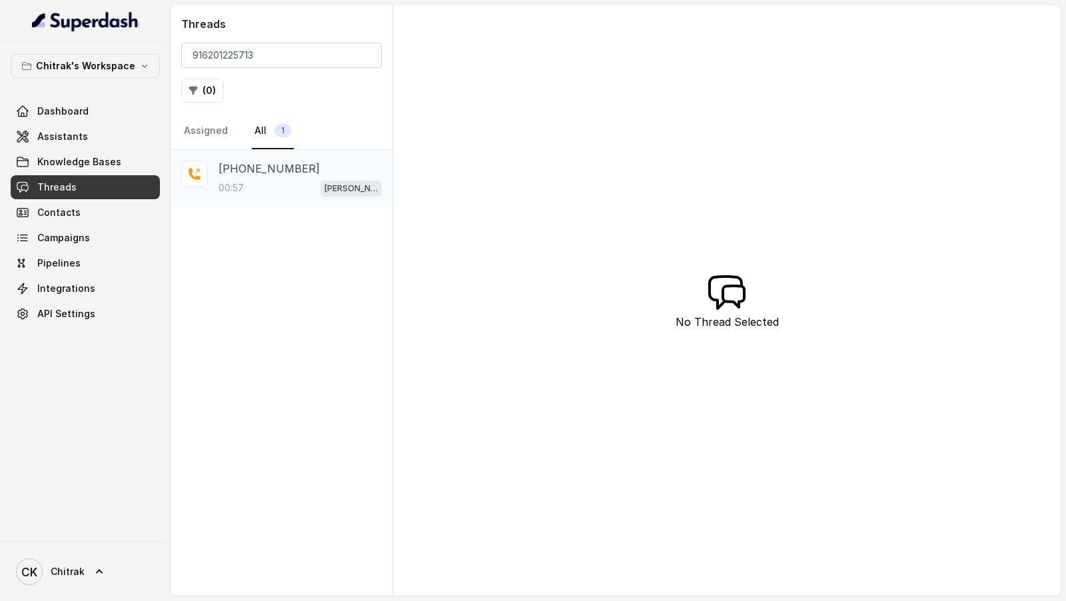
click at [231, 183] on p "00:57" at bounding box center [230, 187] width 25 height 13
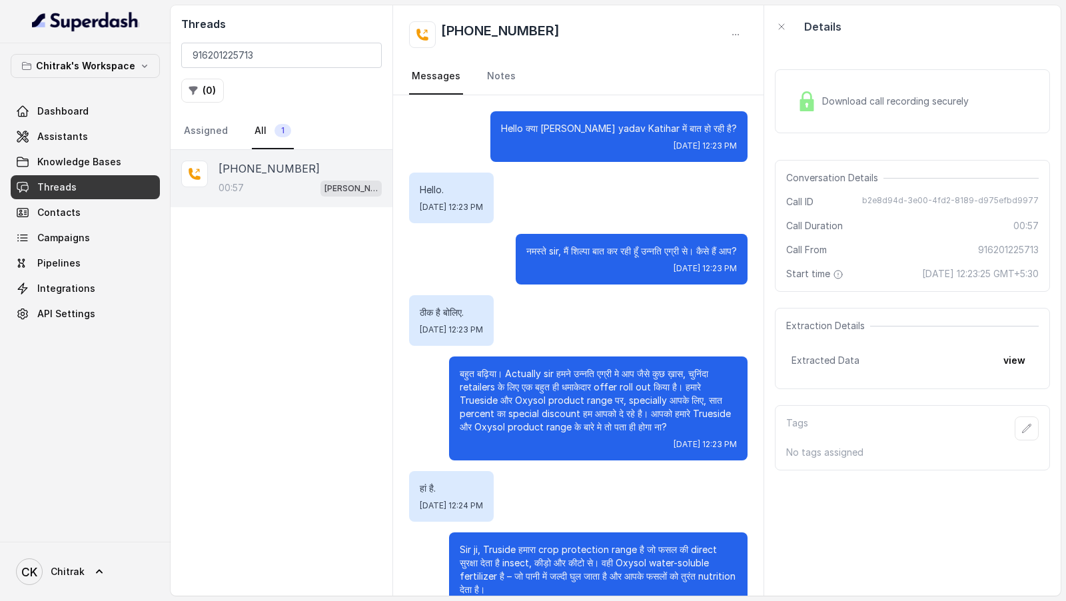
scroll to position [42, 0]
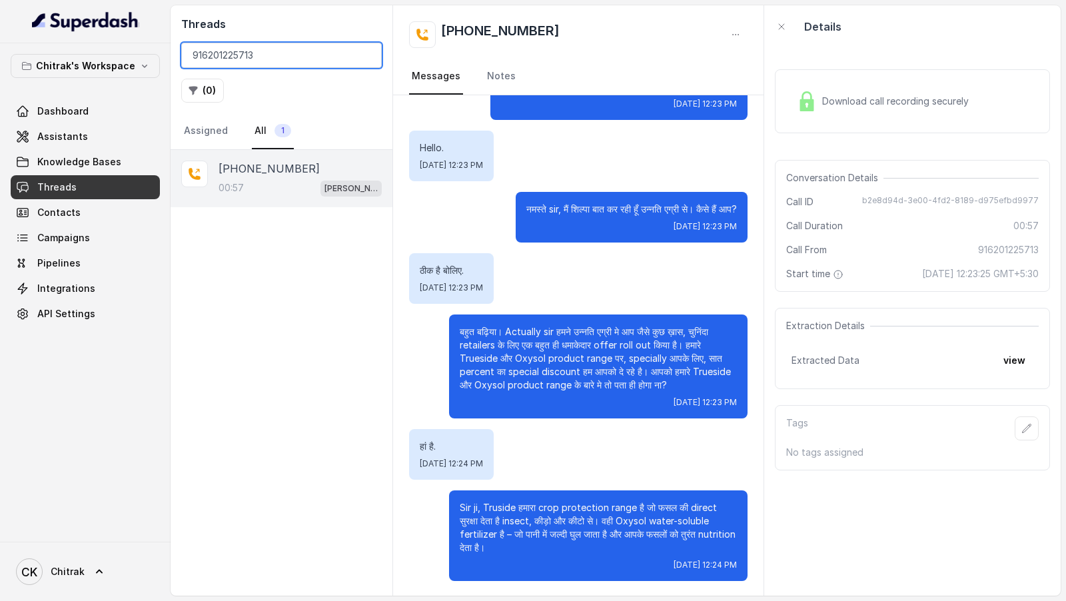
click at [272, 60] on input "916201225713" at bounding box center [281, 55] width 201 height 25
paste input "447050"
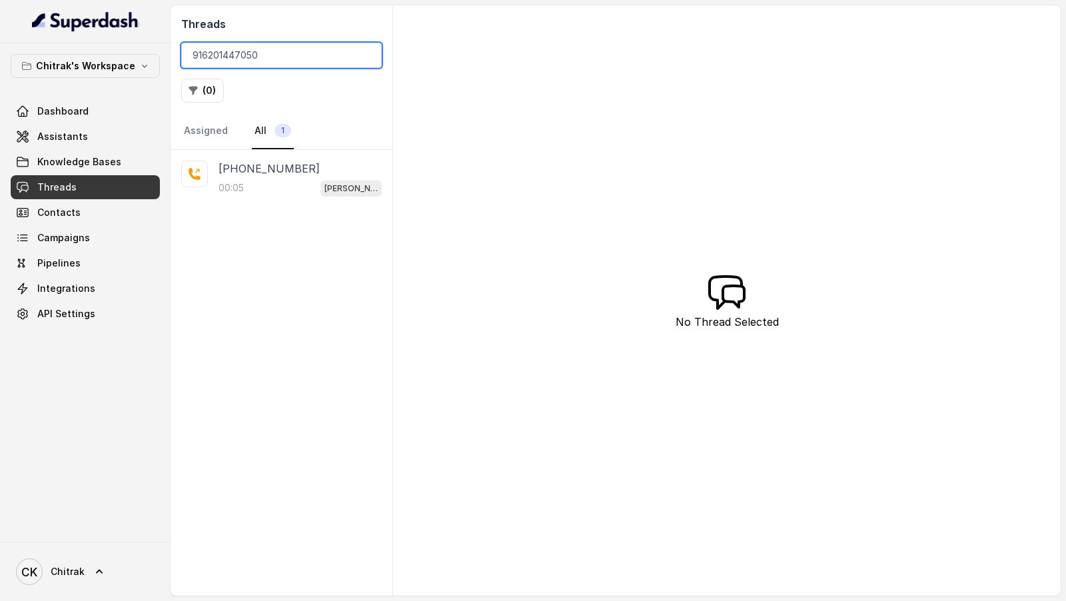
click at [327, 57] on input "916201447050" at bounding box center [281, 55] width 201 height 25
paste input "654254"
click at [303, 175] on div "[PHONE_NUMBER] [PERSON_NAME] Outbound Assistant" at bounding box center [299, 179] width 163 height 36
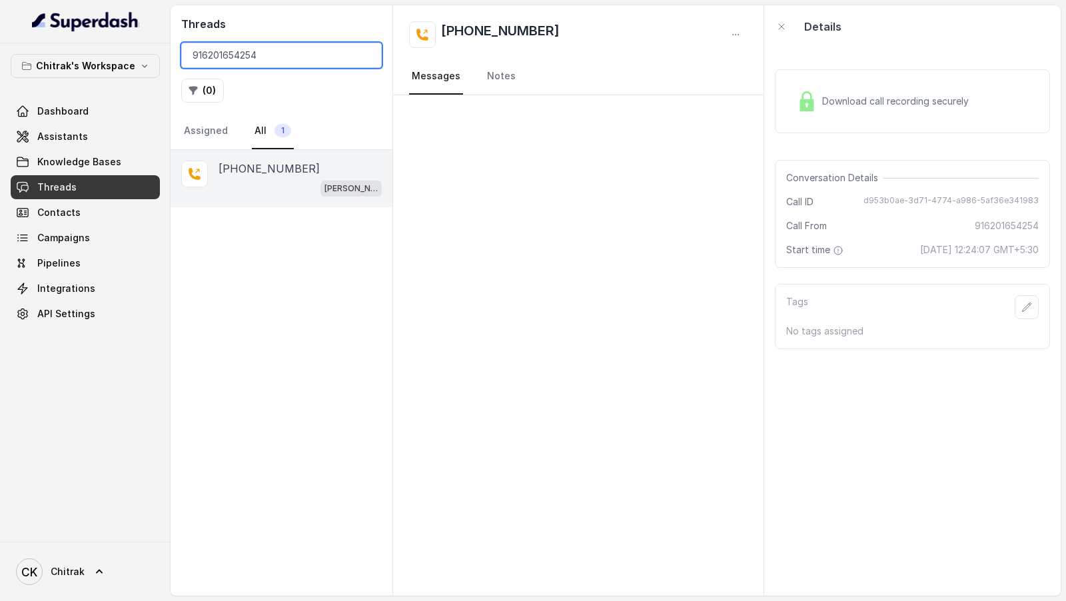
click at [283, 54] on input "916201654254" at bounding box center [281, 55] width 201 height 25
paste input "874605"
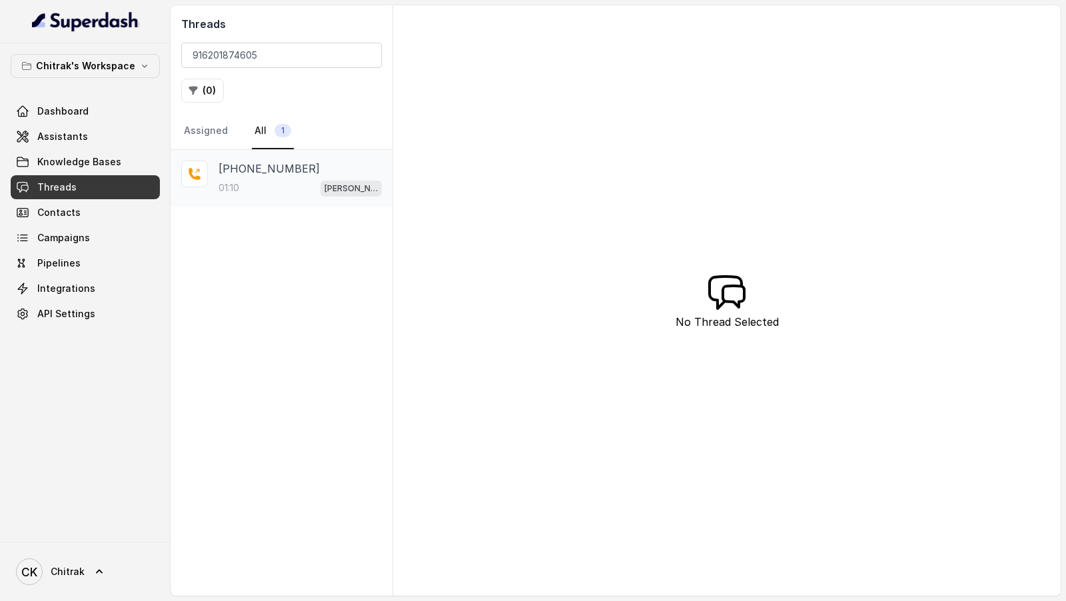
click at [317, 183] on div "01:10 [PERSON_NAME] Outbound Assistant" at bounding box center [299, 187] width 163 height 17
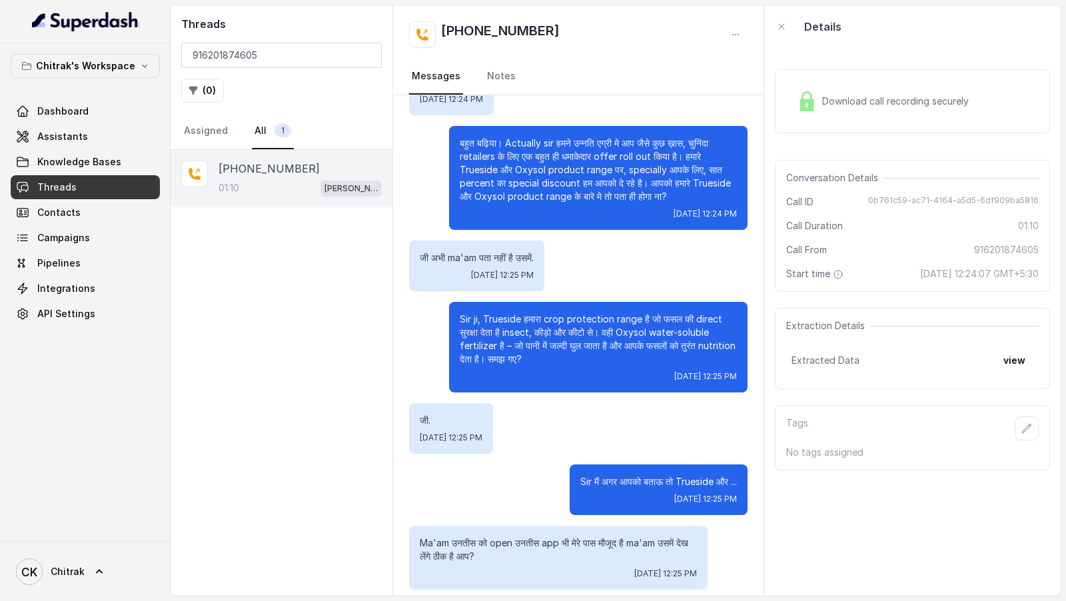
scroll to position [239, 0]
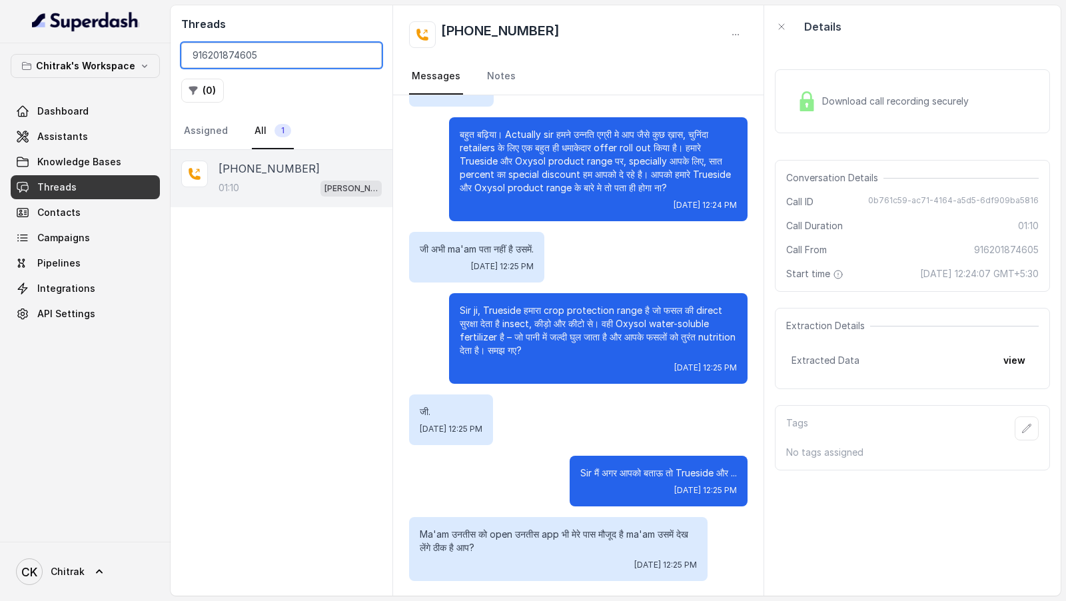
click at [280, 55] on input "916201874605" at bounding box center [281, 55] width 201 height 25
paste input "85693"
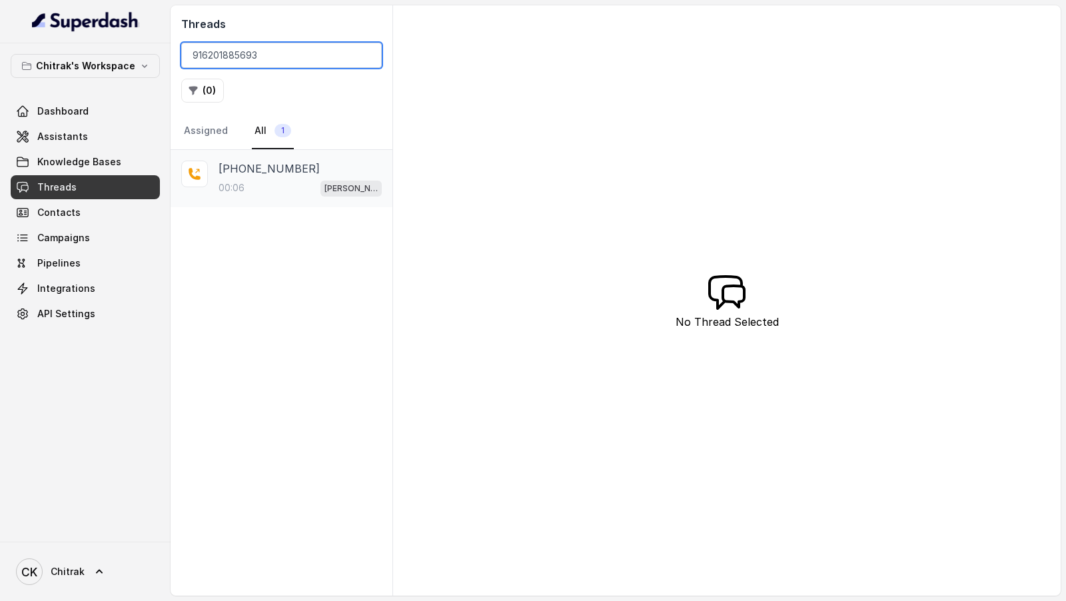
type input "916201885693"
click at [288, 172] on p "[PHONE_NUMBER]" at bounding box center [268, 169] width 101 height 16
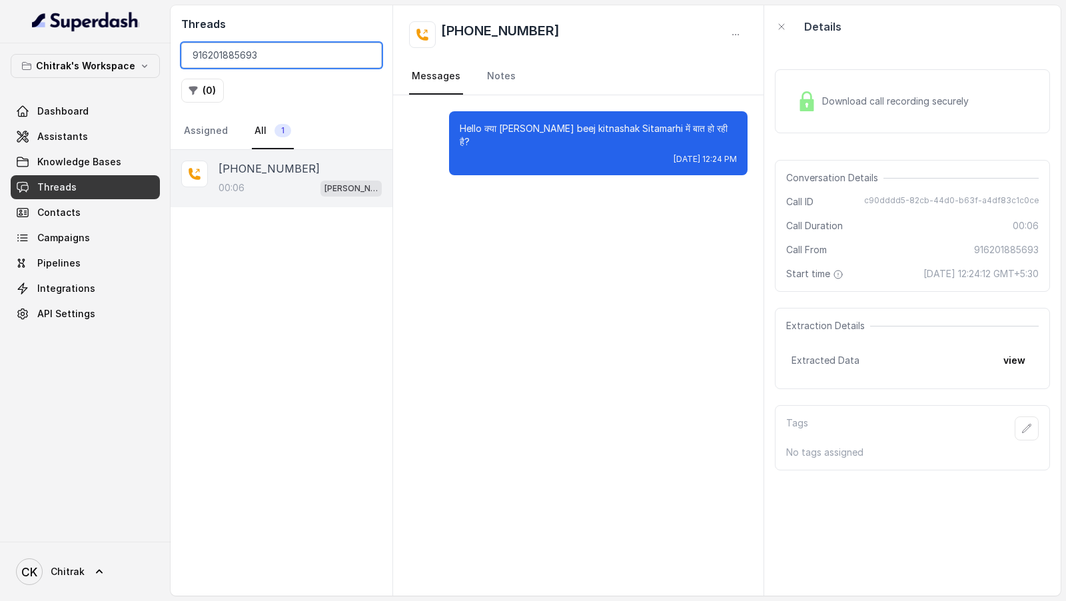
click at [297, 54] on input "916201885693" at bounding box center [281, 55] width 201 height 25
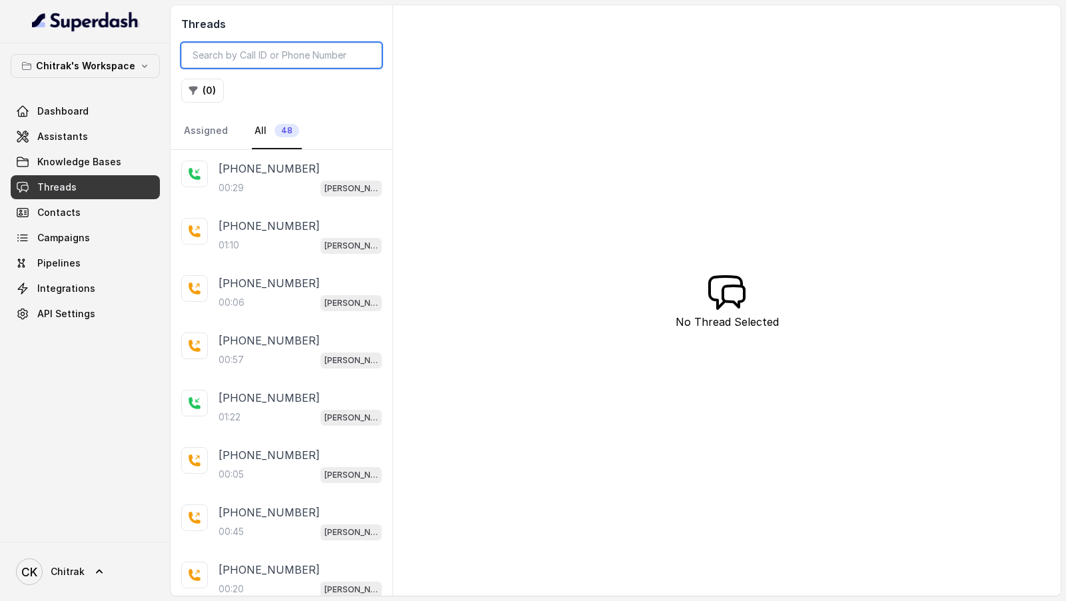
click at [224, 45] on input "search" at bounding box center [281, 55] width 201 height 25
paste input "916200747477"
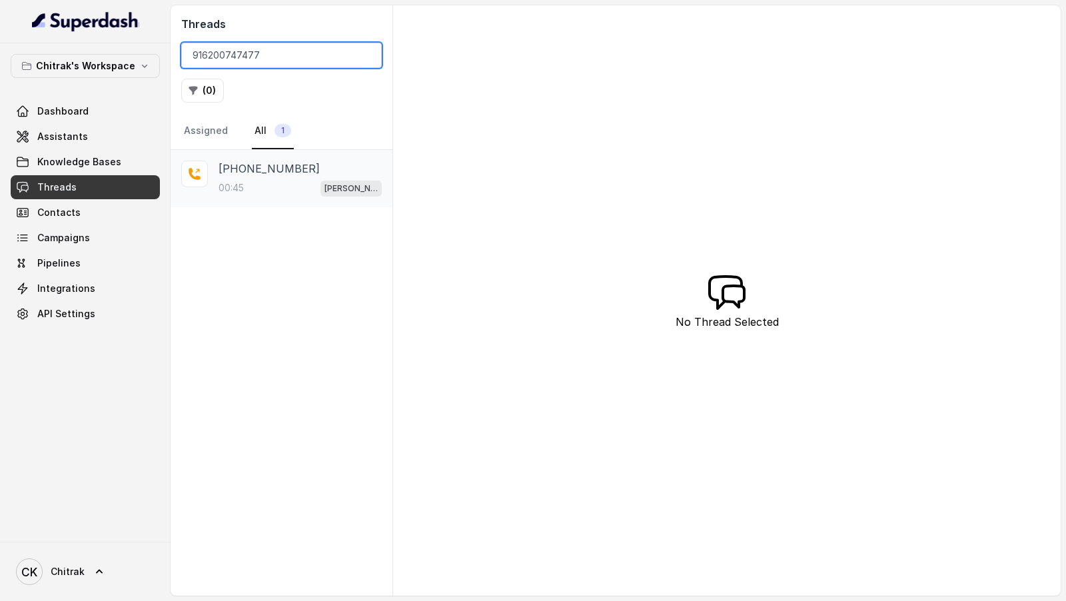
type input "916200747477"
click at [306, 181] on div "00:45 [PERSON_NAME] Outbound Assistant" at bounding box center [299, 187] width 163 height 17
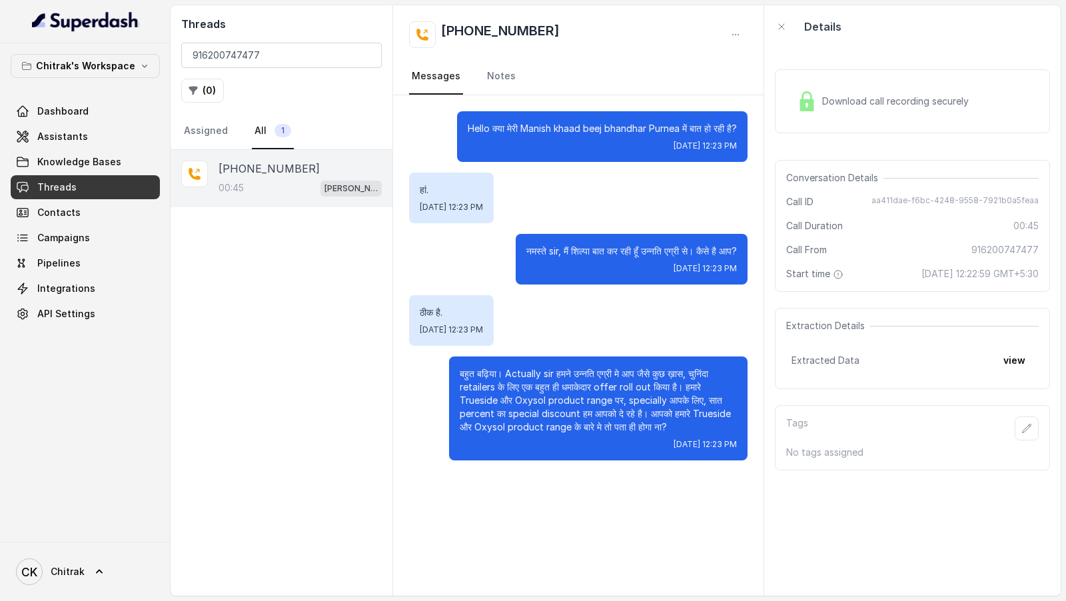
click at [939, 73] on div "Download call recording securely" at bounding box center [912, 101] width 275 height 64
